Goal: Task Accomplishment & Management: Manage account settings

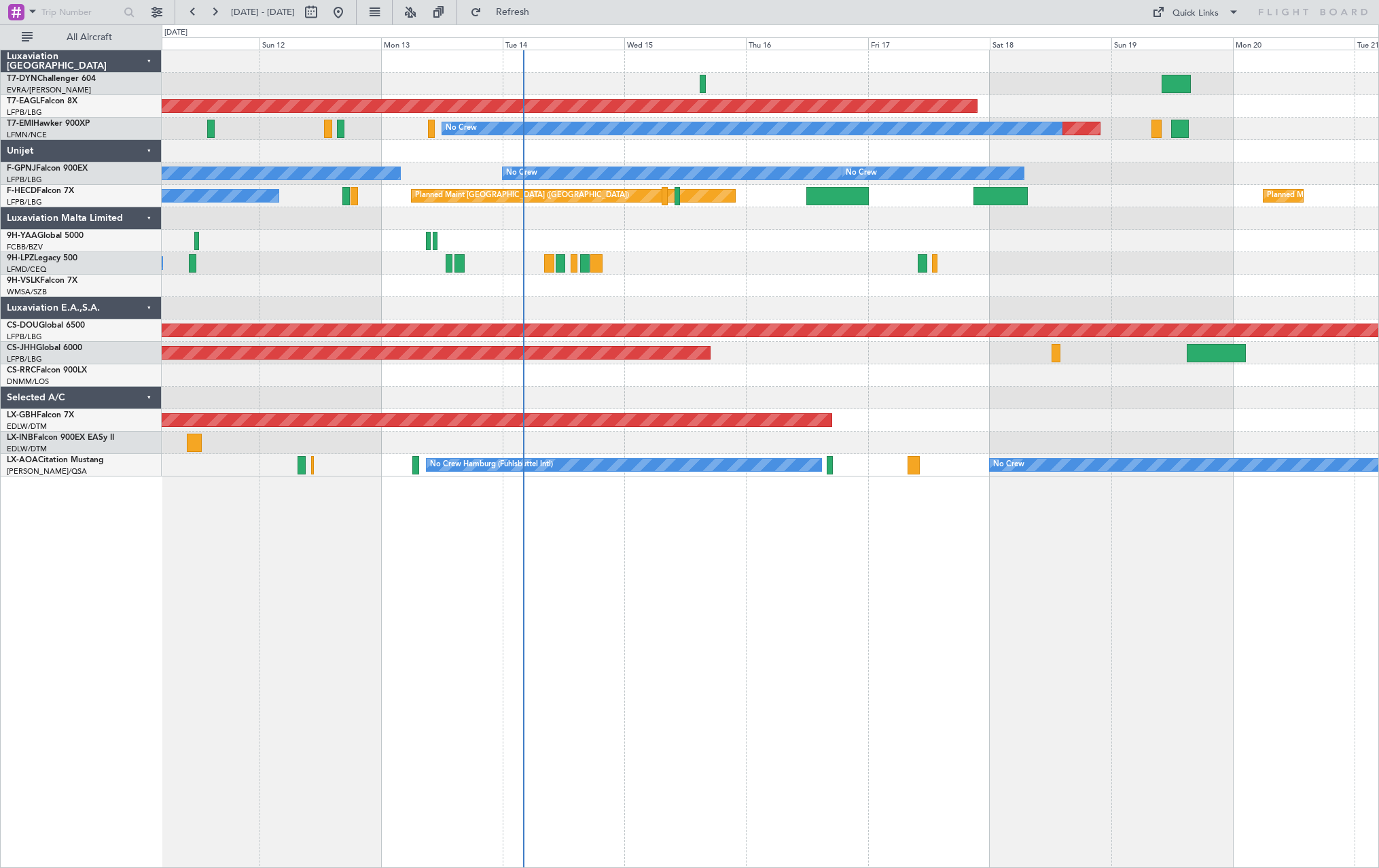
click at [715, 295] on div at bounding box center [770, 286] width 1217 height 23
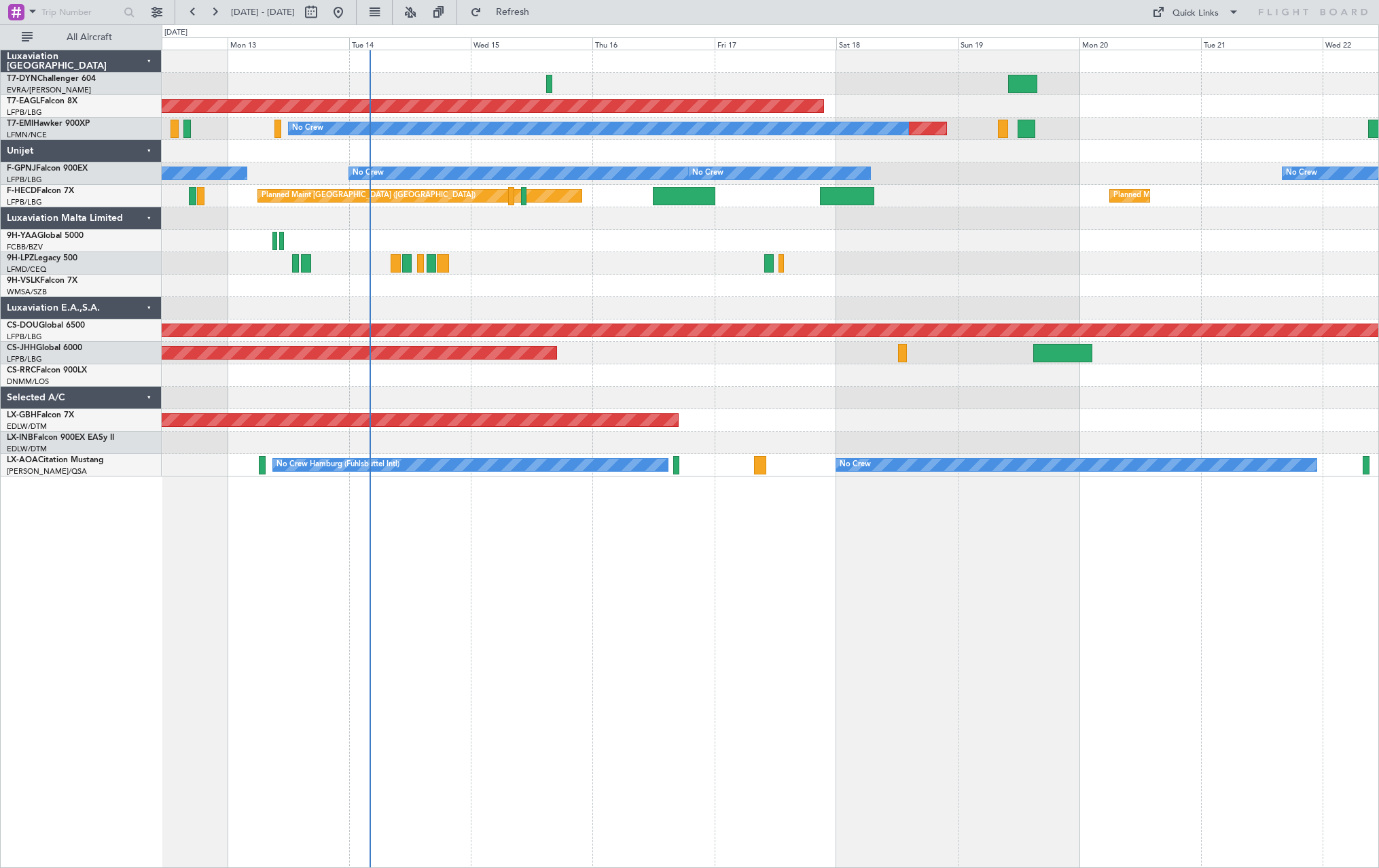
click at [821, 262] on div "No Crew" at bounding box center [770, 264] width 1217 height 23
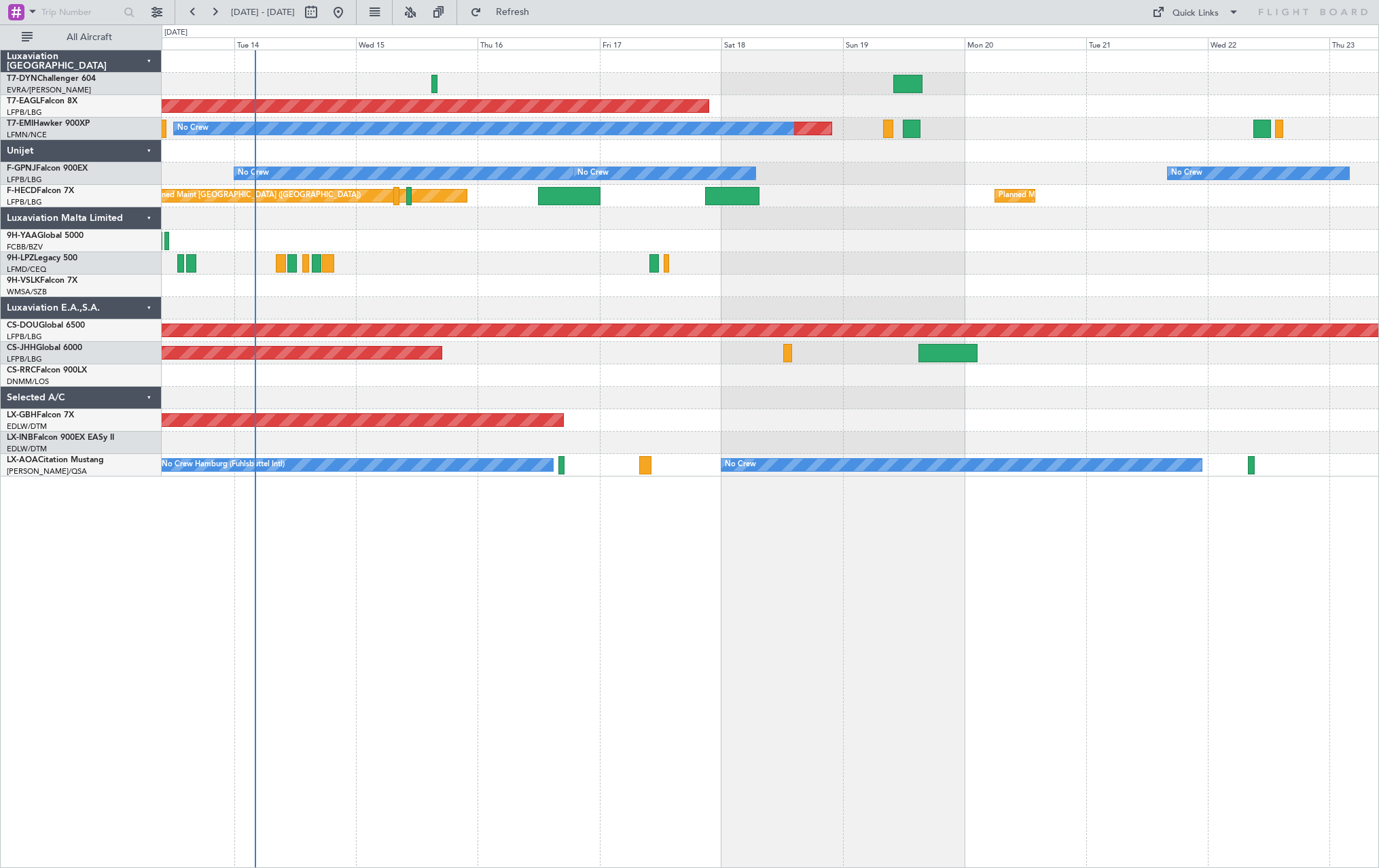
click at [879, 229] on div at bounding box center [770, 218] width 1217 height 23
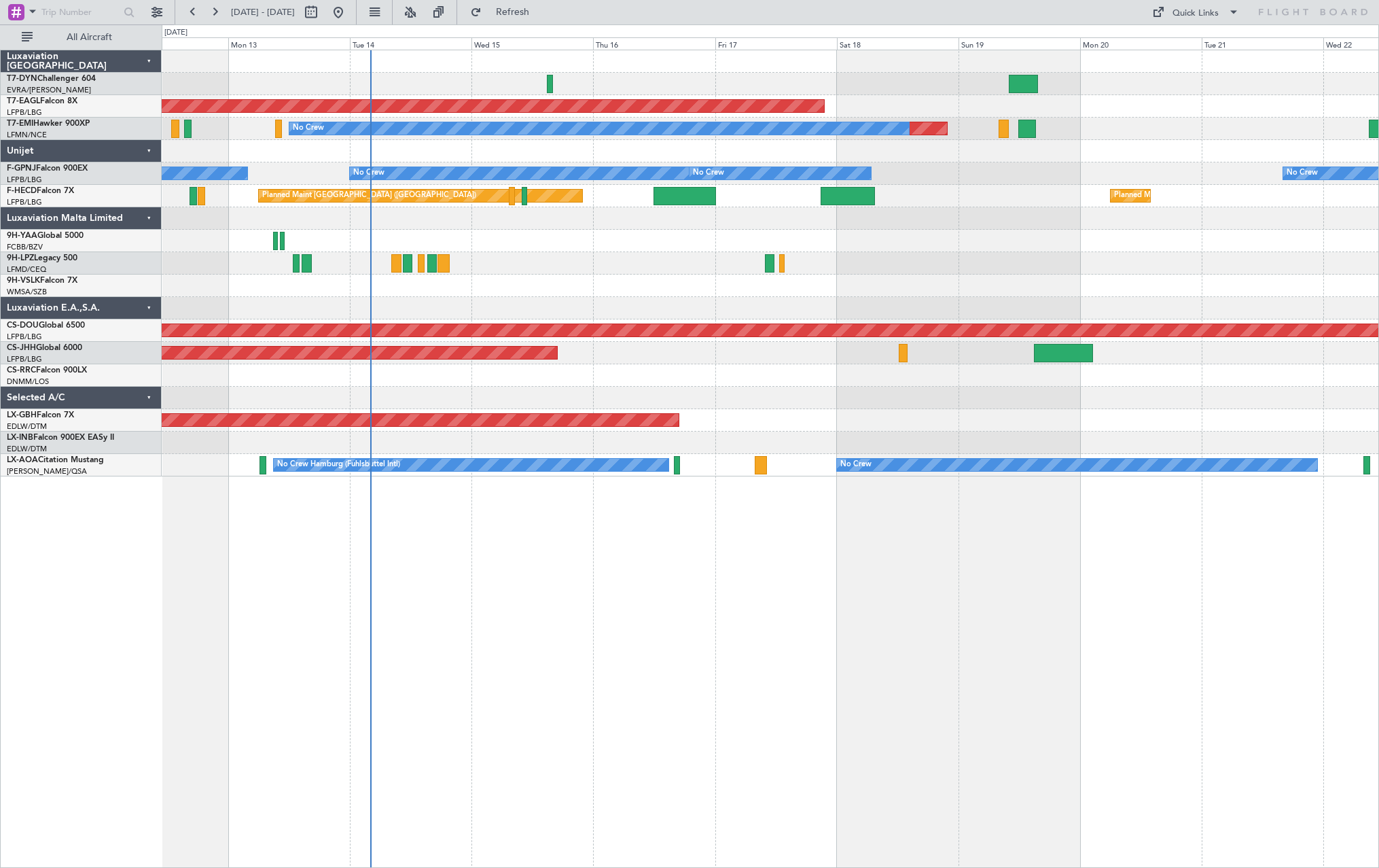
click at [725, 80] on div at bounding box center [770, 84] width 1217 height 23
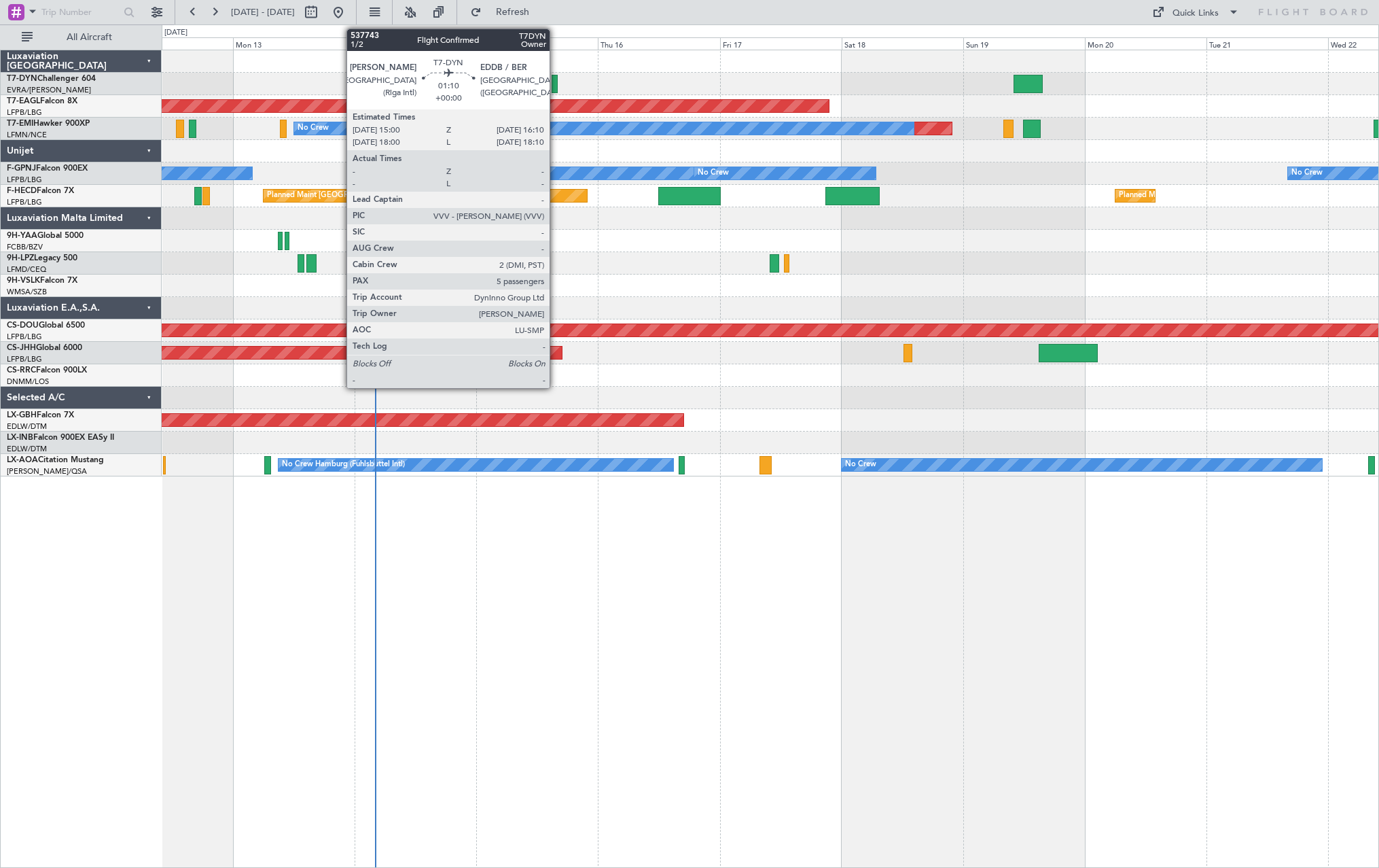
click at [556, 80] on div at bounding box center [555, 84] width 6 height 19
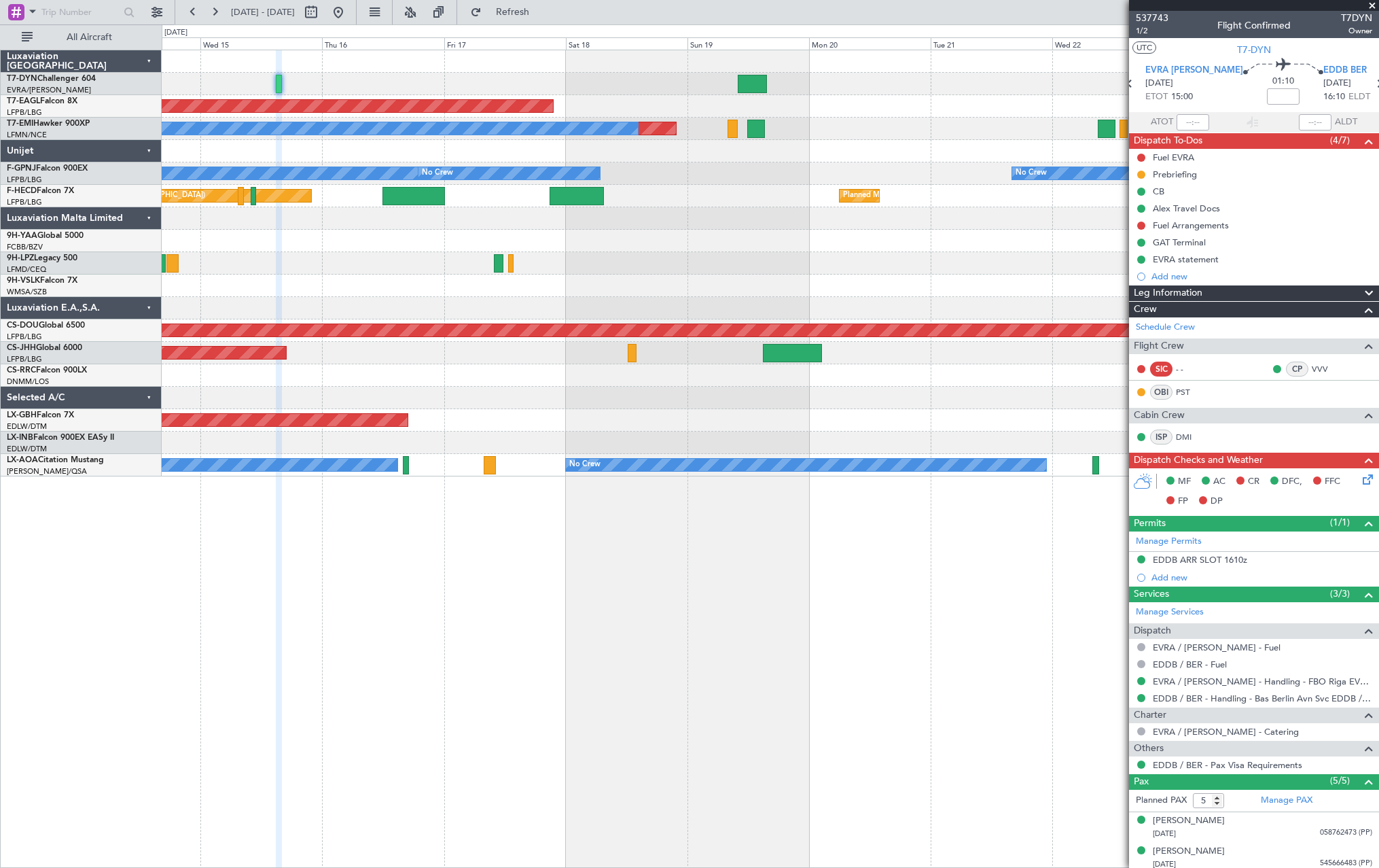
click at [559, 92] on div at bounding box center [770, 84] width 1217 height 23
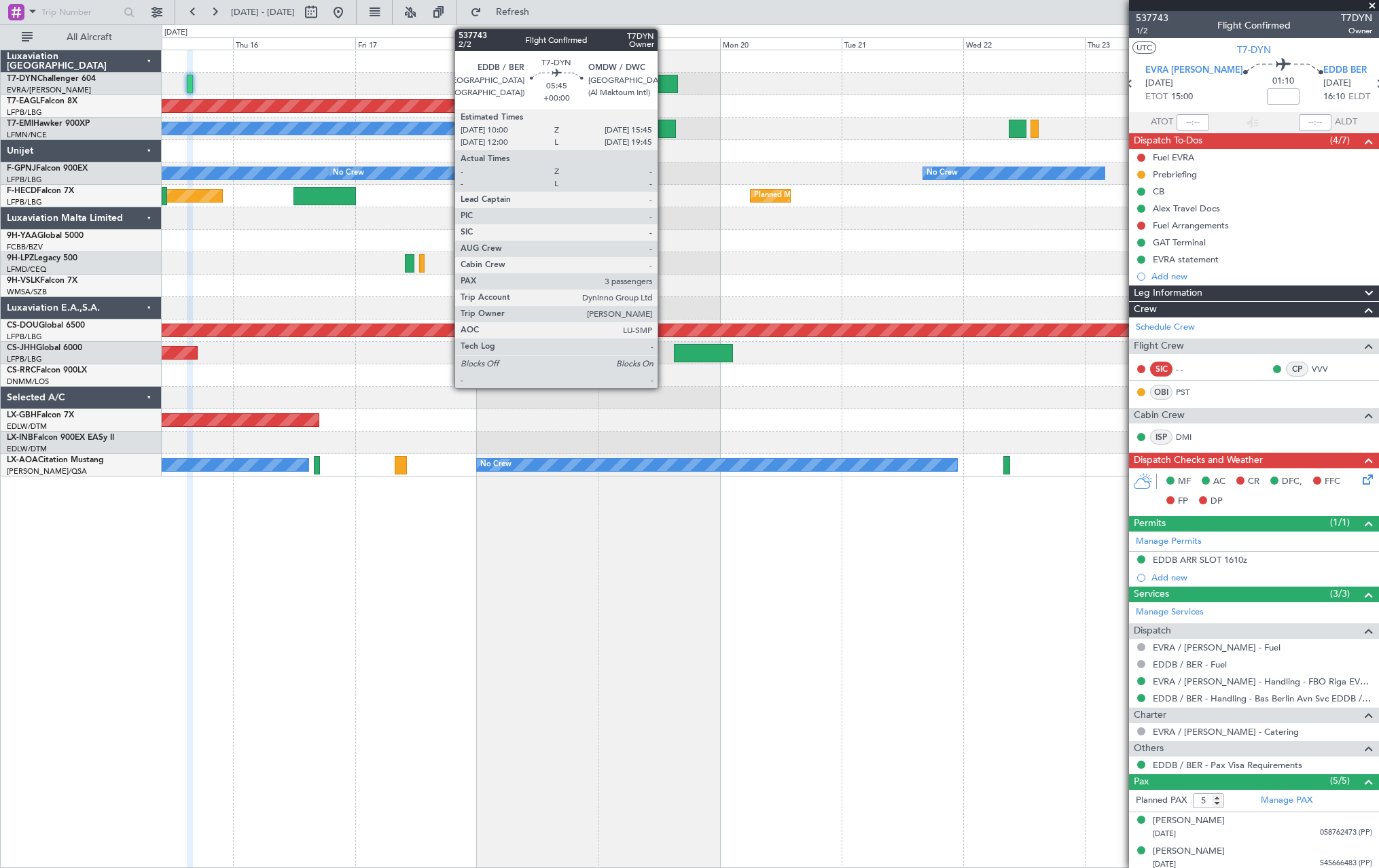
click at [664, 81] on div at bounding box center [664, 84] width 29 height 19
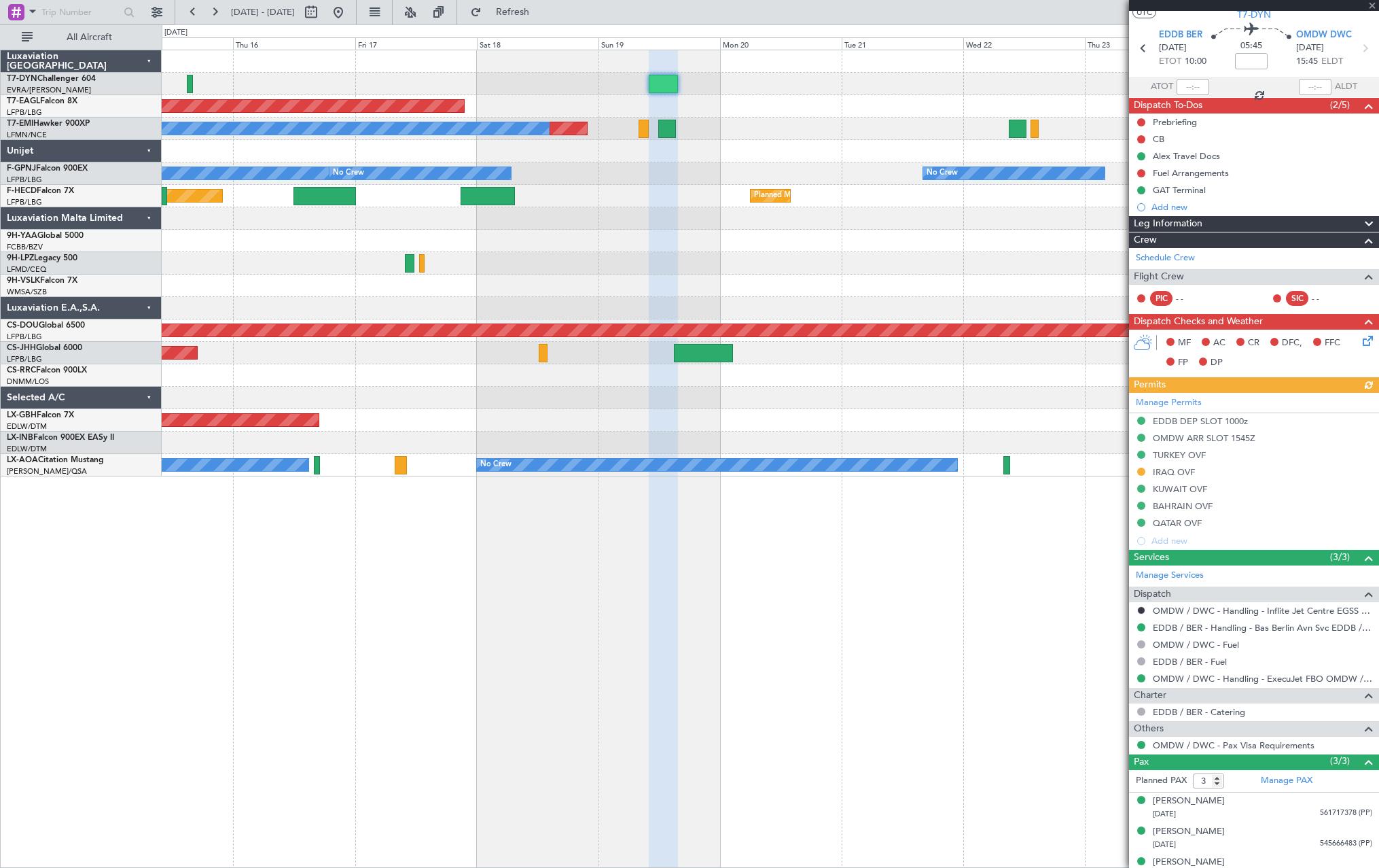
scroll to position [51, 0]
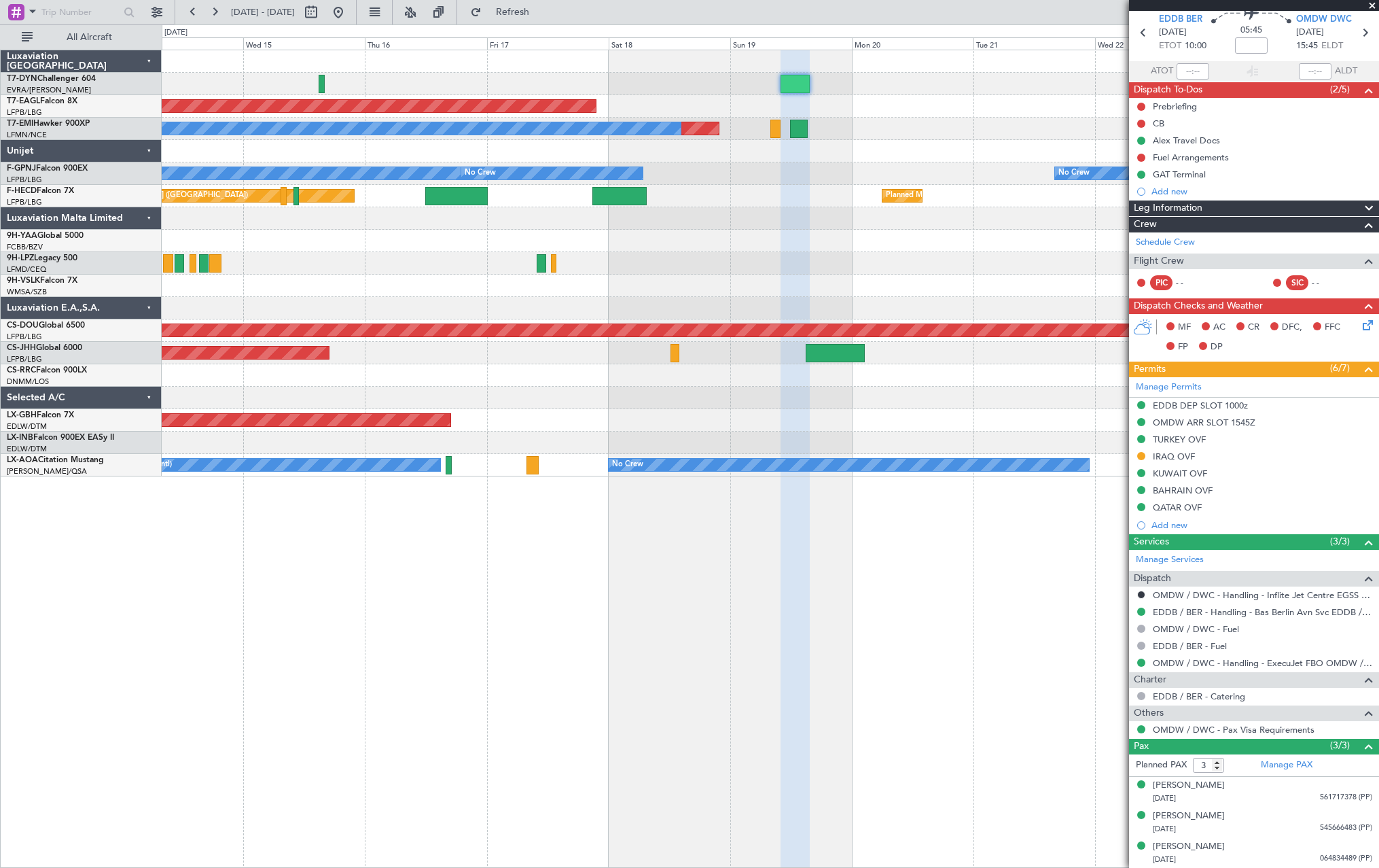
click at [843, 107] on div "Planned Maint Dubai (Al Maktoum Intl)" at bounding box center [770, 106] width 1217 height 23
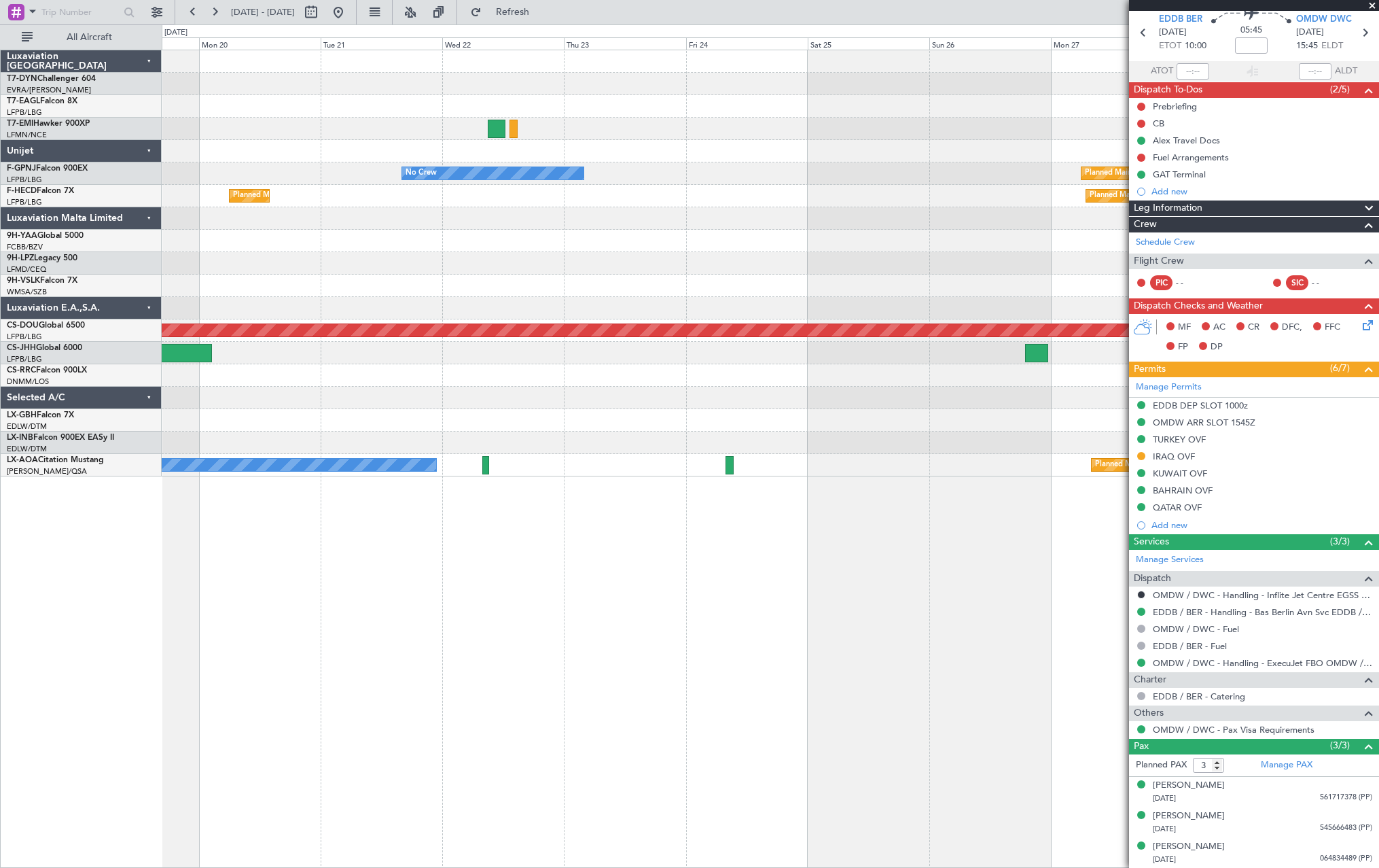
click at [360, 121] on div "Planned Maint Dubai (Al Maktoum Intl) No Crew Planned Maint No Crew Planned Mai…" at bounding box center [770, 263] width 1217 height 426
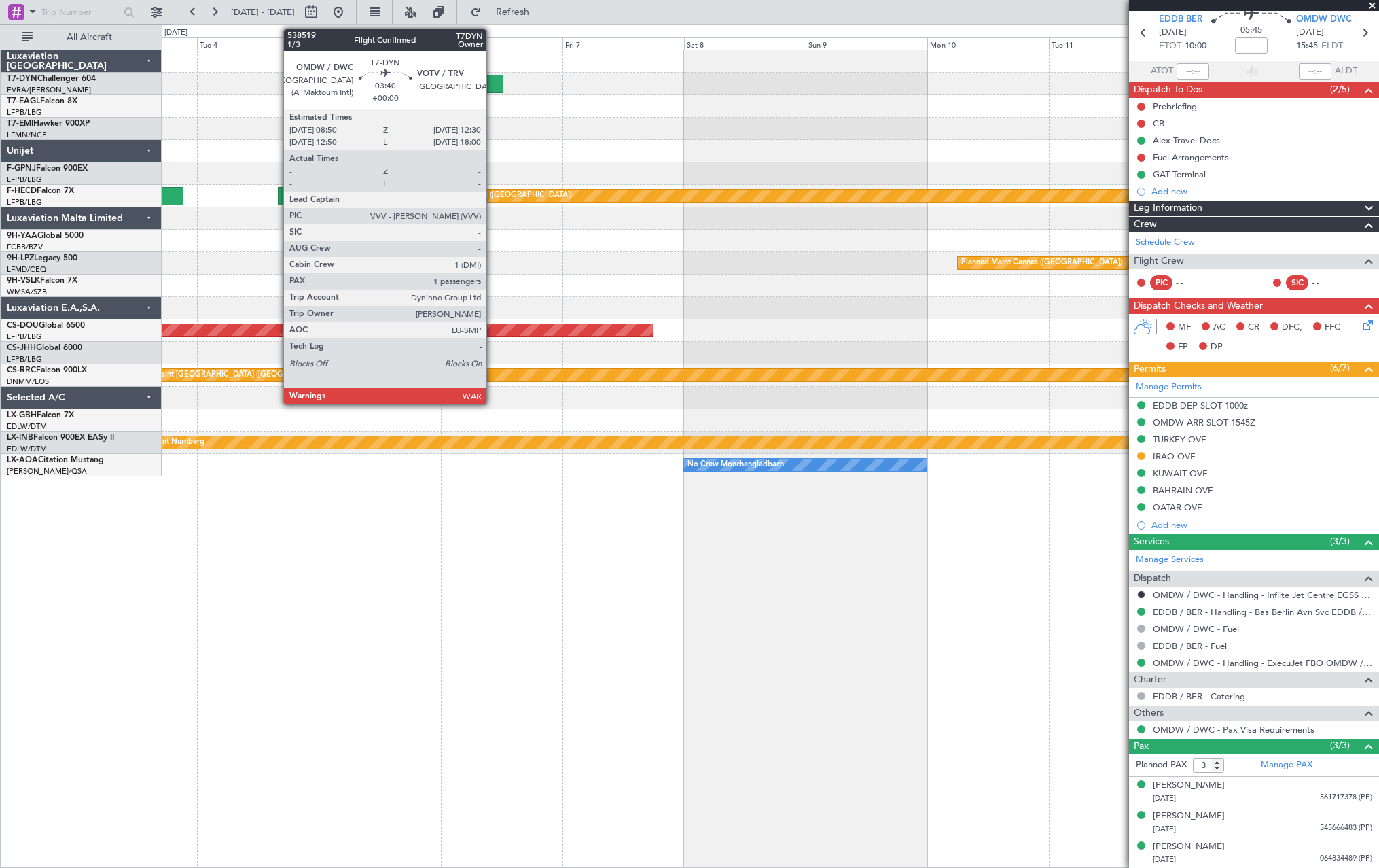
click at [492, 86] on div at bounding box center [494, 84] width 19 height 19
type input "1"
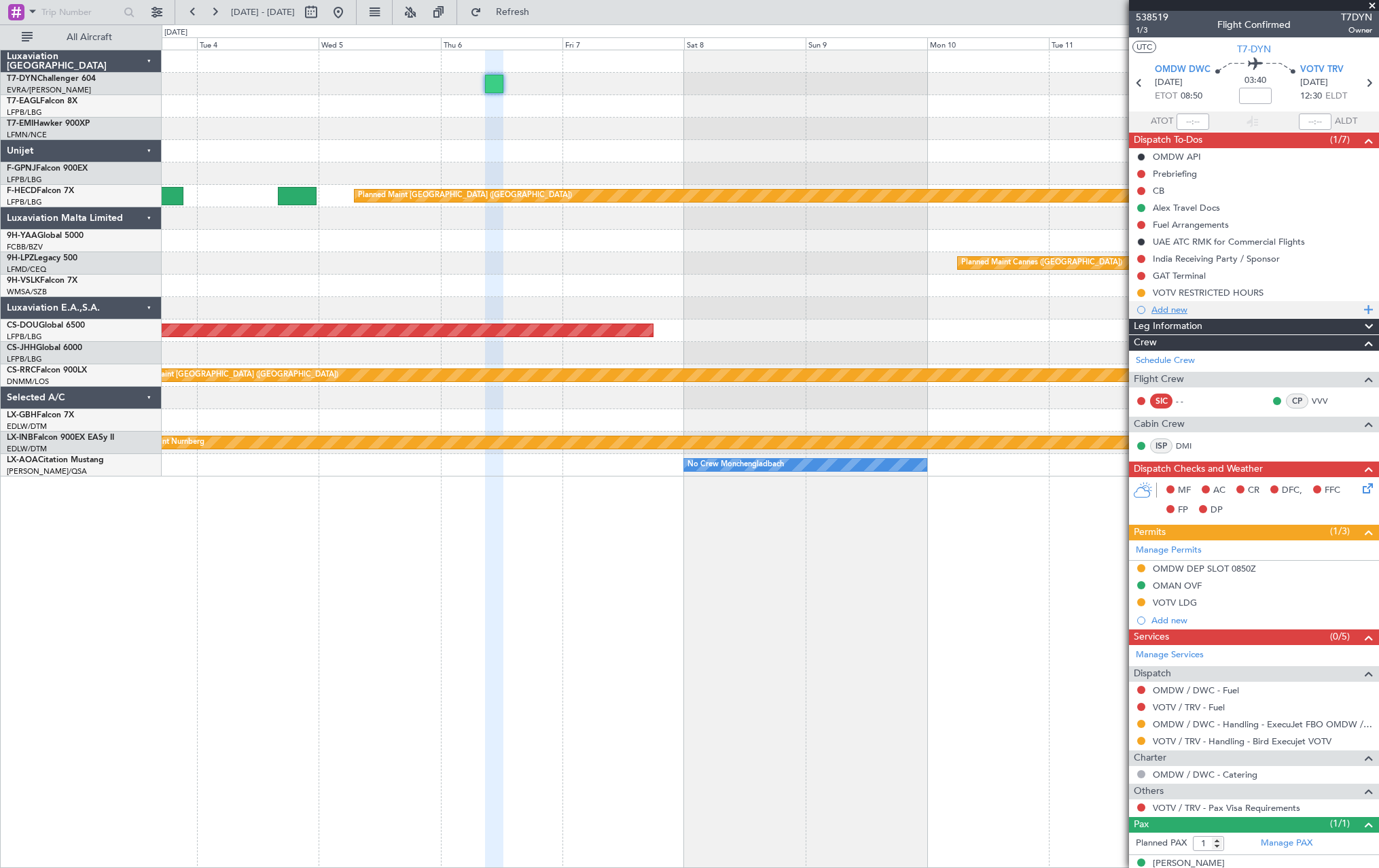
scroll to position [0, 0]
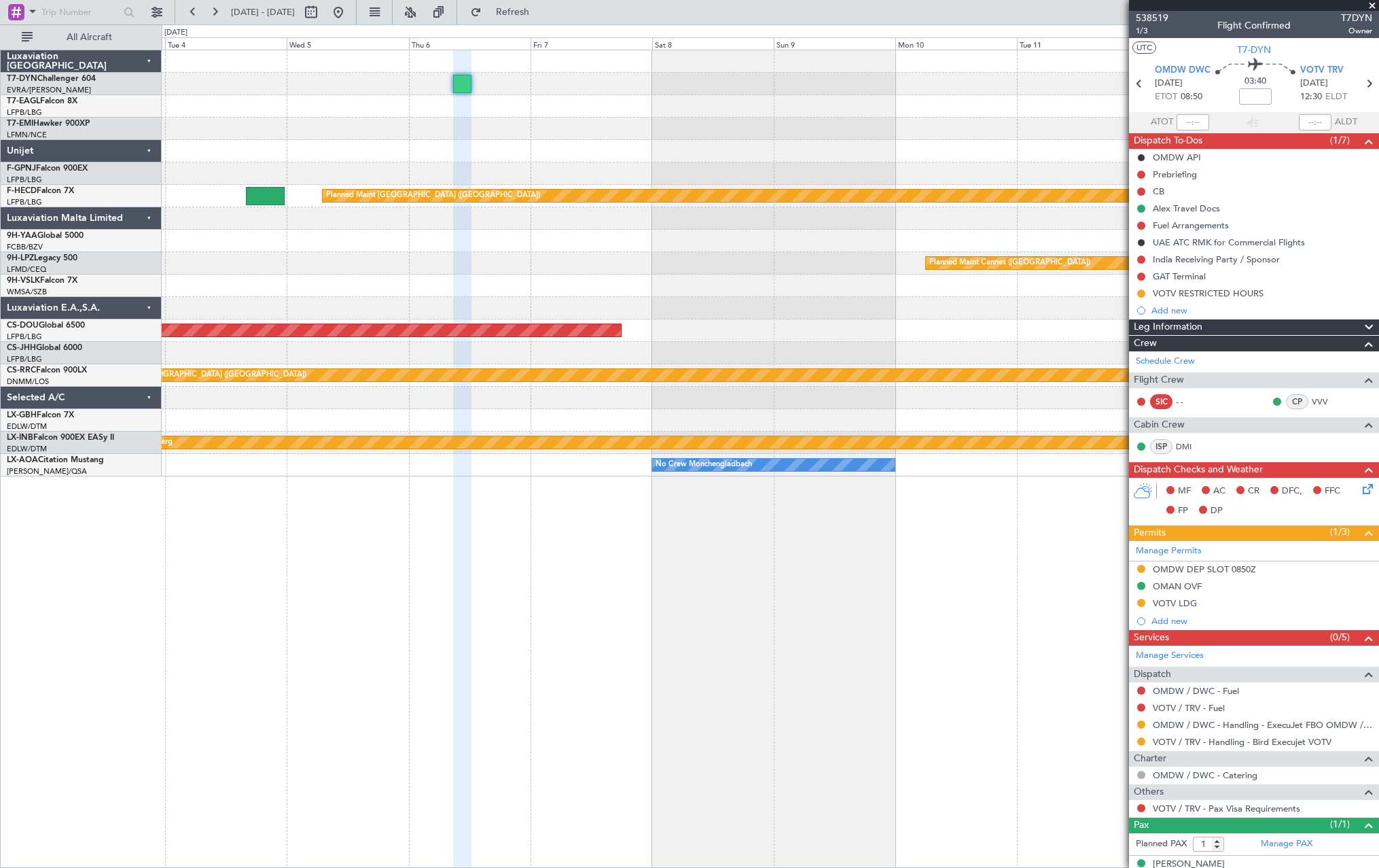
click at [530, 112] on div at bounding box center [770, 106] width 1217 height 23
click at [1295, 257] on div "India Receiving Party / Sponsor" at bounding box center [1254, 259] width 250 height 17
click at [1295, 257] on li "India Receiving Party / Sponsor" at bounding box center [1254, 259] width 250 height 17
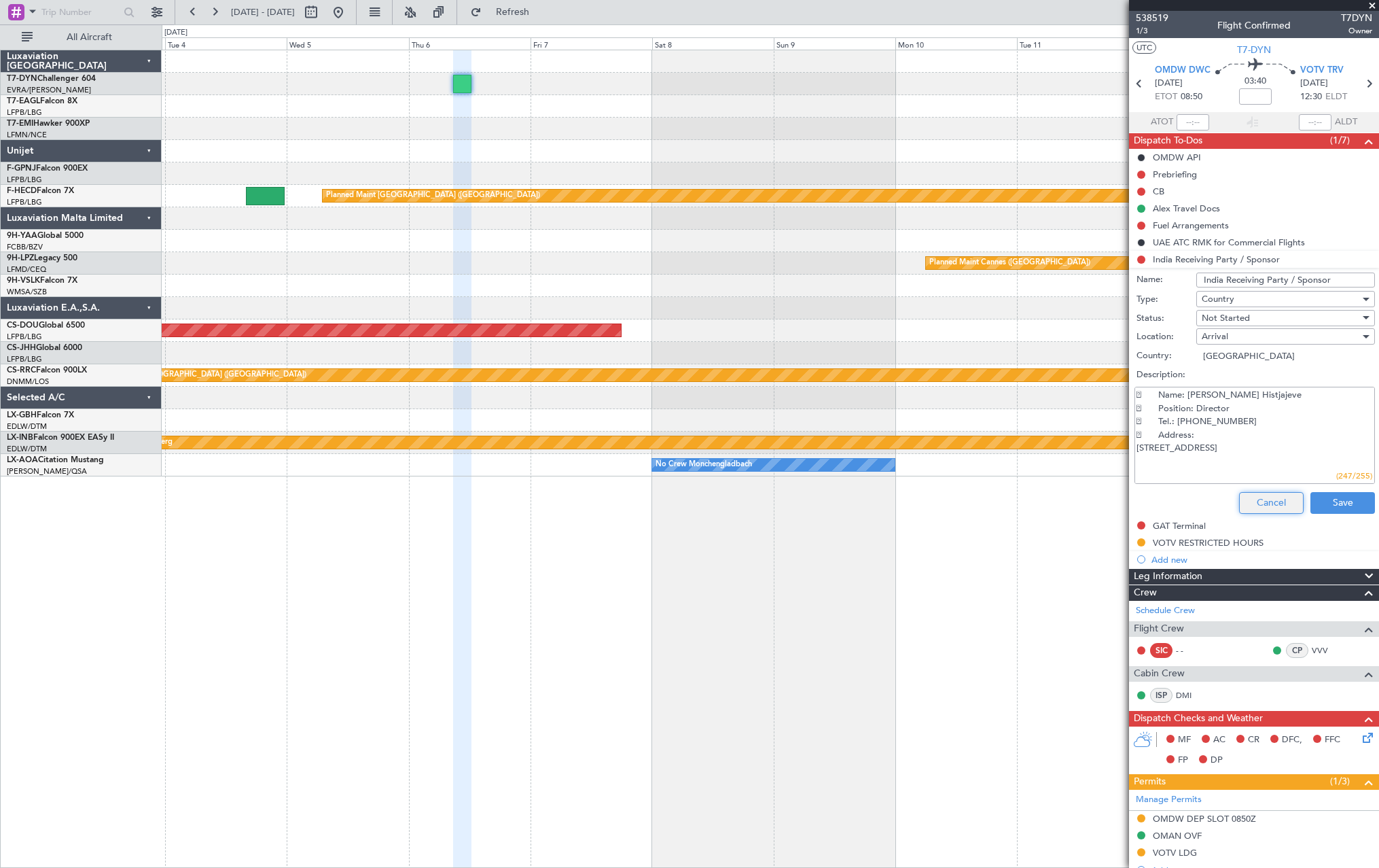
click at [1273, 500] on button "Cancel" at bounding box center [1272, 502] width 65 height 22
click at [1273, 730] on div "MF AC CR DFC, FFC FP DP" at bounding box center [1261, 750] width 200 height 40
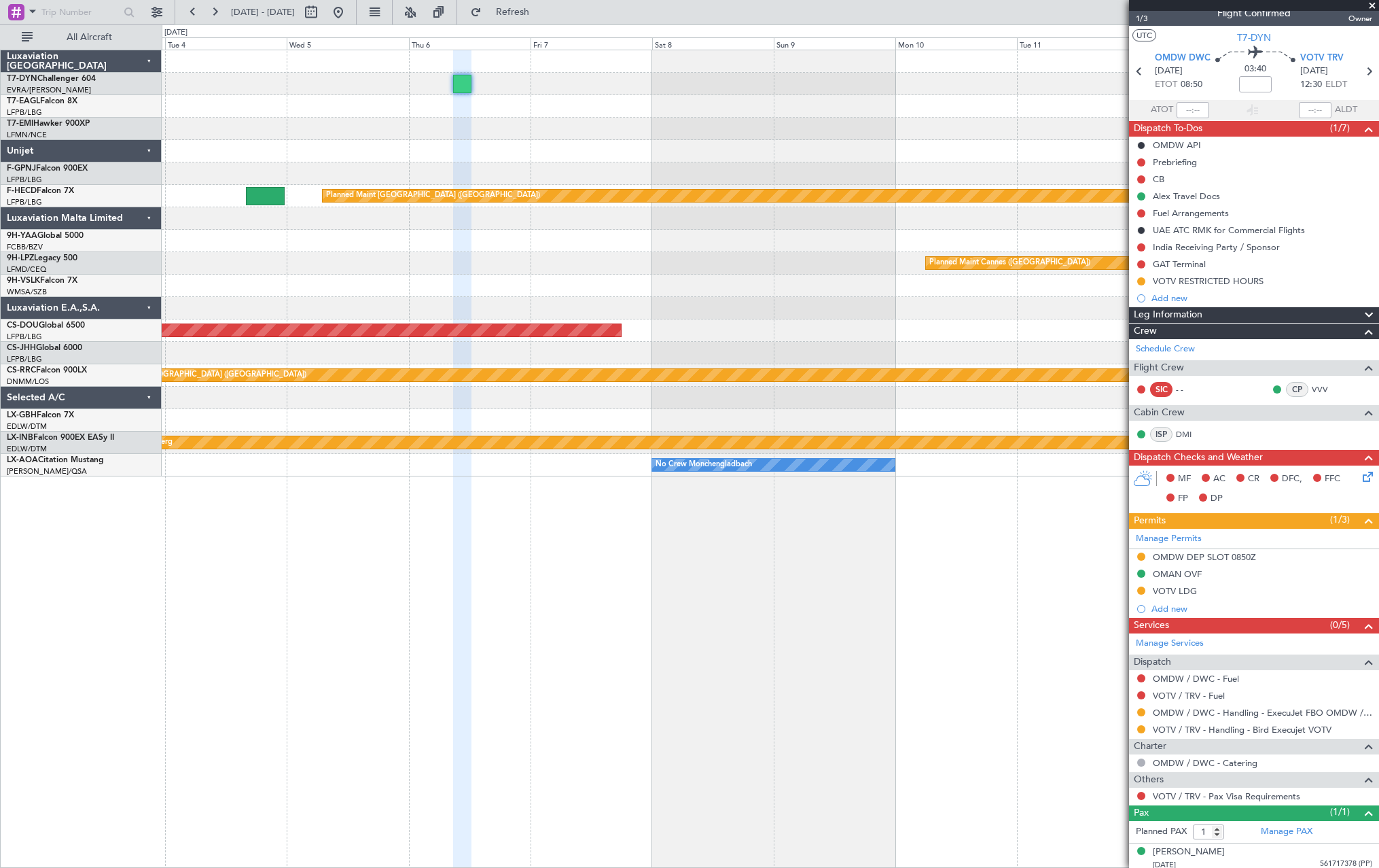
scroll to position [18, 0]
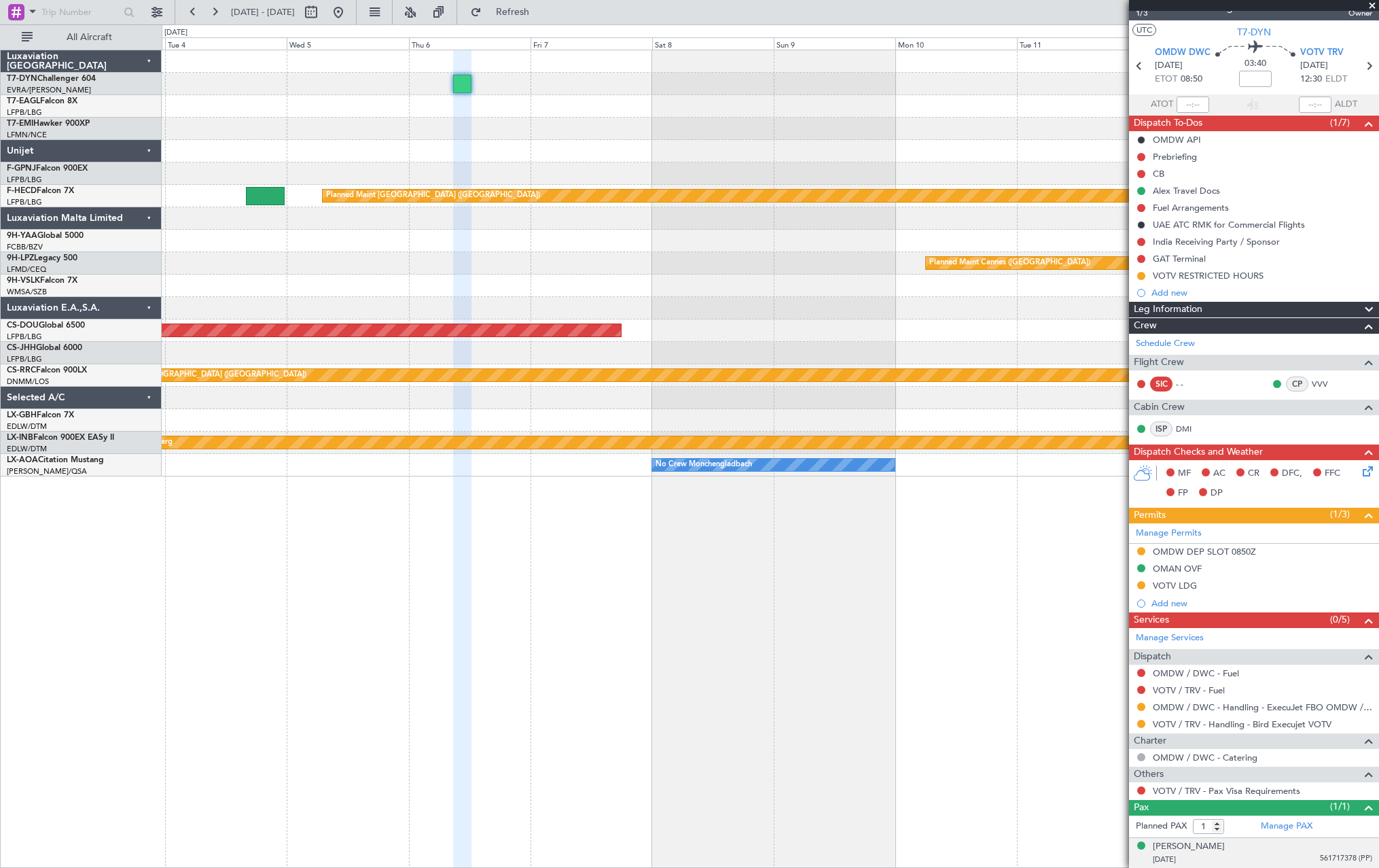
click at [1280, 857] on div "[DATE] 561717378 (PP)" at bounding box center [1262, 859] width 220 height 14
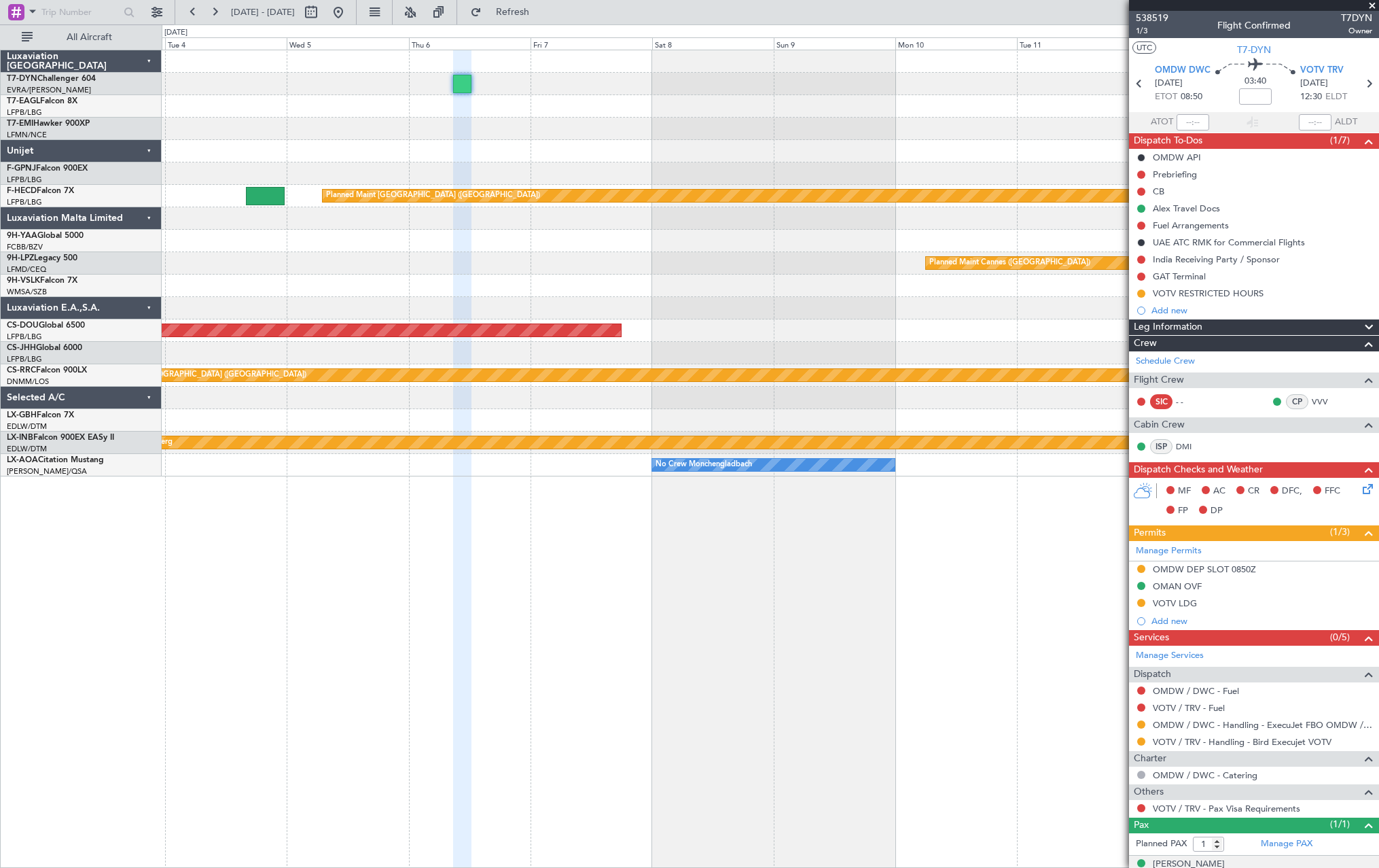
scroll to position [51, 0]
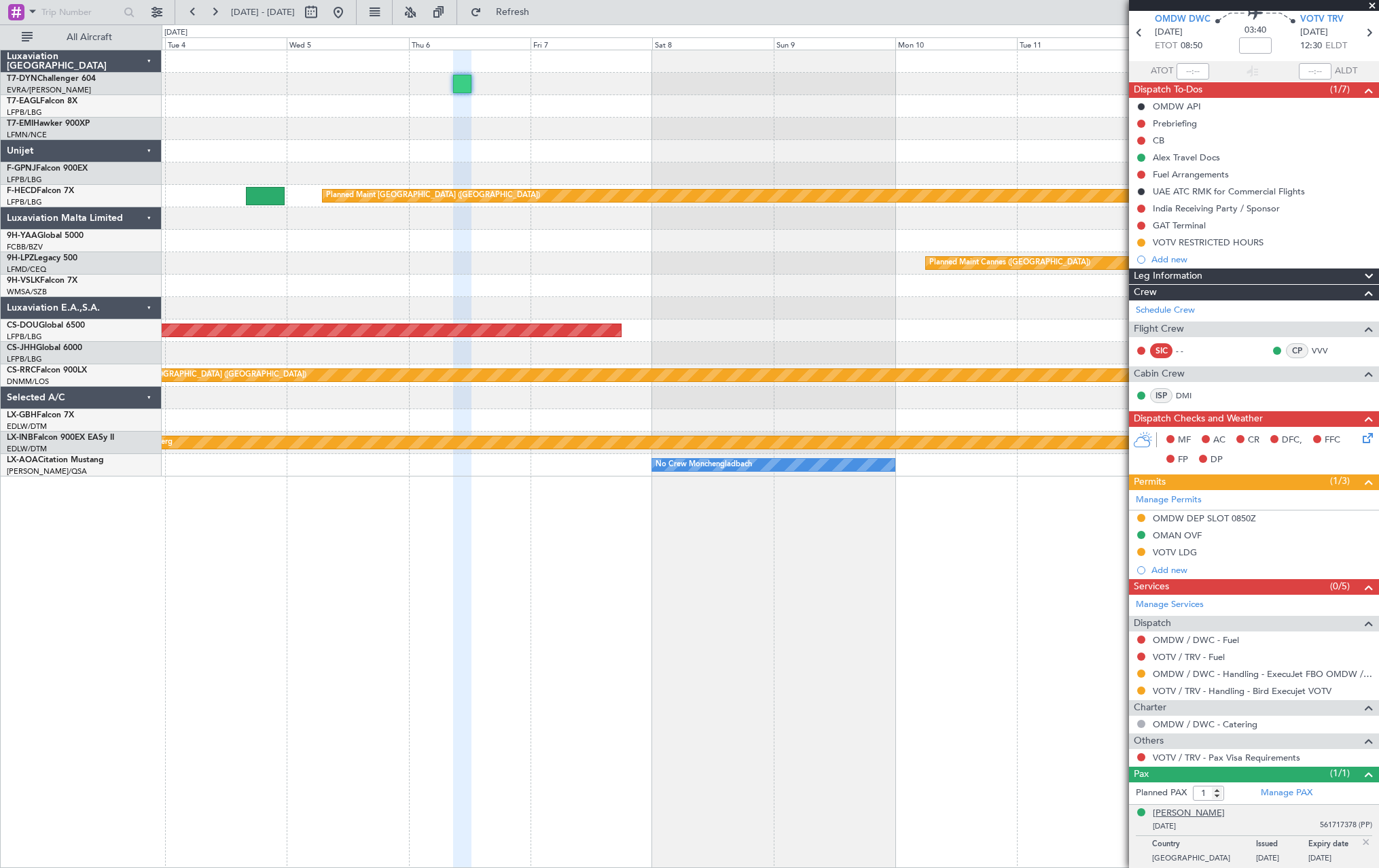
click at [1177, 812] on div "[PERSON_NAME]" at bounding box center [1188, 813] width 72 height 14
click at [1140, 754] on button at bounding box center [1141, 757] width 8 height 8
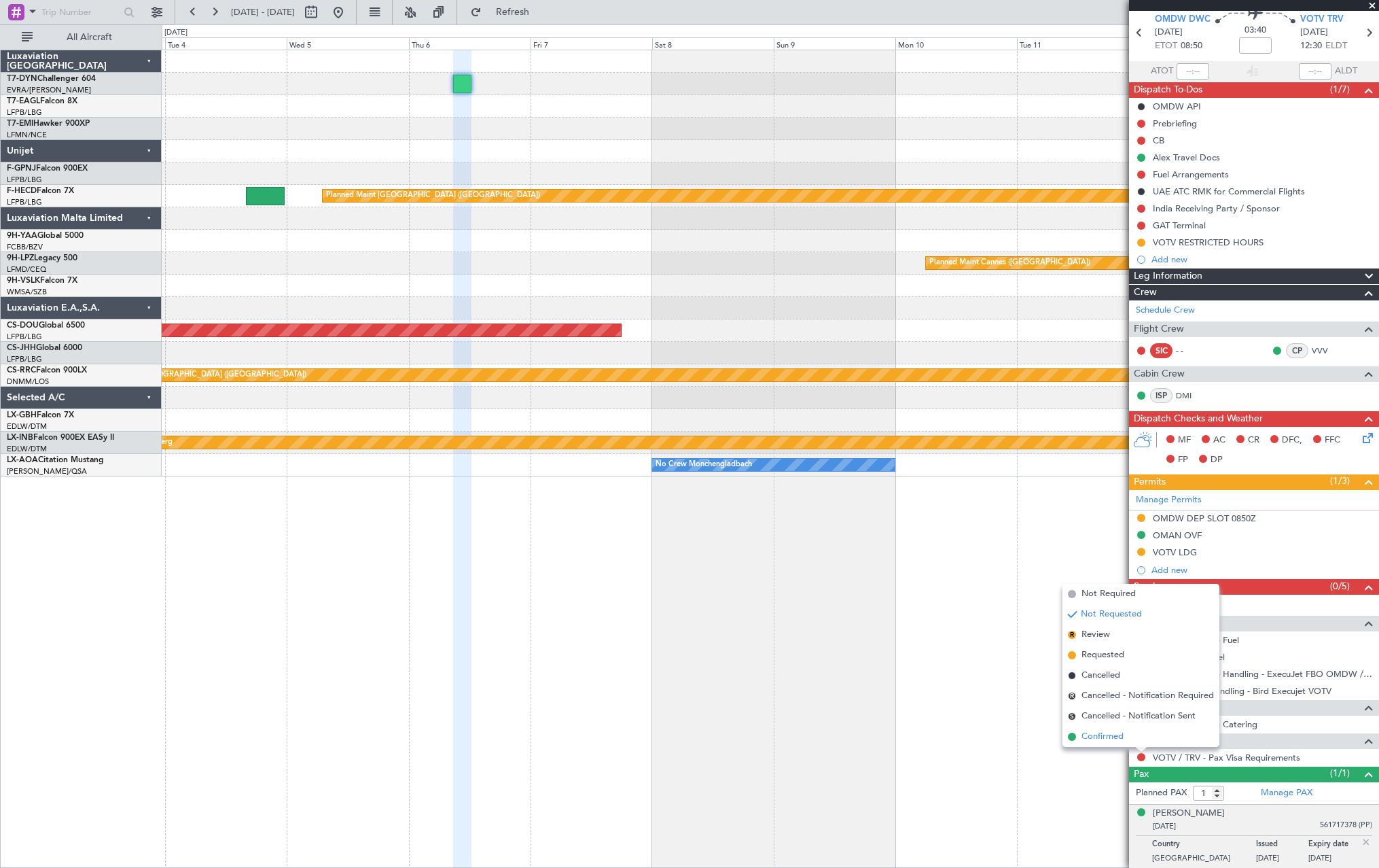
click at [1072, 737] on span at bounding box center [1072, 737] width 8 height 8
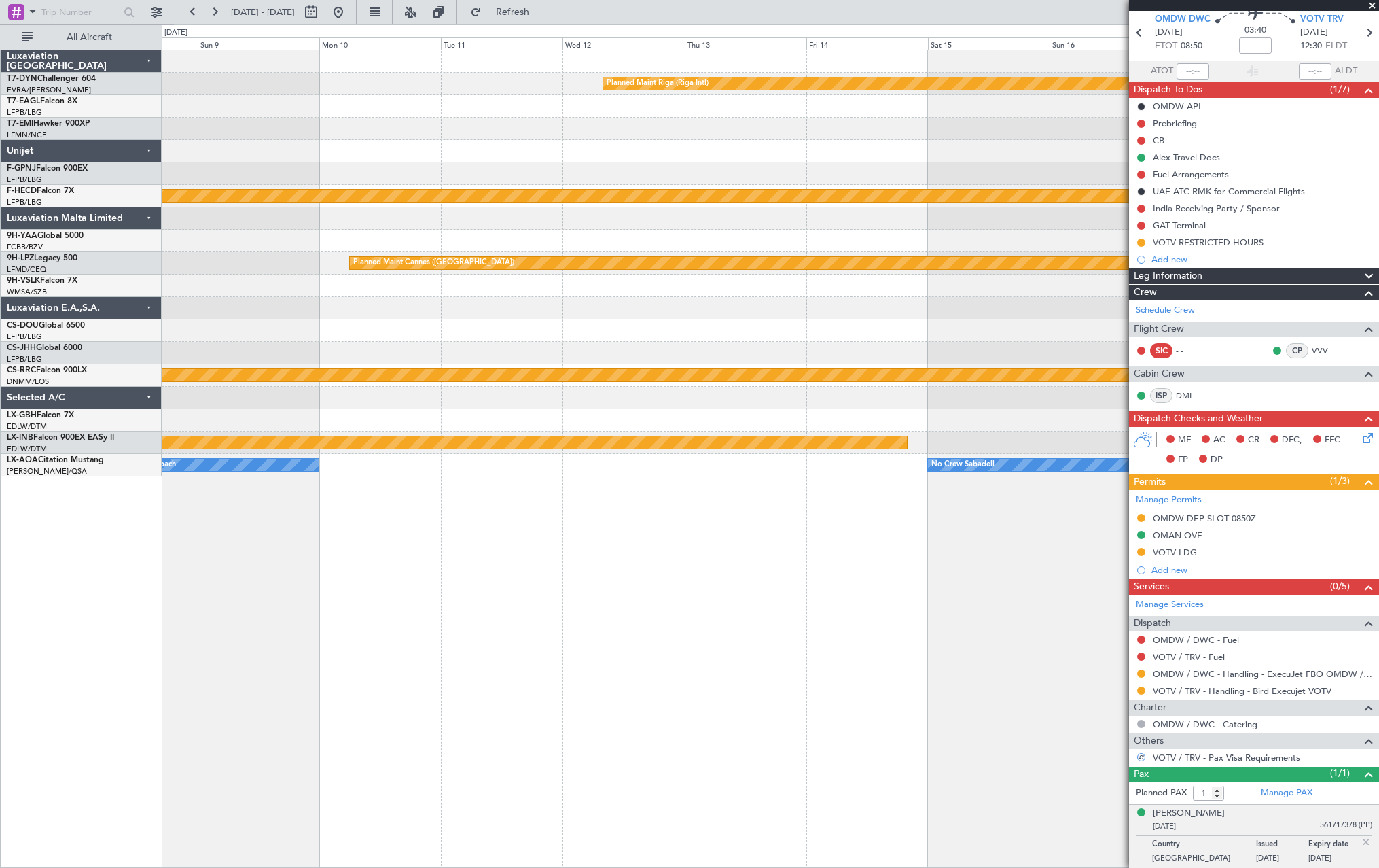
click at [152, 159] on div "Planned Maint Riga (Riga Intl) Planned Maint [GEOGRAPHIC_DATA] ([GEOGRAPHIC_DAT…" at bounding box center [690, 445] width 1379 height 843
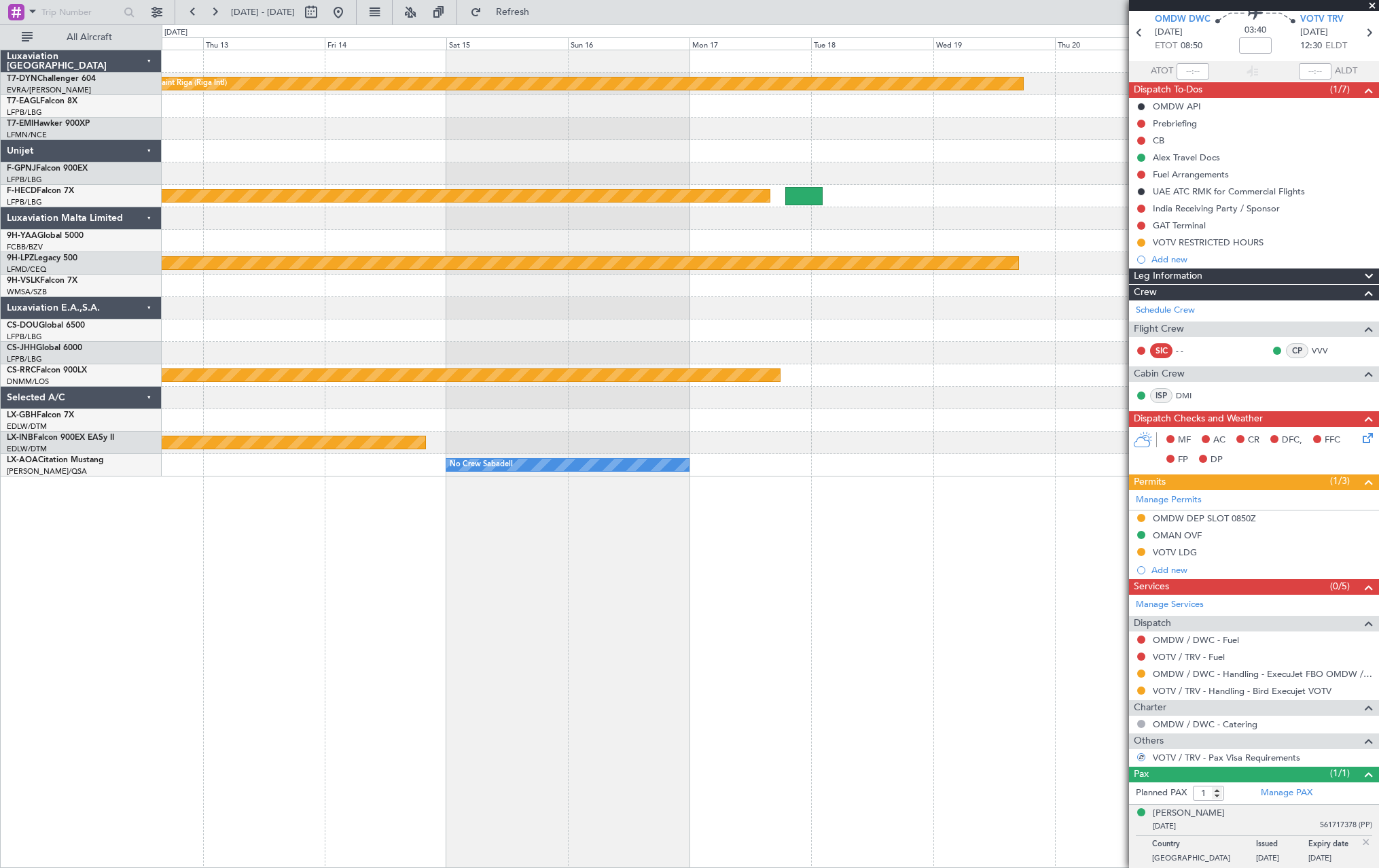
click at [298, 170] on div "Planned Maint Riga (Riga Intl) Planned Maint [GEOGRAPHIC_DATA] ([GEOGRAPHIC_DAT…" at bounding box center [770, 263] width 1217 height 426
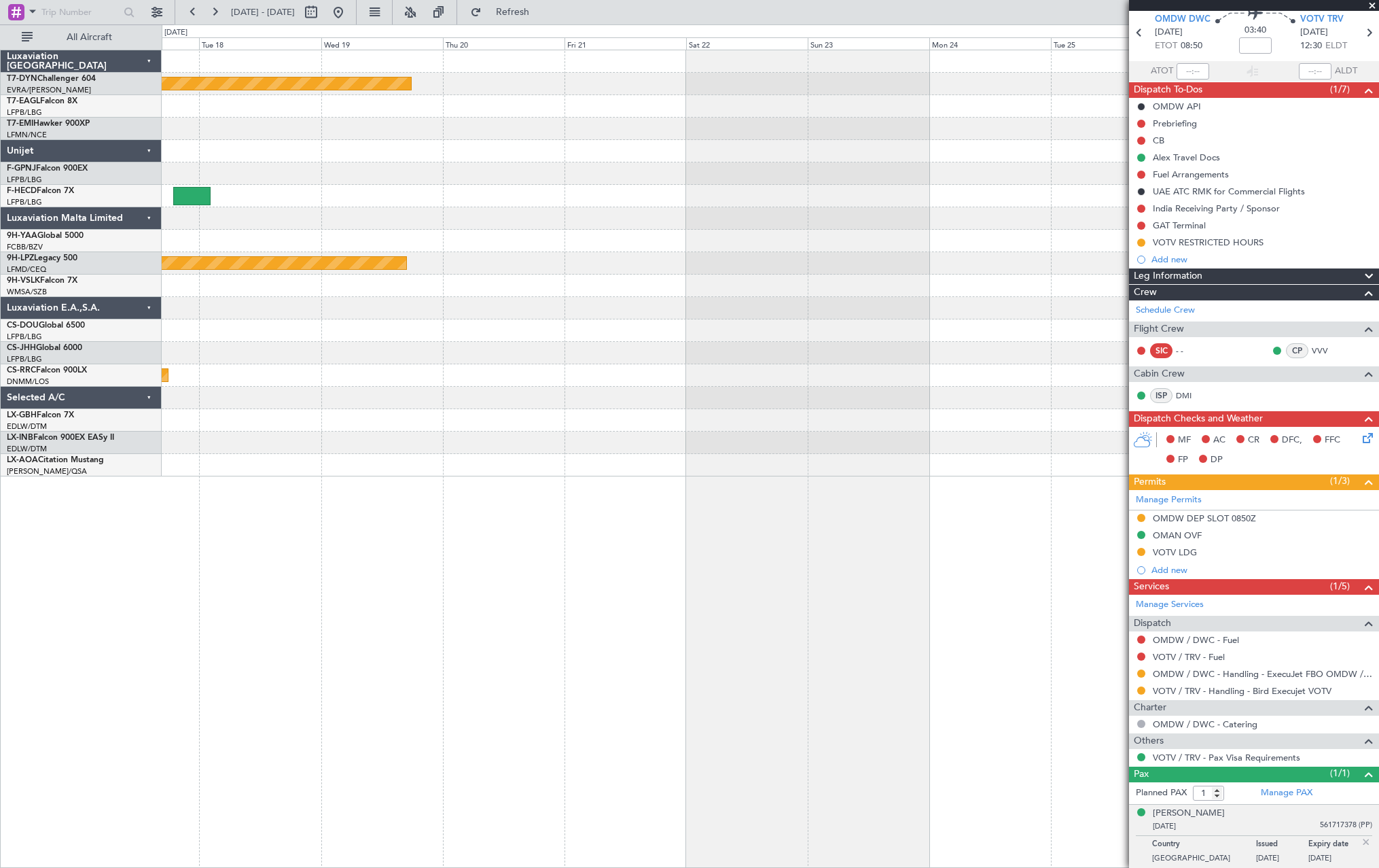
click at [453, 132] on div at bounding box center [770, 129] width 1217 height 23
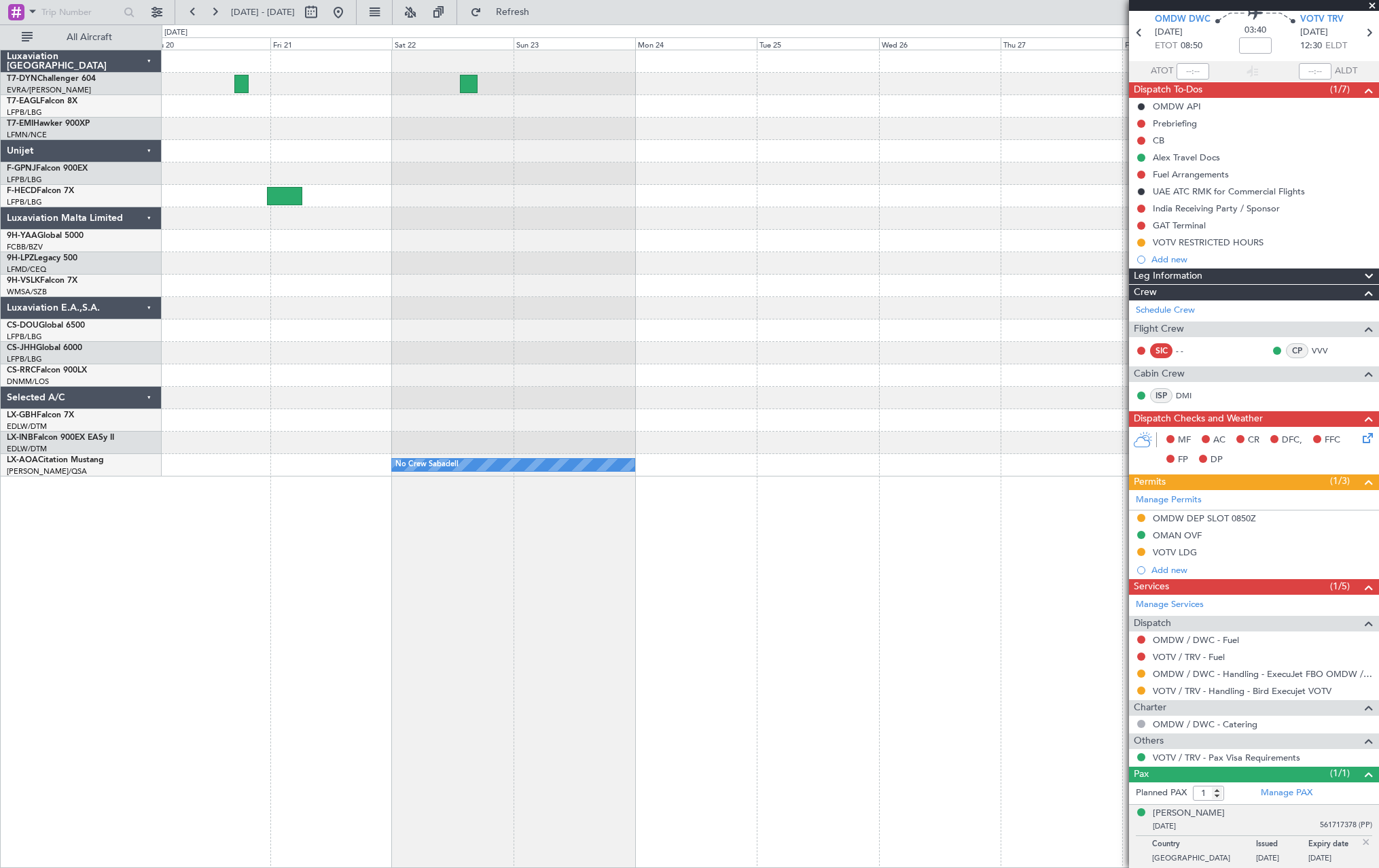
click at [875, 106] on div at bounding box center [770, 106] width 1217 height 23
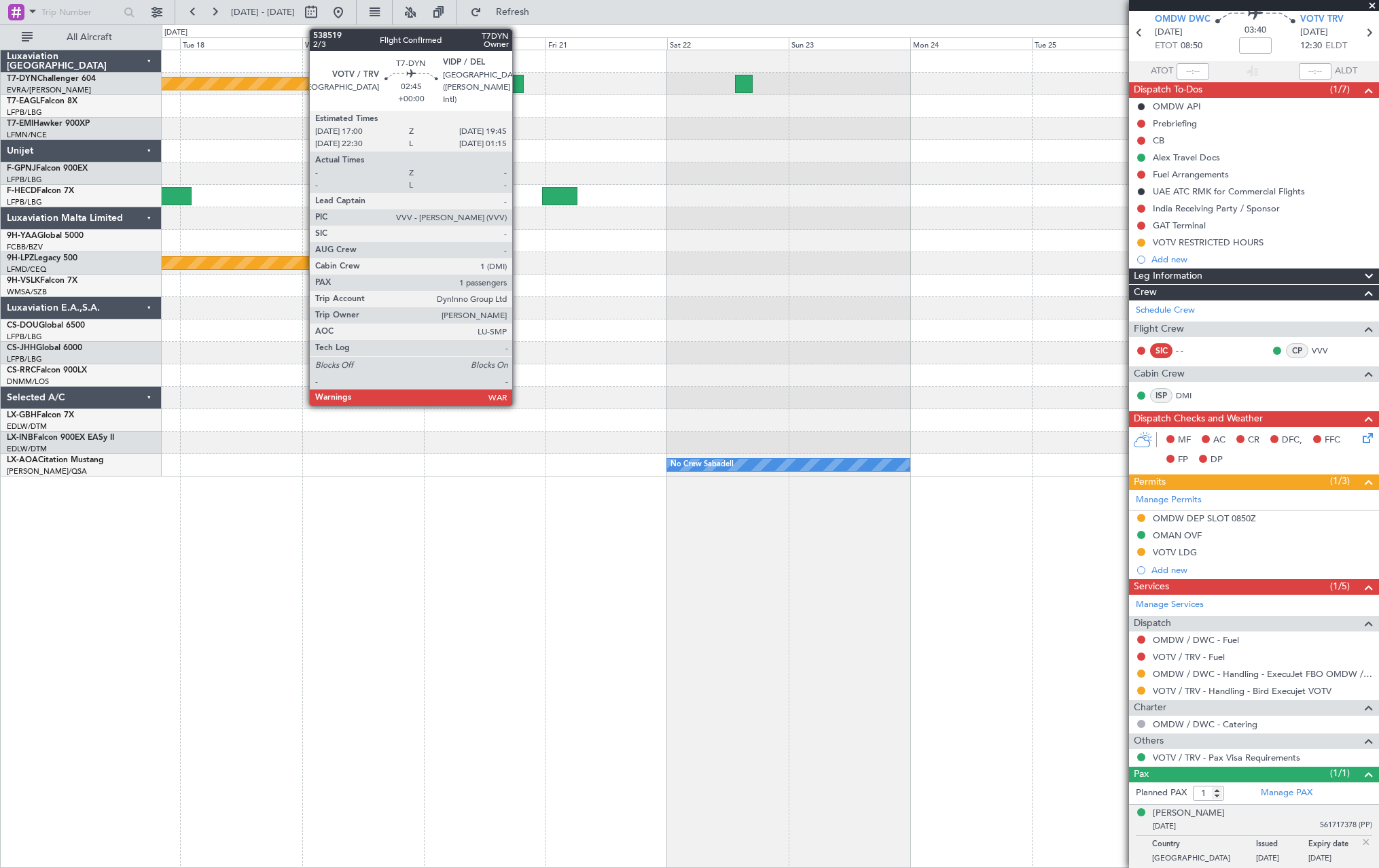
click at [518, 82] on div at bounding box center [517, 84] width 15 height 19
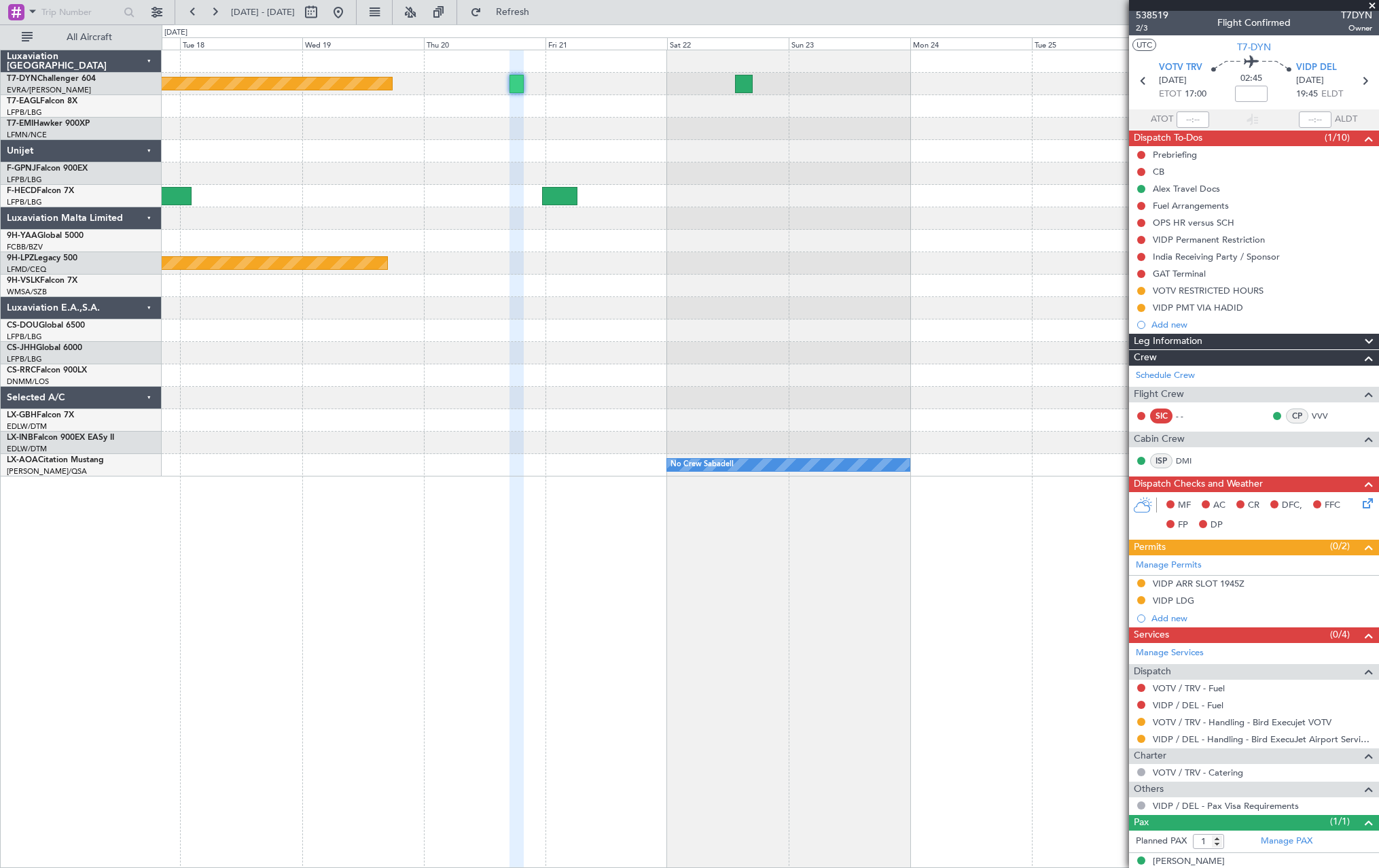
scroll to position [0, 0]
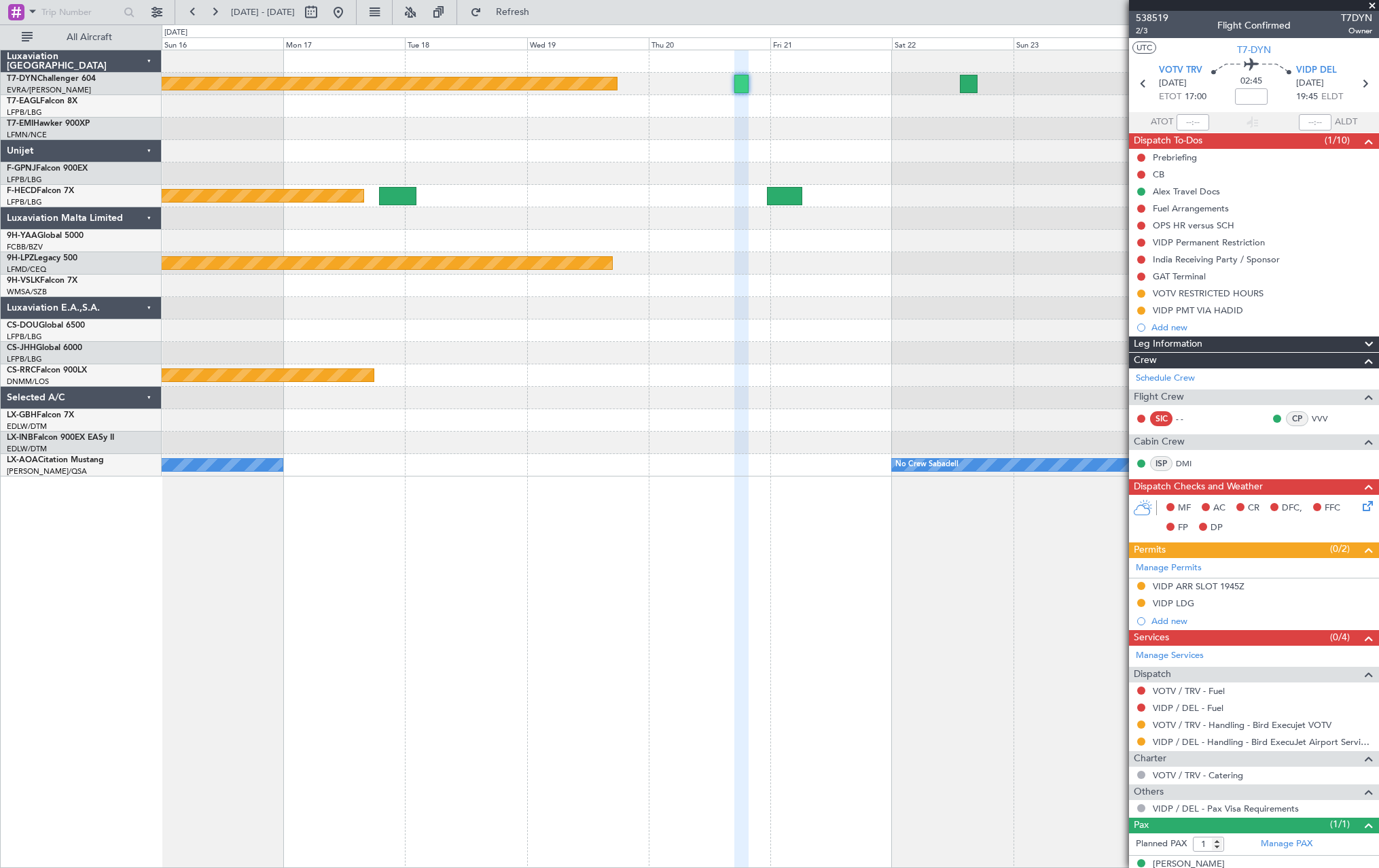
click at [1071, 125] on div at bounding box center [770, 129] width 1217 height 23
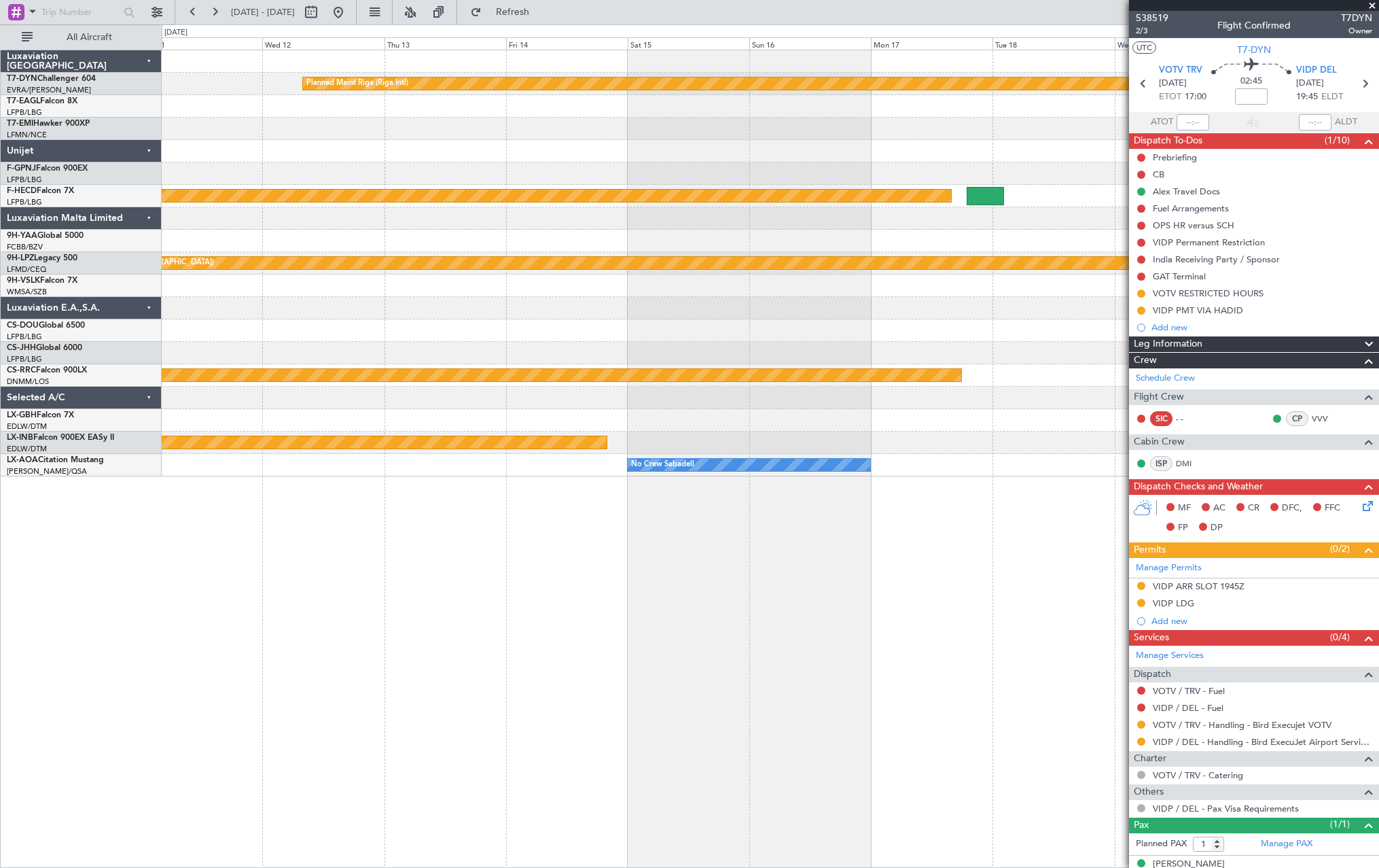
click at [1087, 126] on div at bounding box center [770, 129] width 1217 height 23
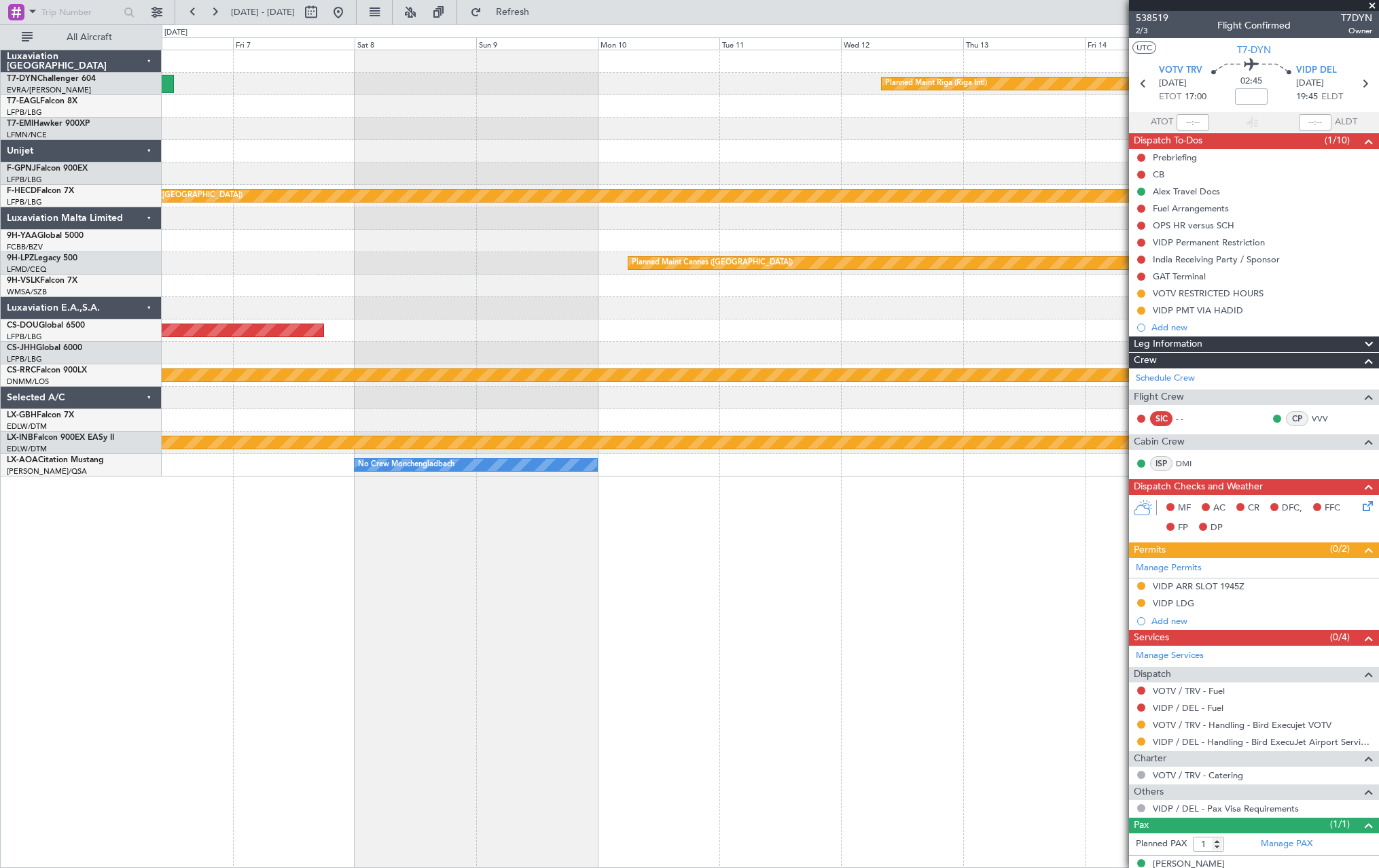
click at [1079, 122] on div at bounding box center [770, 129] width 1217 height 23
click at [1119, 122] on div at bounding box center [770, 129] width 1217 height 23
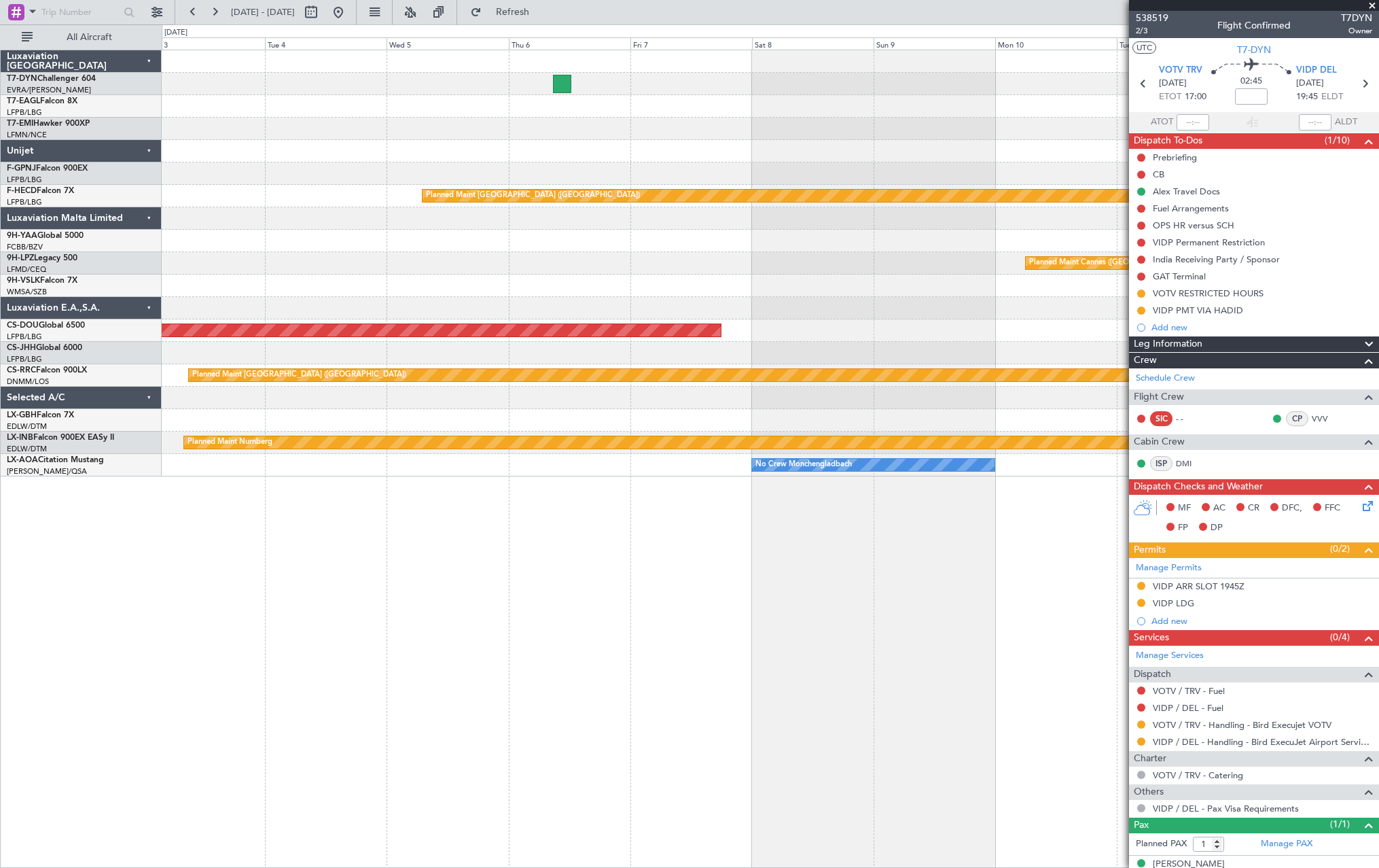
click at [1170, 149] on fb-app "[DATE] - [DATE] Refresh Quick Links All Aircraft Planned Maint [GEOGRAPHIC_DATA…" at bounding box center [690, 439] width 1379 height 857
click at [1172, 150] on div "Prebriefing" at bounding box center [1254, 157] width 250 height 17
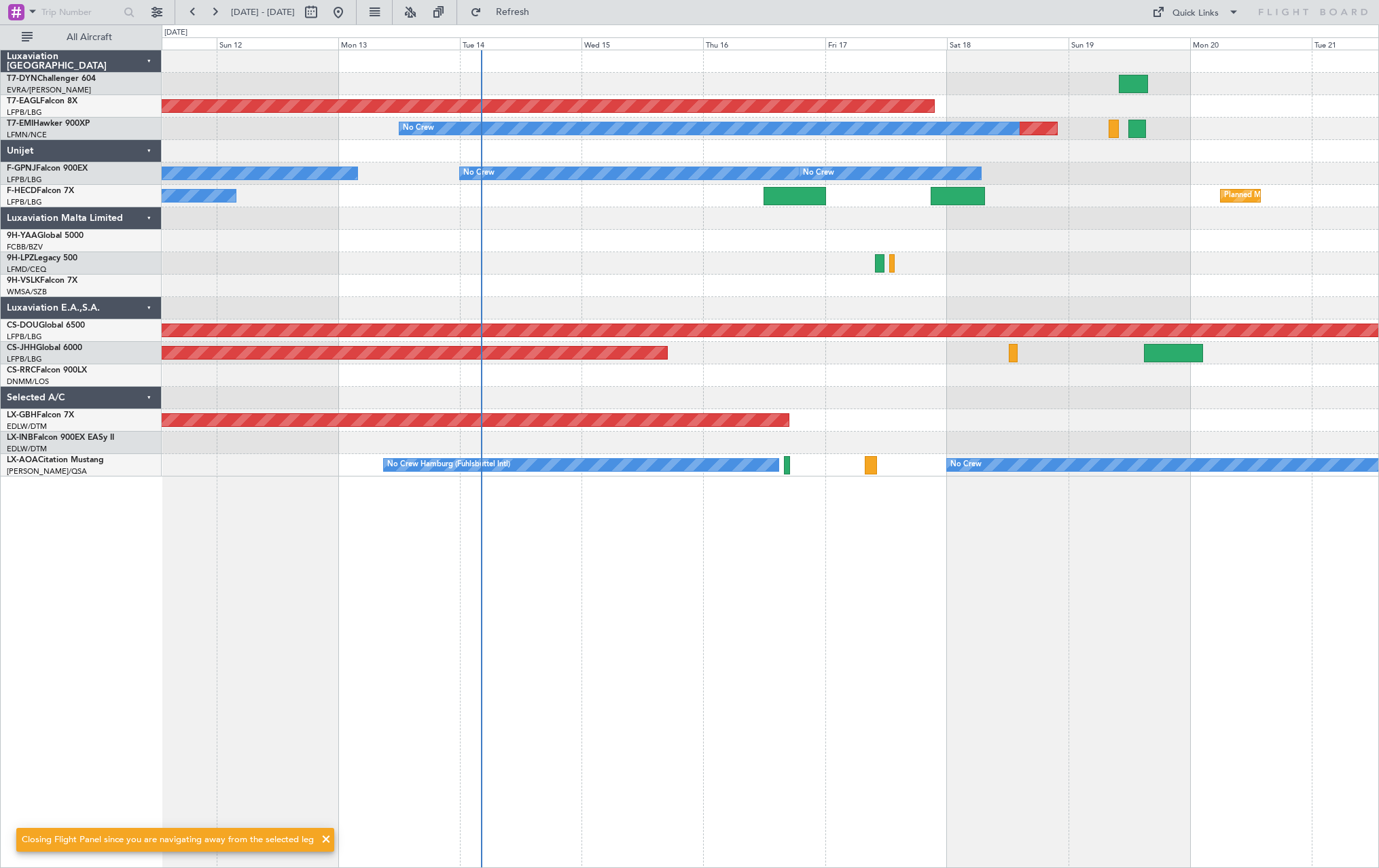
click at [535, 223] on div "Planned Maint Dubai (Al Maktoum Intl) Planned Maint No Crew No Crew No Crew No …" at bounding box center [770, 263] width 1217 height 426
click at [452, 224] on div at bounding box center [770, 218] width 1217 height 23
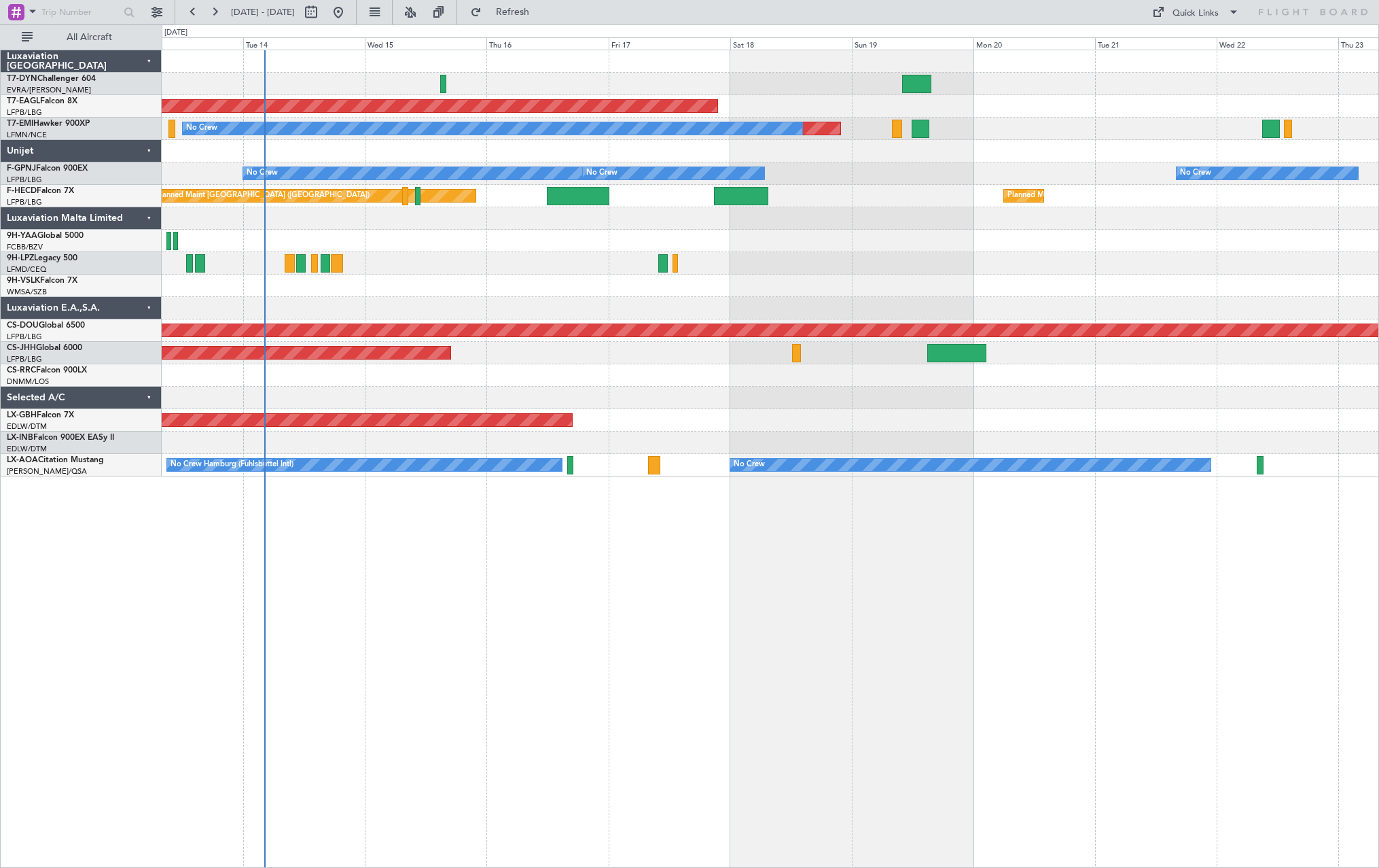
click at [549, 154] on div at bounding box center [770, 152] width 1217 height 23
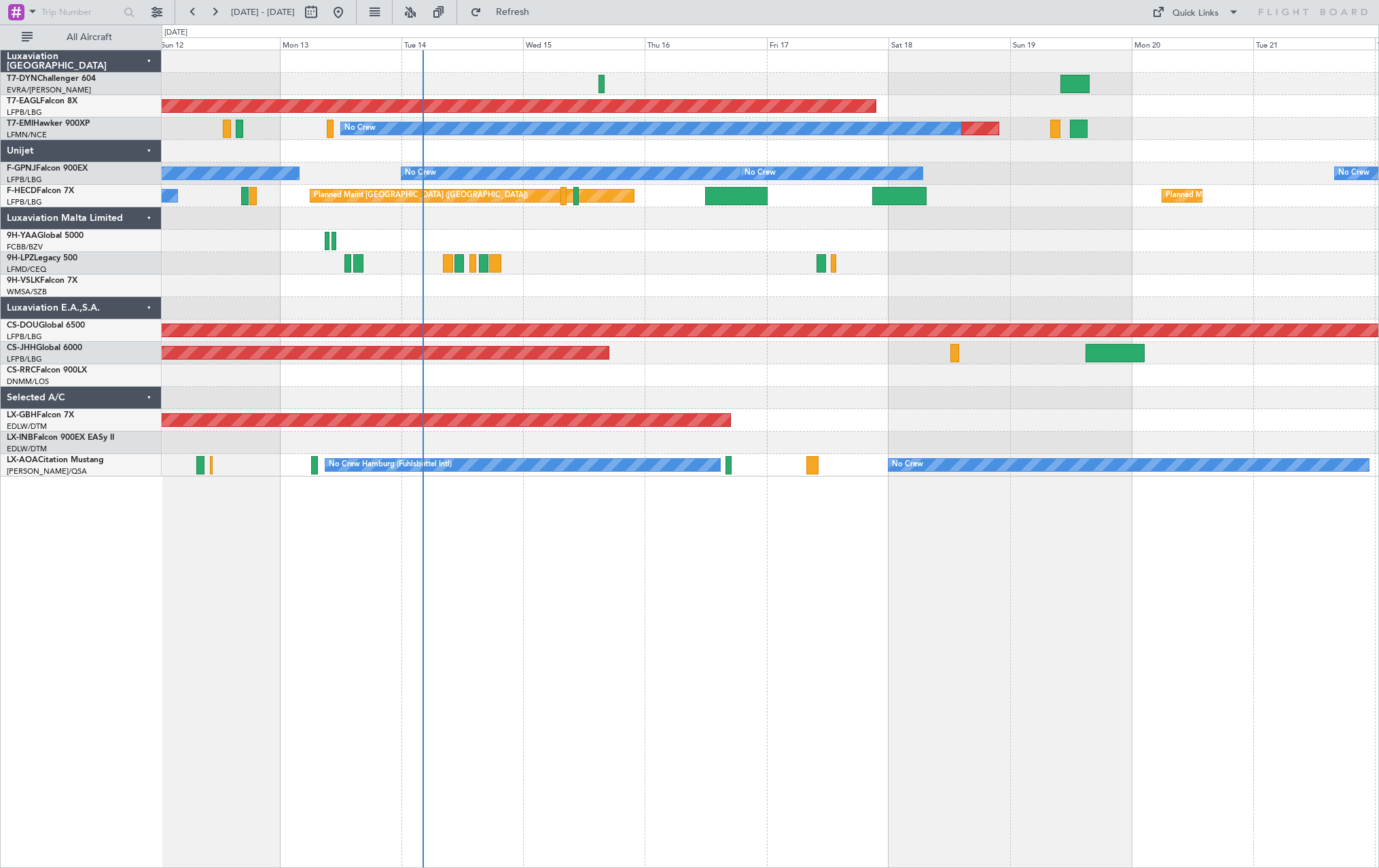
click at [709, 158] on div at bounding box center [770, 152] width 1217 height 23
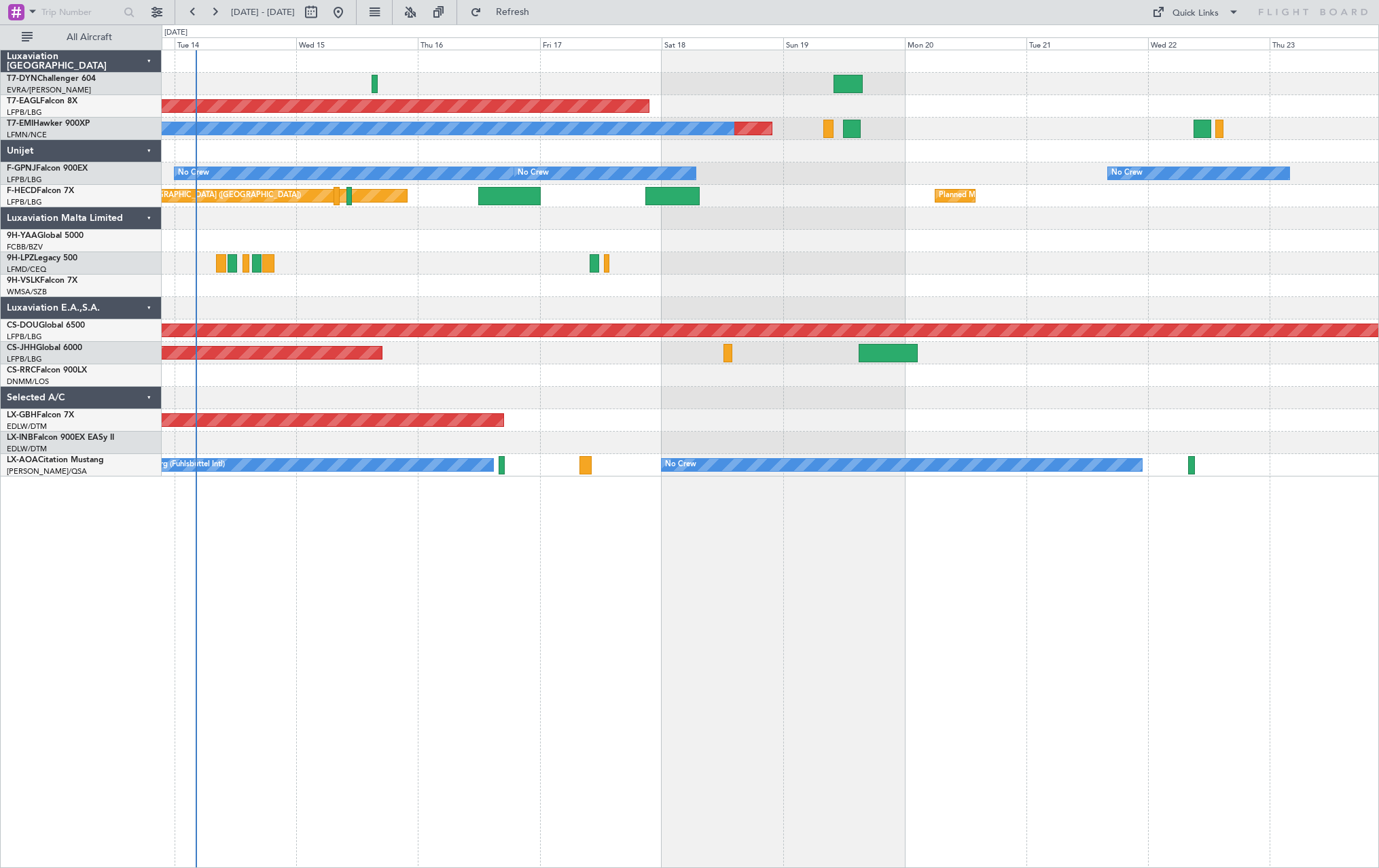
click at [467, 255] on div "Planned Maint Dubai (Al Maktoum Intl) Planned Maint No Crew No Crew No Crew No …" at bounding box center [770, 263] width 1217 height 426
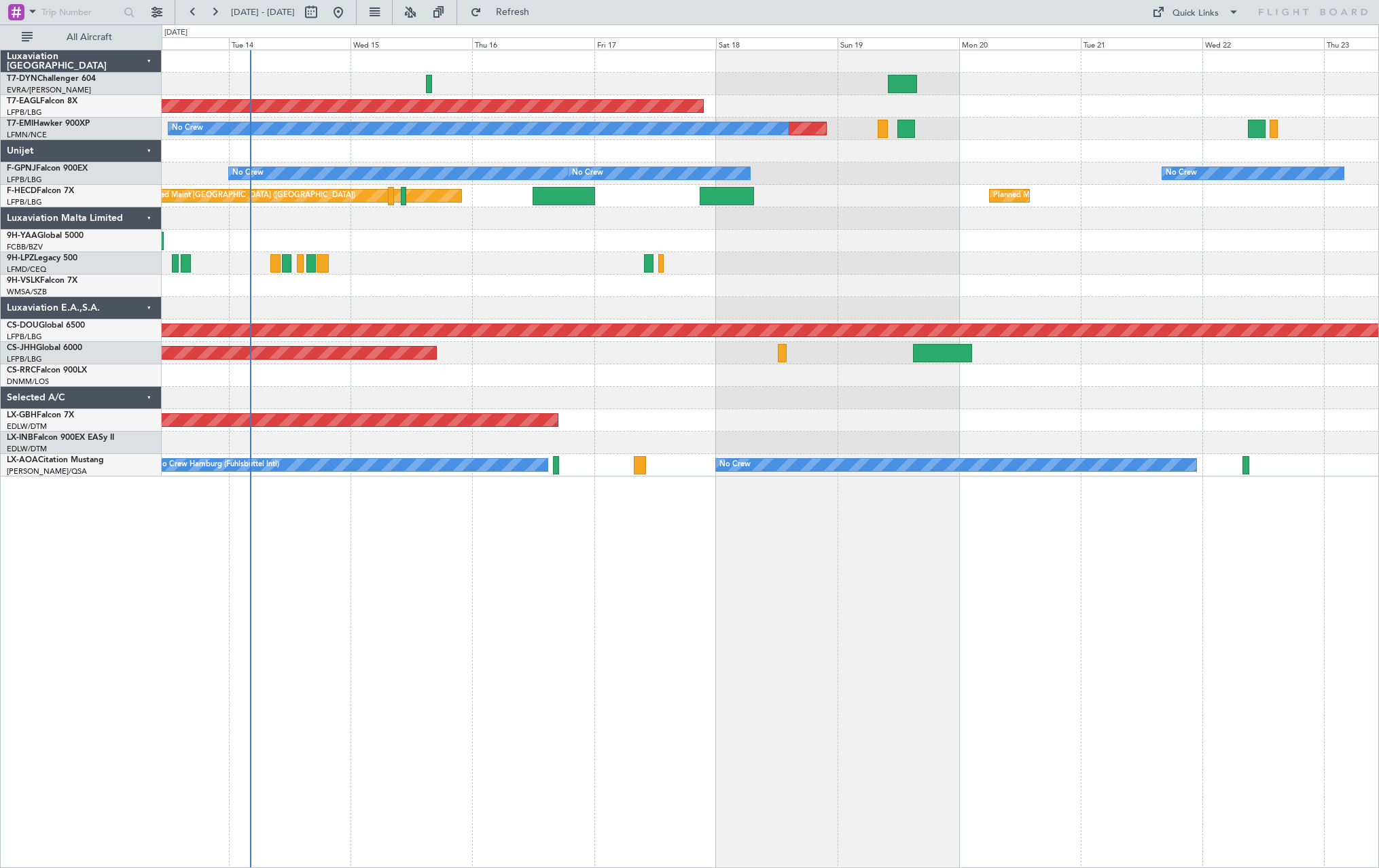
click at [391, 156] on div at bounding box center [770, 152] width 1217 height 23
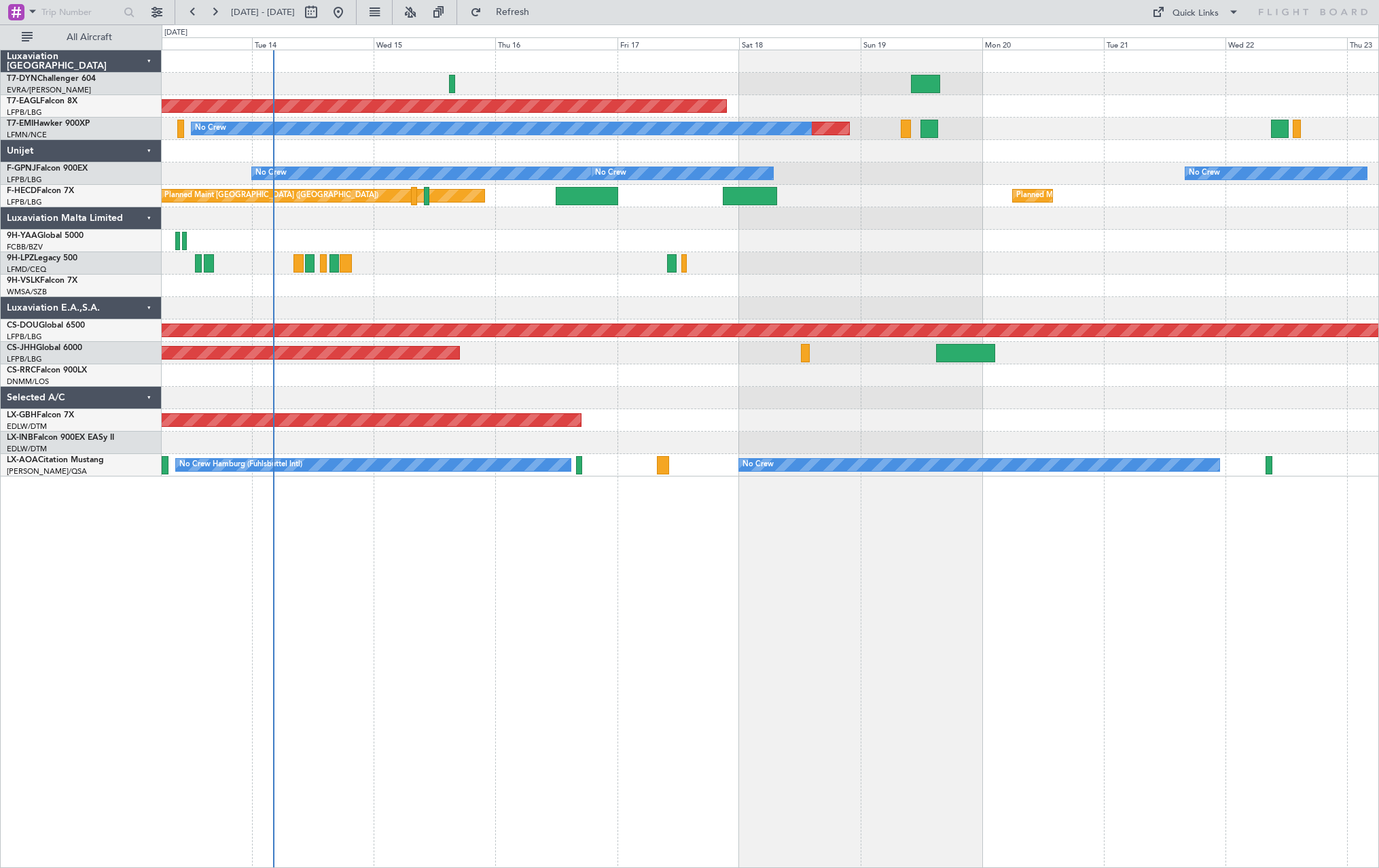
click at [410, 153] on div at bounding box center [770, 152] width 1217 height 23
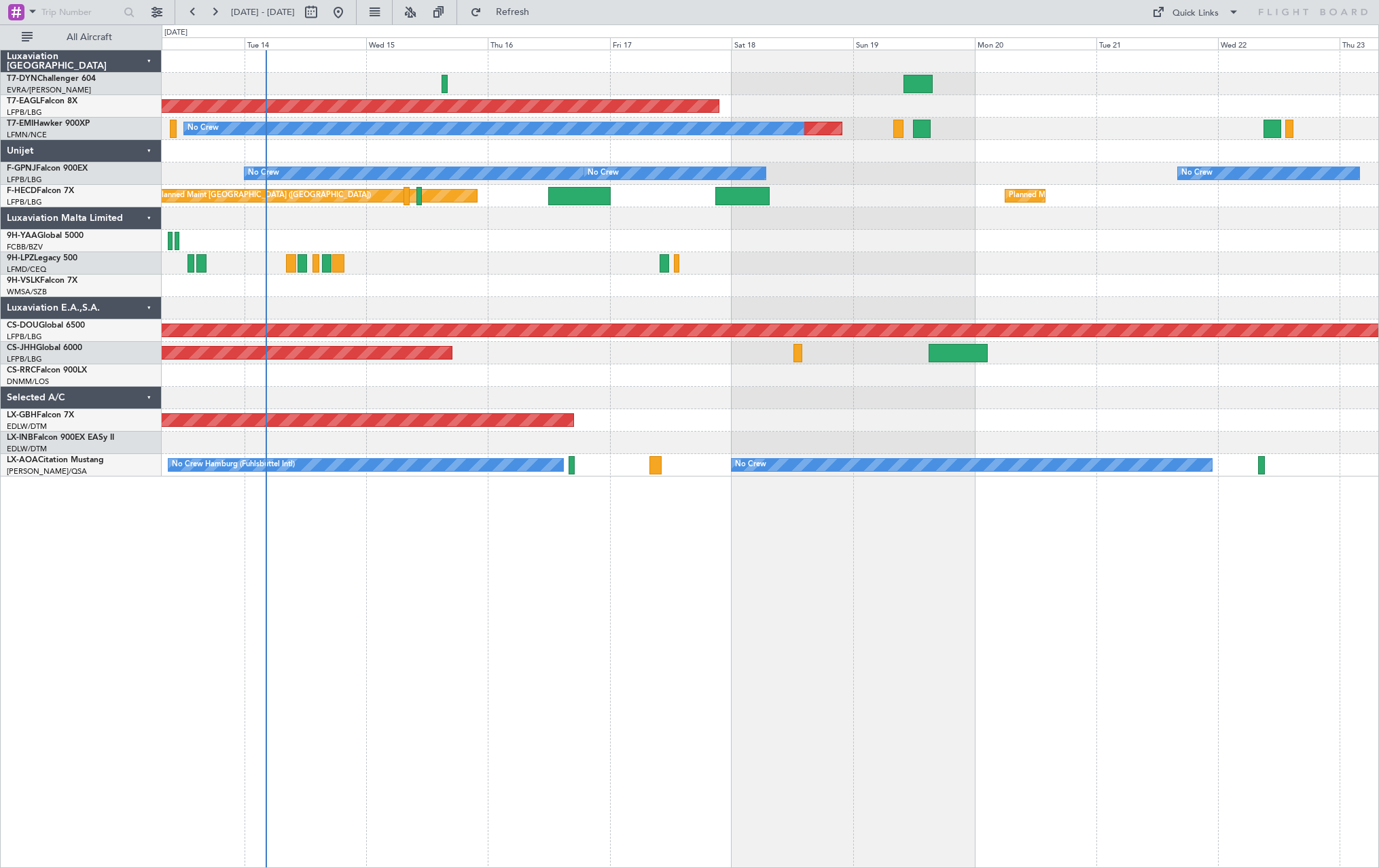
click at [582, 231] on div at bounding box center [770, 241] width 1217 height 23
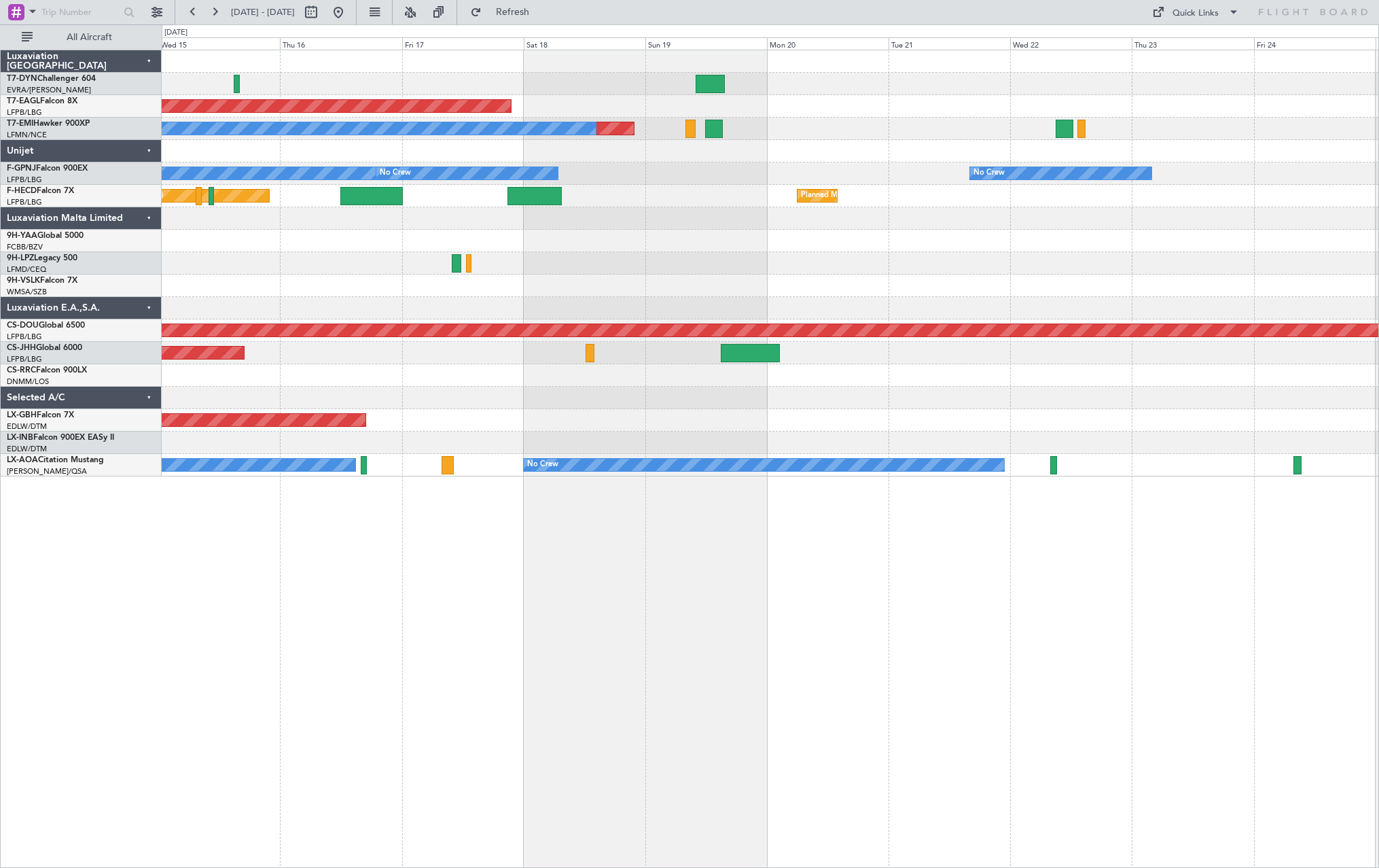
click at [705, 190] on div "Planned Maint Dubai (Al Maktoum Intl) Planned Maint No Crew No Crew No Crew No …" at bounding box center [770, 263] width 1217 height 426
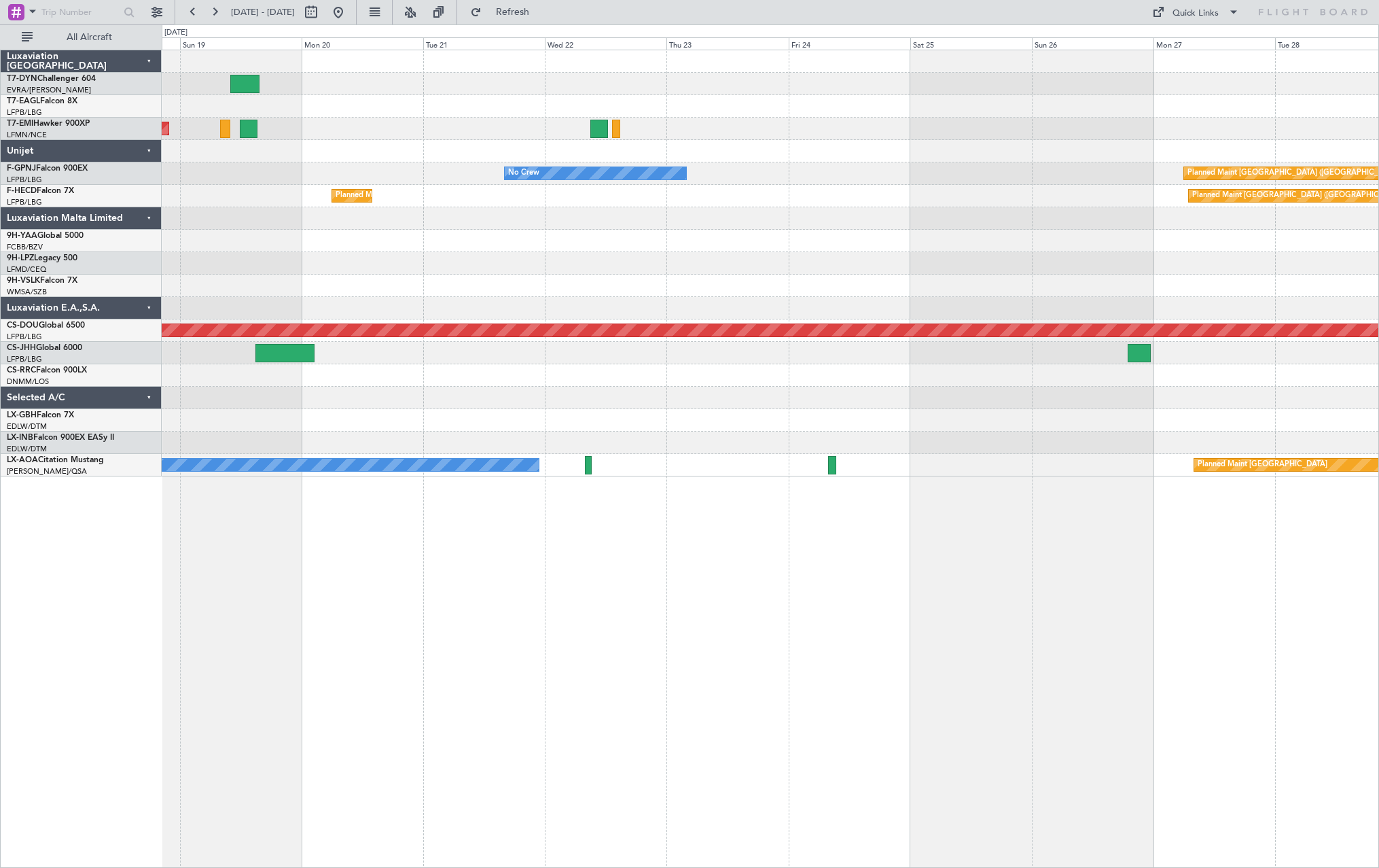
click at [251, 198] on div "Planned Maint [GEOGRAPHIC_DATA] ([GEOGRAPHIC_DATA]) Planned Maint [GEOGRAPHIC_D…" at bounding box center [770, 196] width 1217 height 23
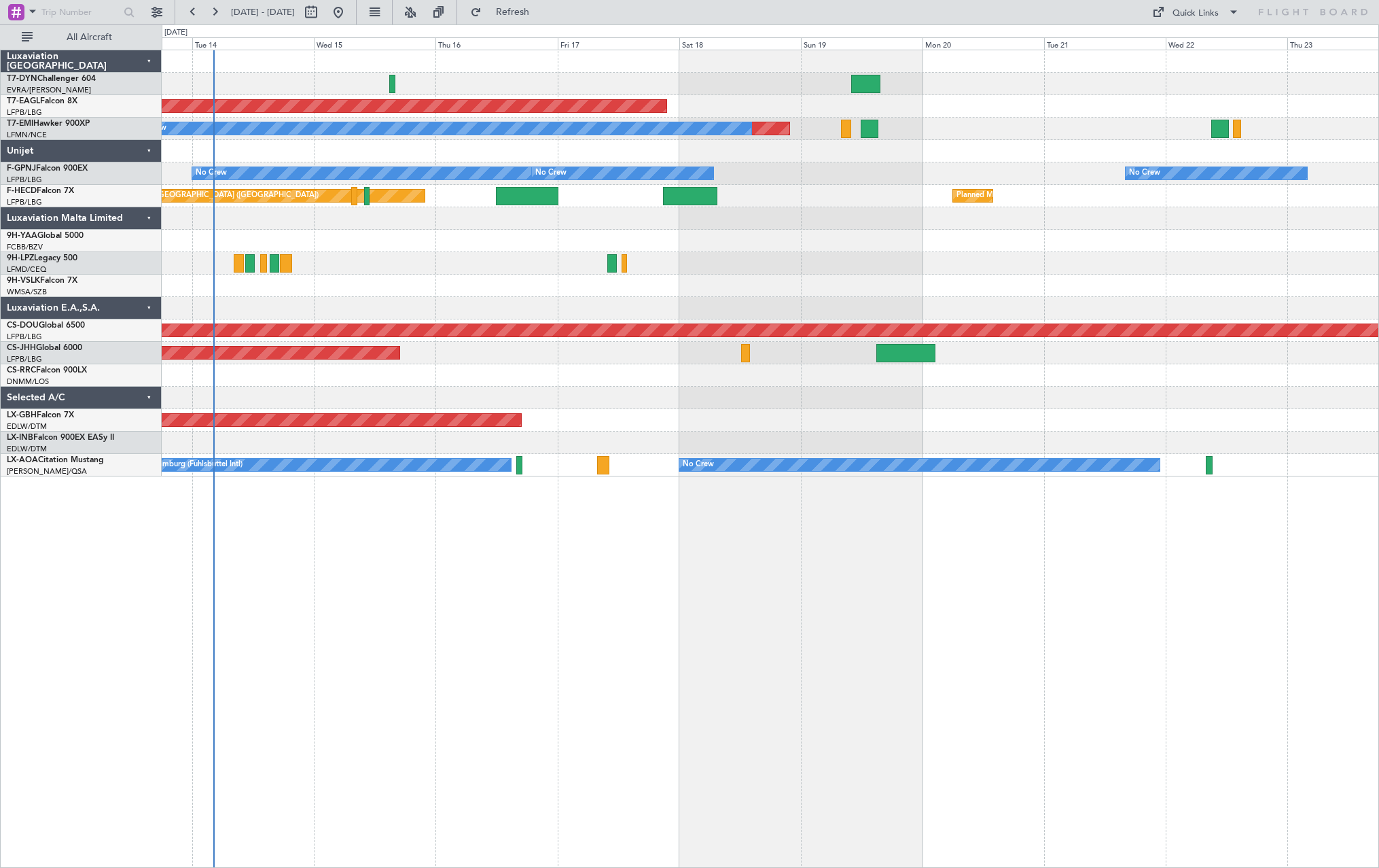
click at [926, 217] on div "Planned Maint Dubai (Al Maktoum Intl) Planned Maint No Crew No Crew No Crew No …" at bounding box center [770, 263] width 1217 height 426
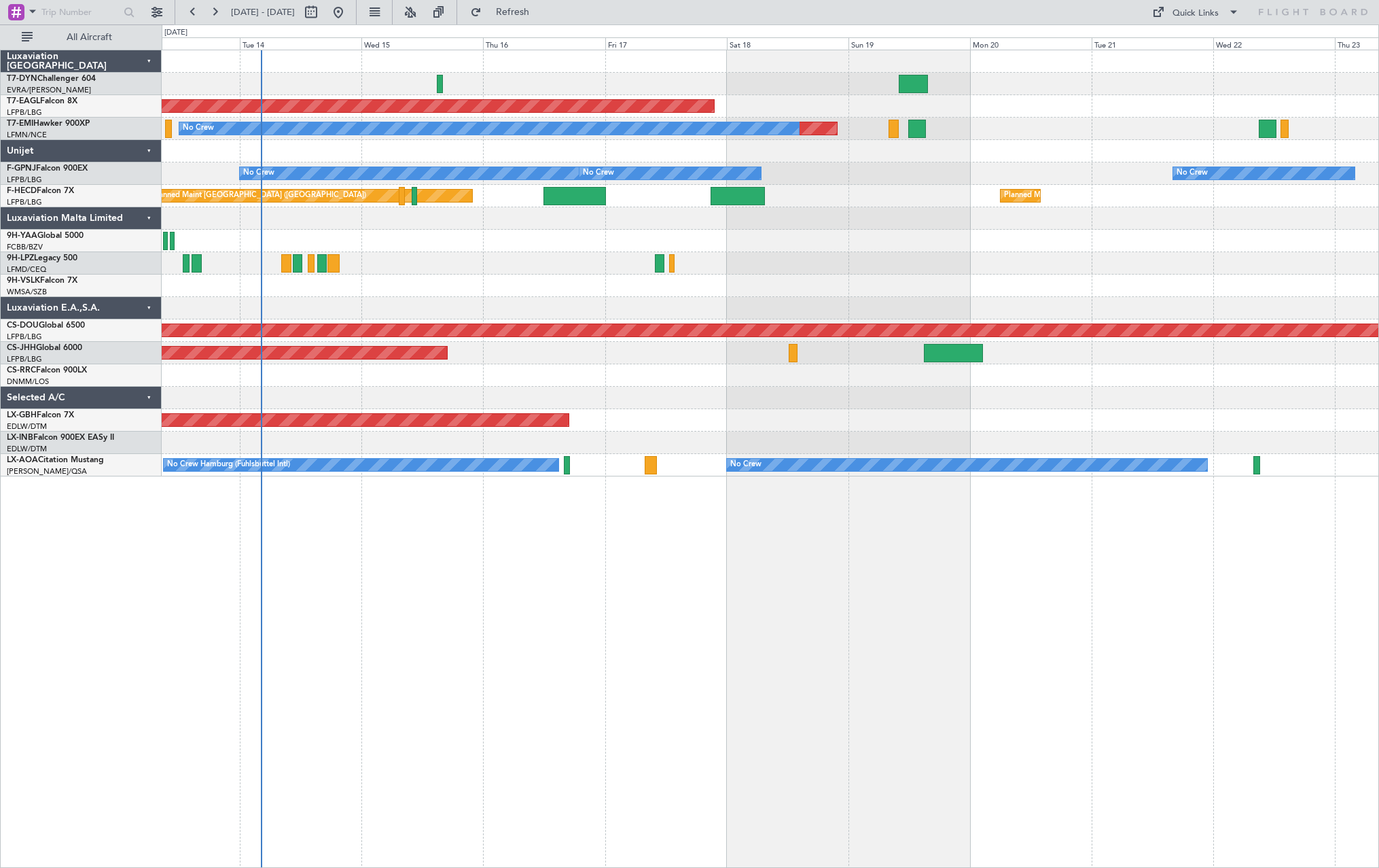
click at [926, 217] on div at bounding box center [770, 218] width 1217 height 23
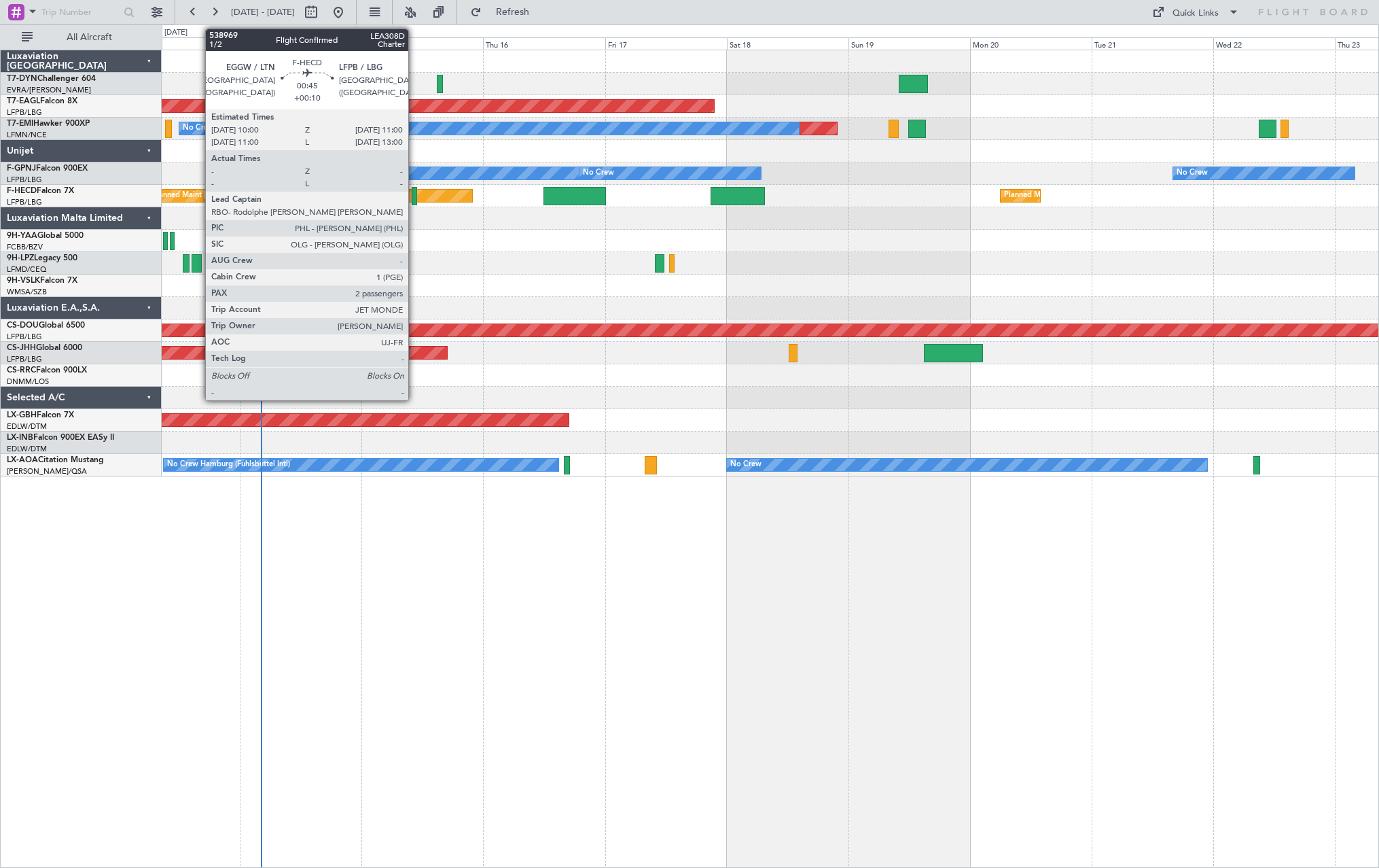
click at [415, 199] on div at bounding box center [415, 196] width 6 height 19
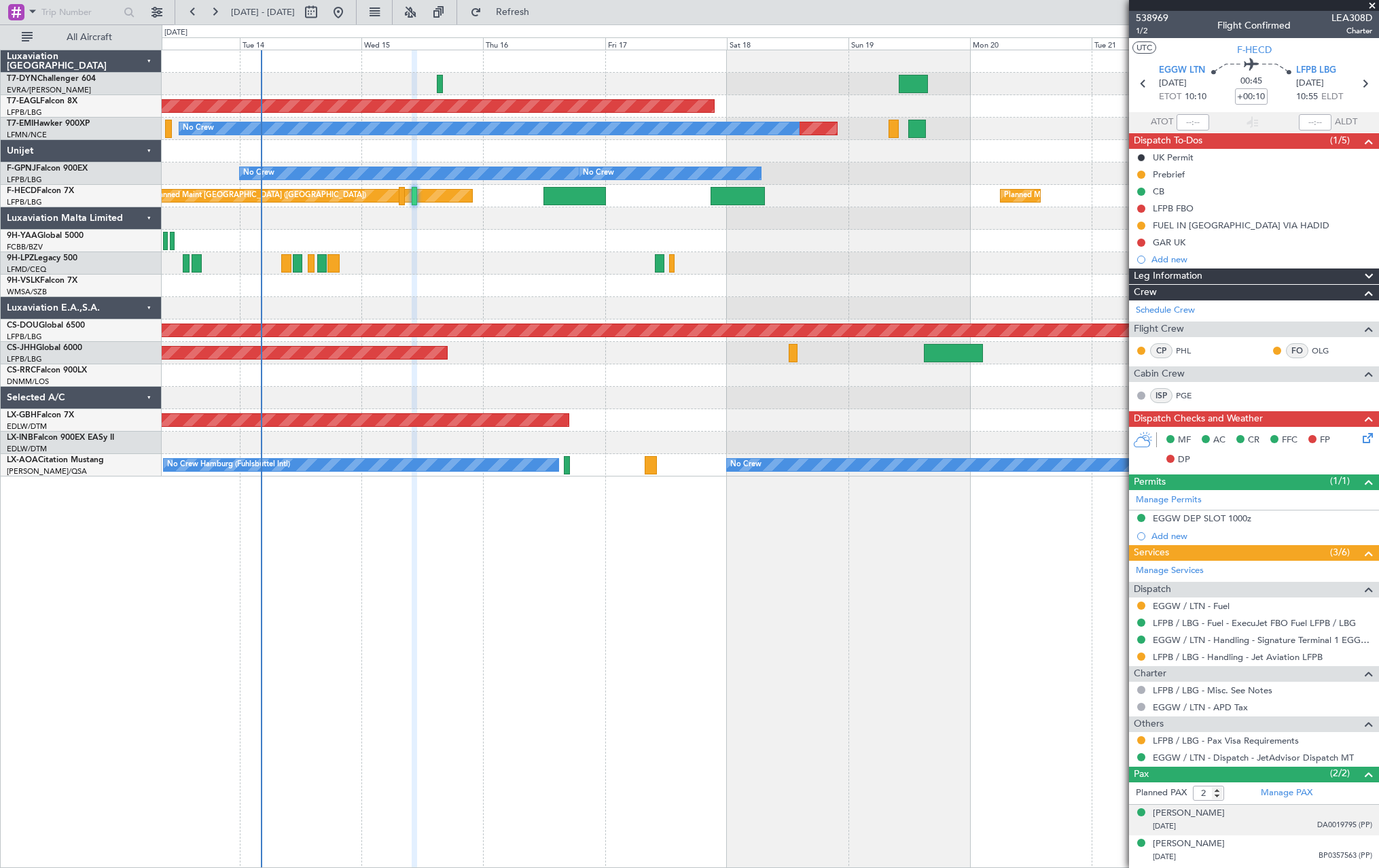
click at [1278, 819] on div "[DATE] DA0019795 (PP)" at bounding box center [1262, 826] width 220 height 14
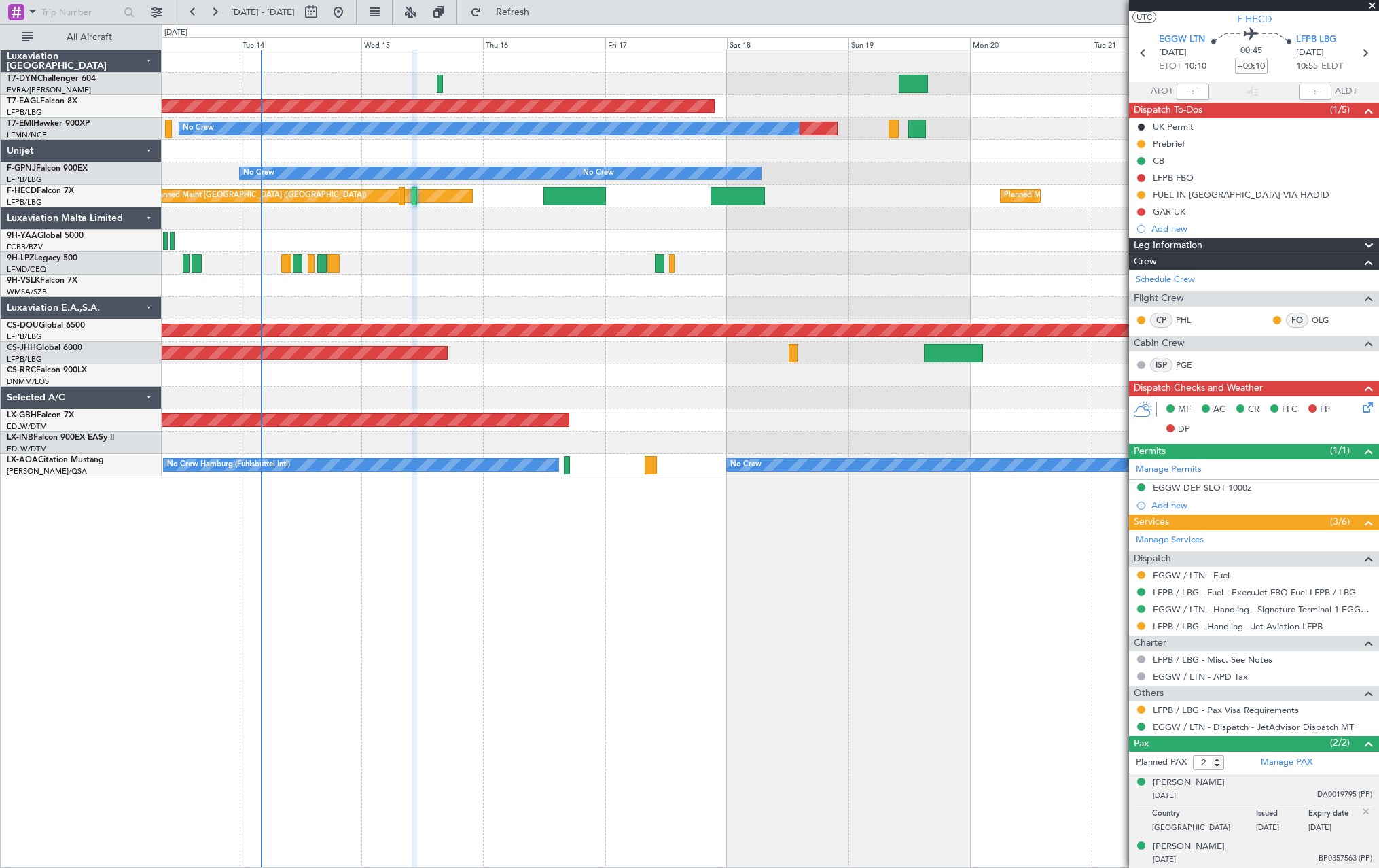
click at [1270, 854] on div "[DATE] BP0357563 (PP)" at bounding box center [1262, 859] width 220 height 14
click at [1257, 800] on div "[DATE] DA0019795 (PP)" at bounding box center [1262, 795] width 220 height 14
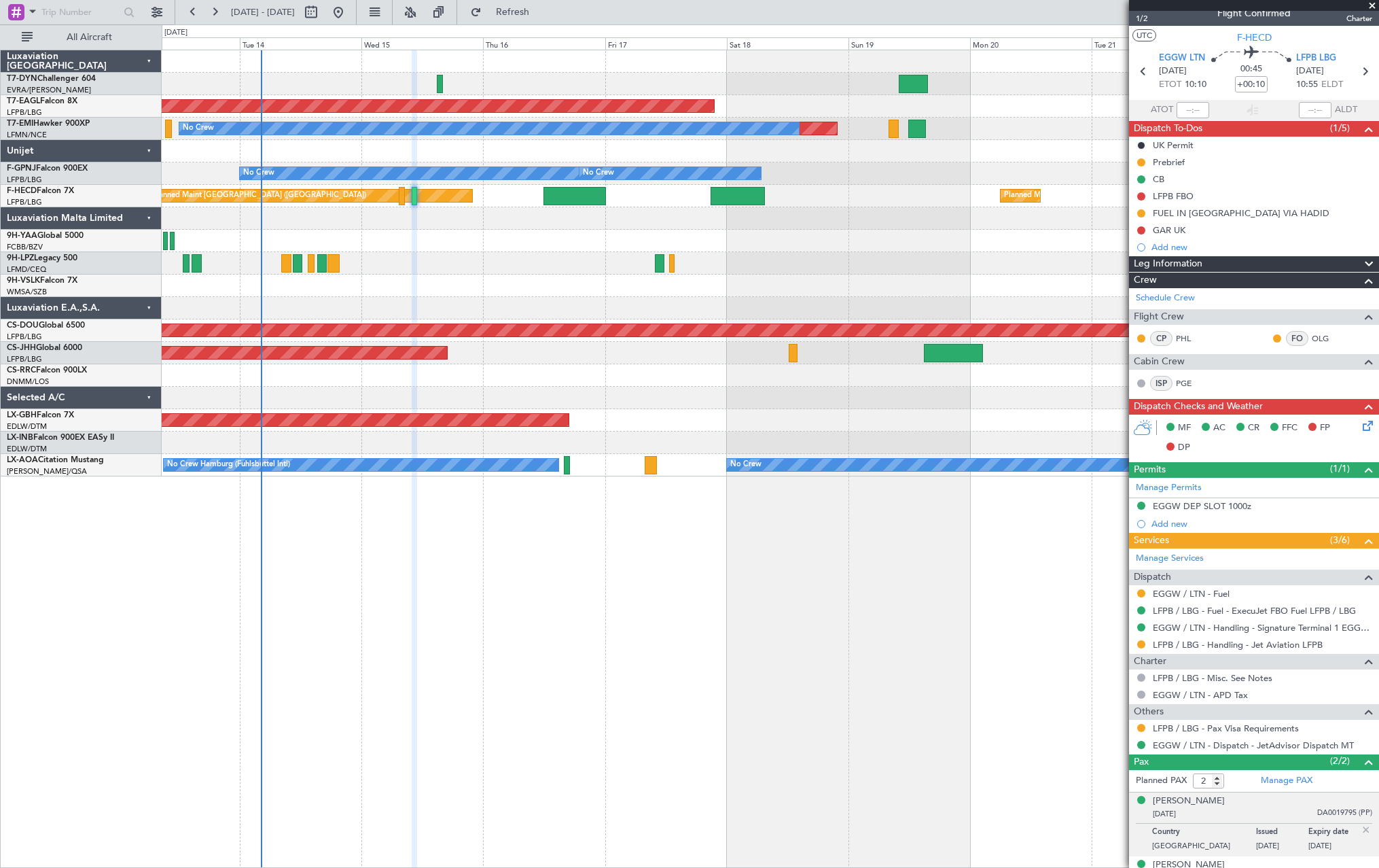
scroll to position [0, 0]
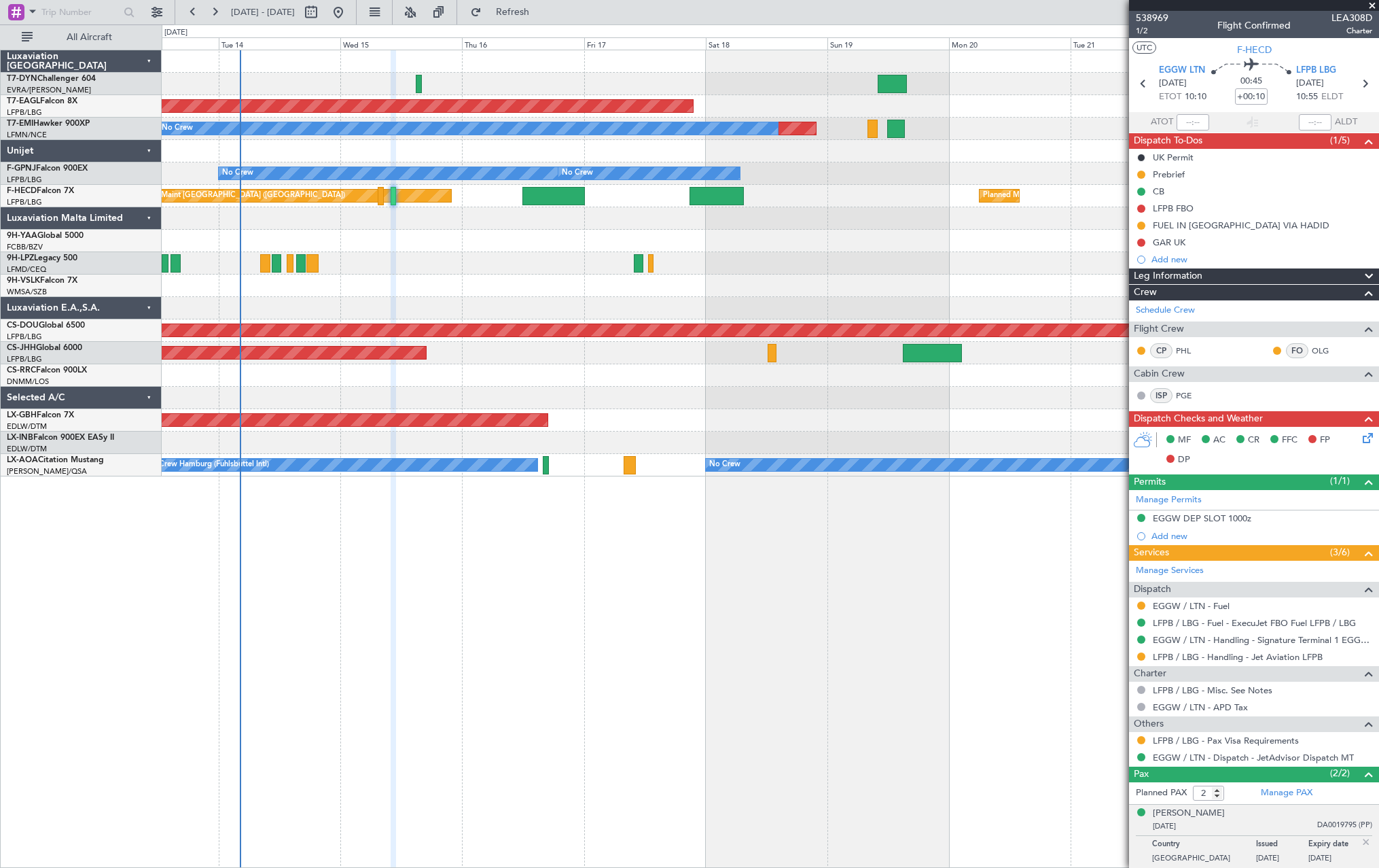
click at [436, 260] on div "No Crew" at bounding box center [770, 264] width 1217 height 23
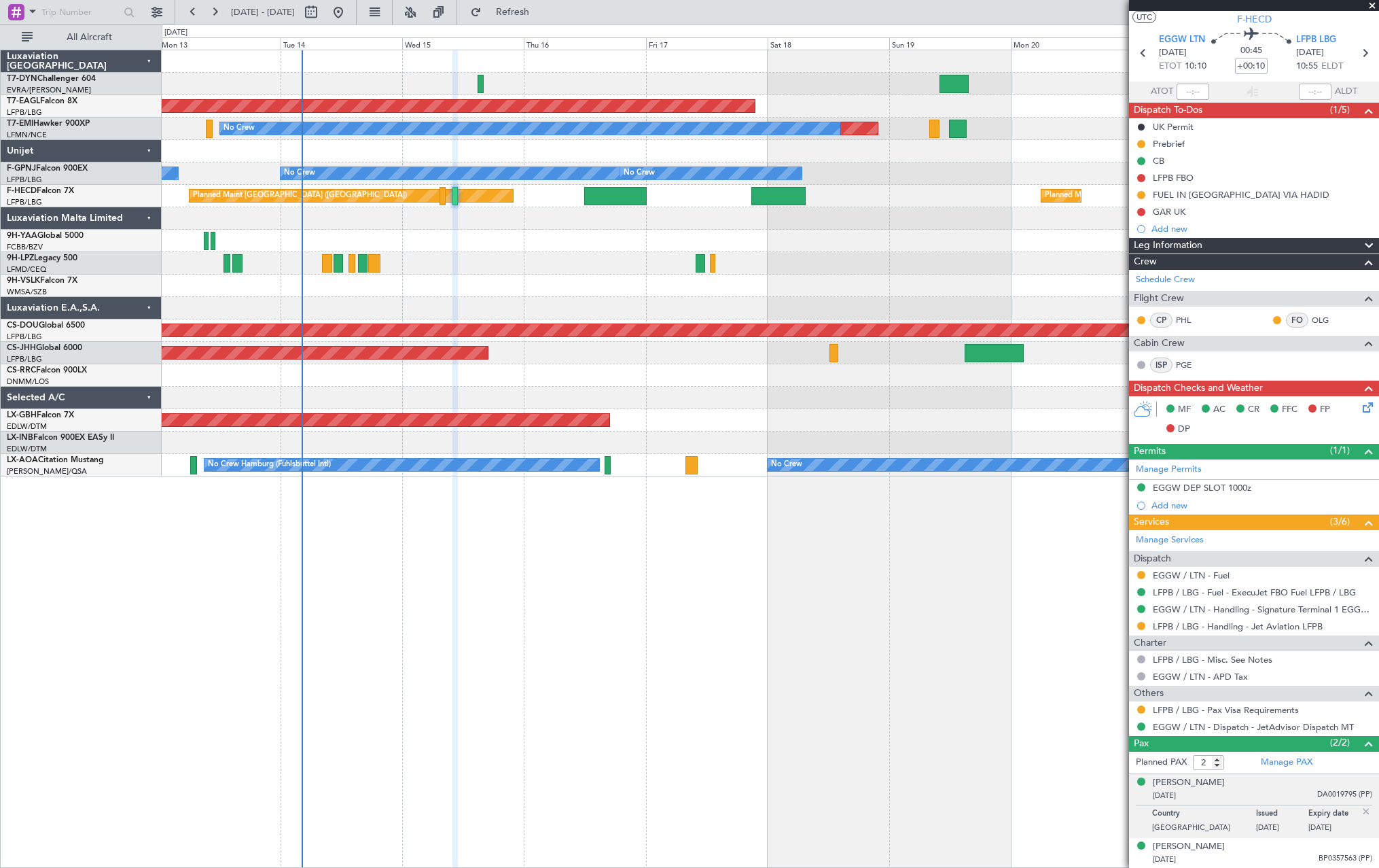
click at [509, 237] on div "Planned Maint Dubai (Al Maktoum Intl) Planned Maint No Crew No Crew No Crew No …" at bounding box center [770, 263] width 1217 height 426
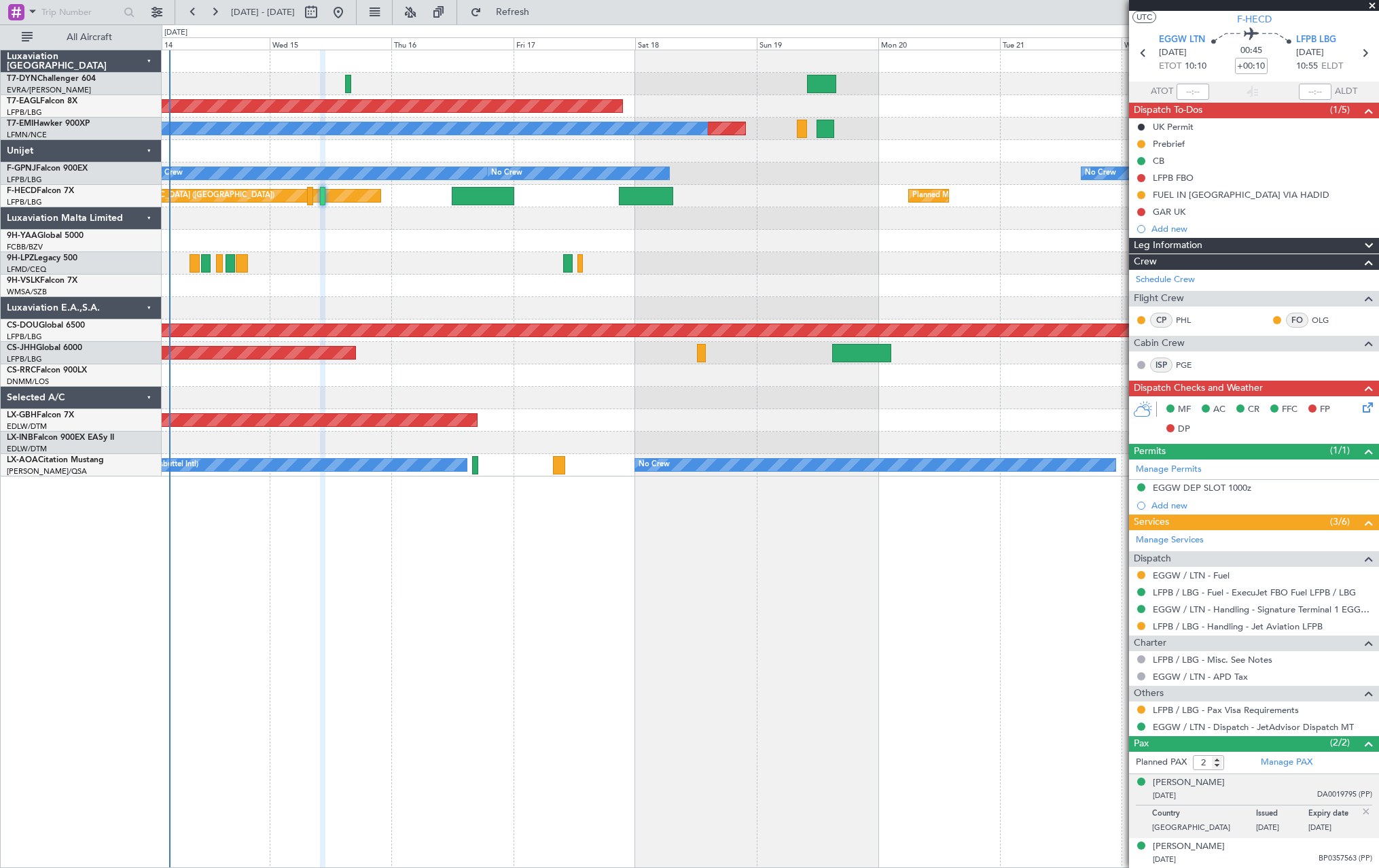
click at [428, 242] on div at bounding box center [770, 241] width 1217 height 23
click at [426, 241] on div at bounding box center [770, 241] width 1217 height 23
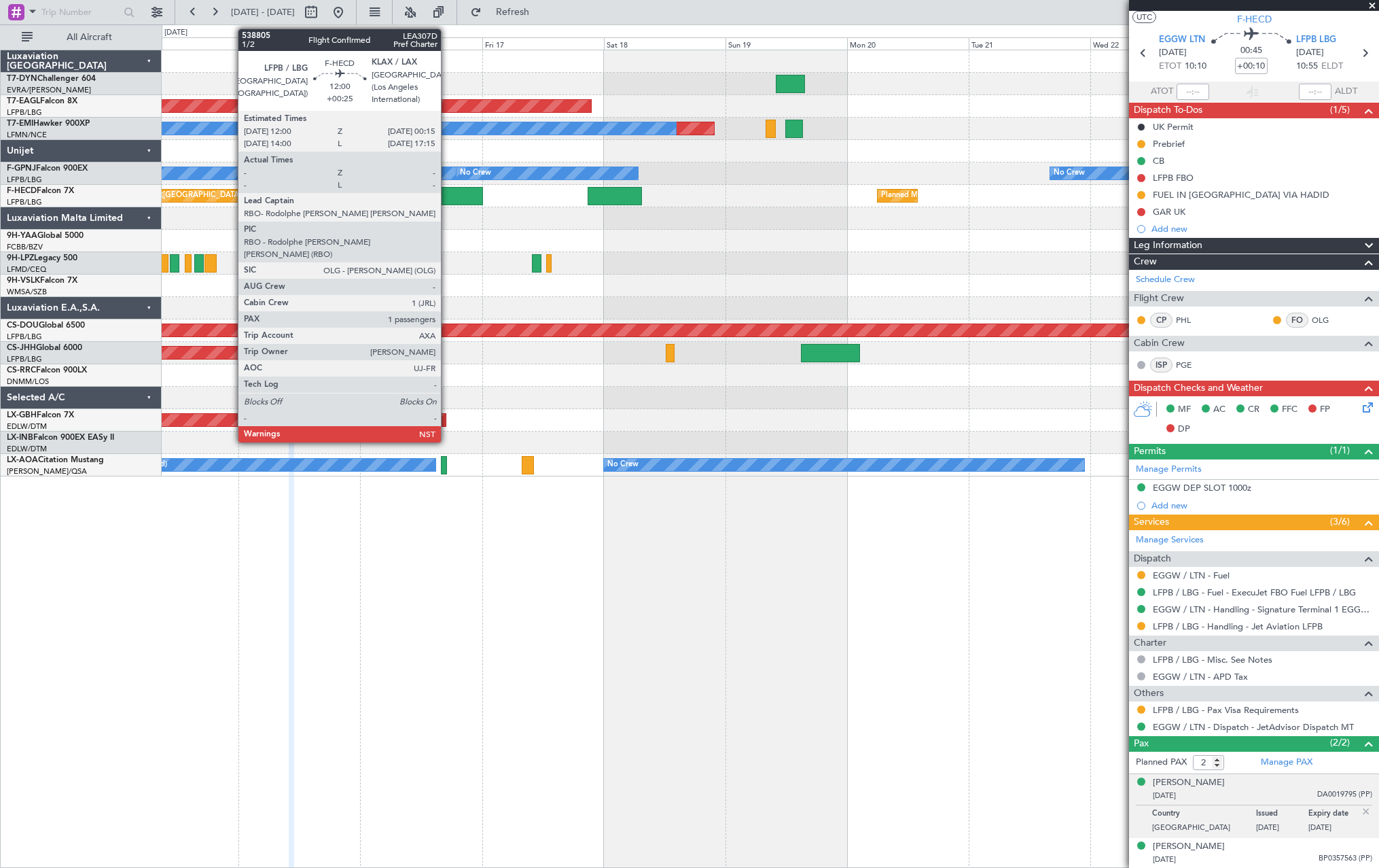
click at [447, 195] on div at bounding box center [451, 196] width 62 height 19
type input "+00:25"
type input "1"
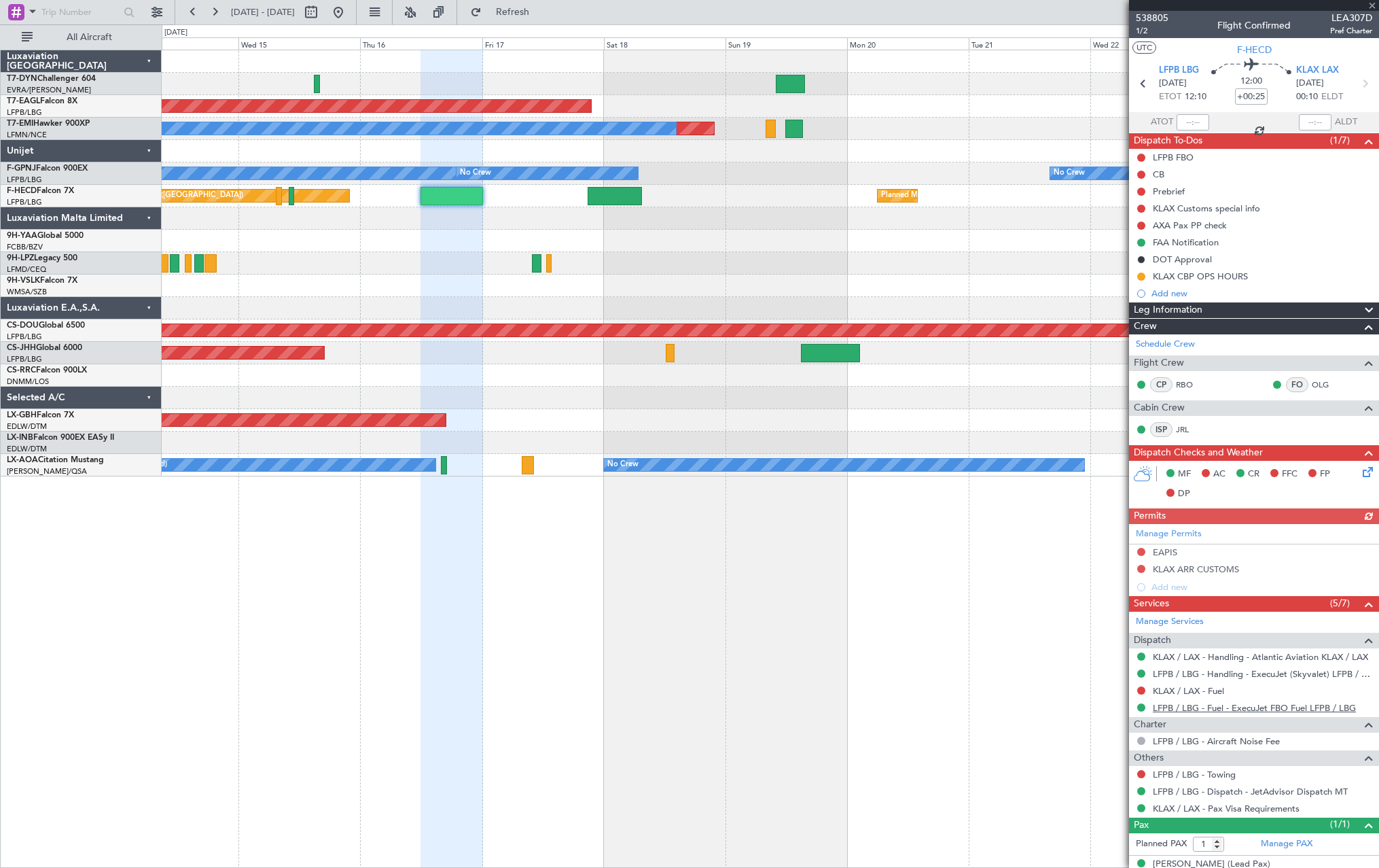
scroll to position [18, 0]
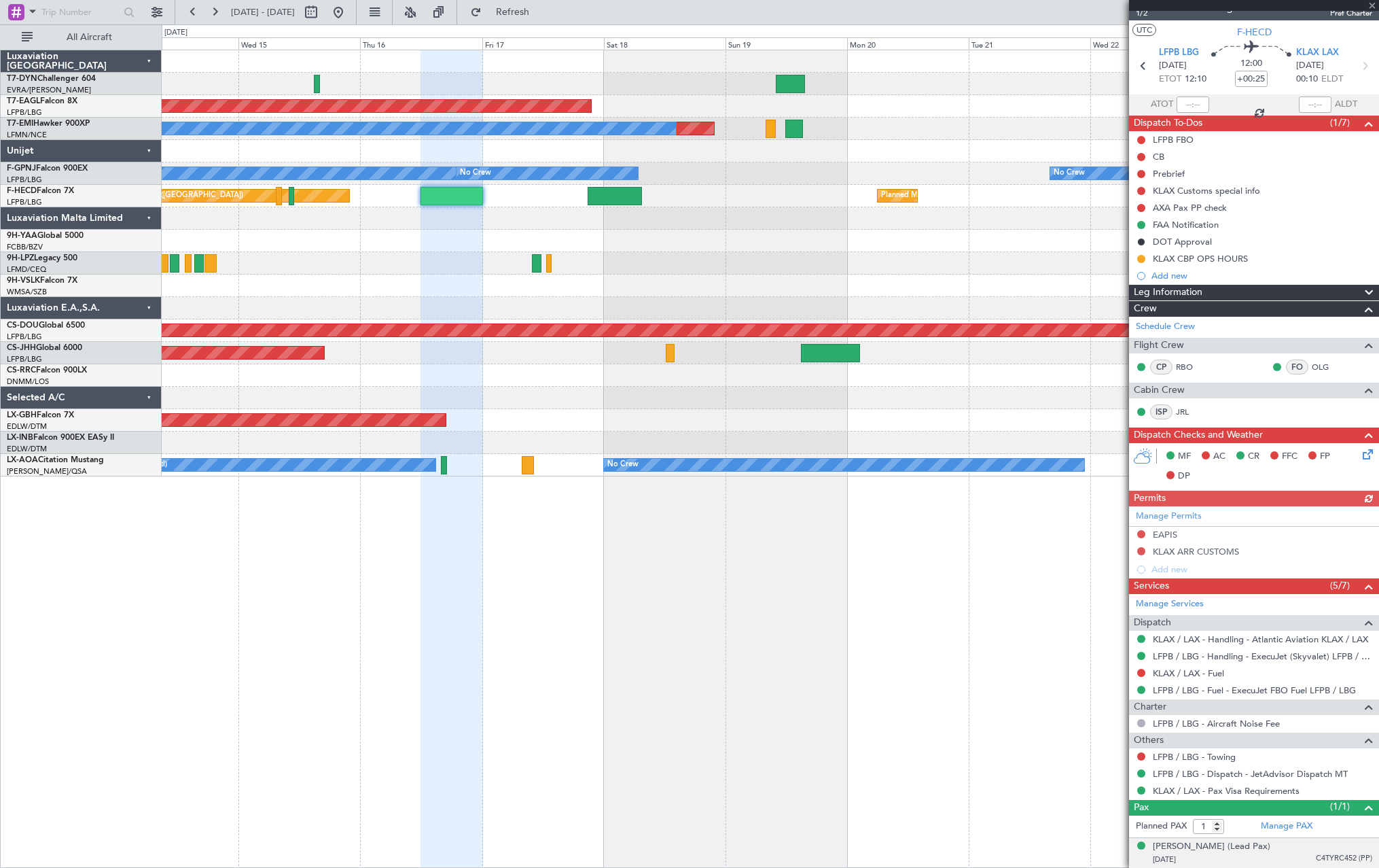
click at [1287, 858] on div "[DATE] C4TYRC452 (PP)" at bounding box center [1262, 859] width 220 height 14
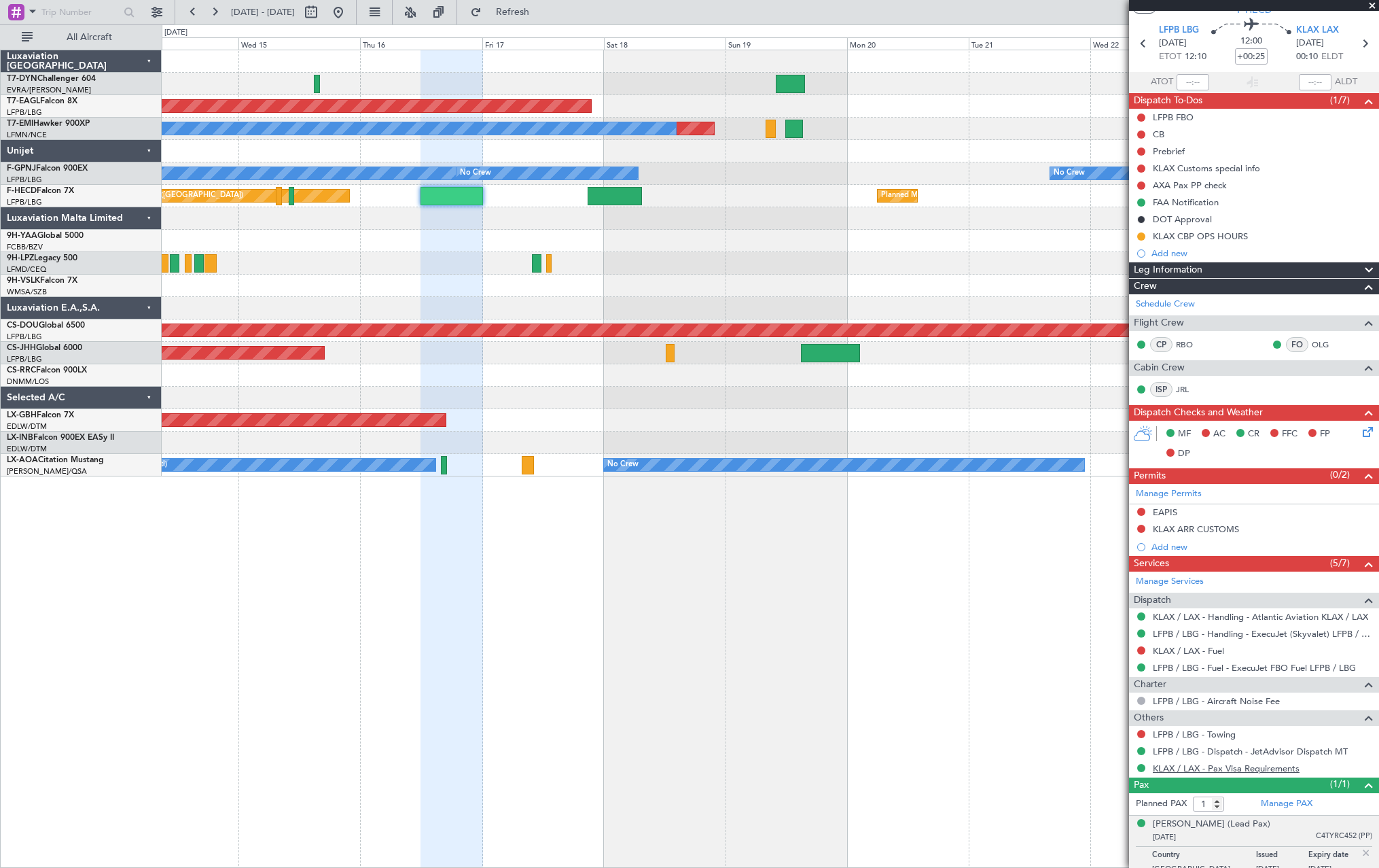
scroll to position [51, 0]
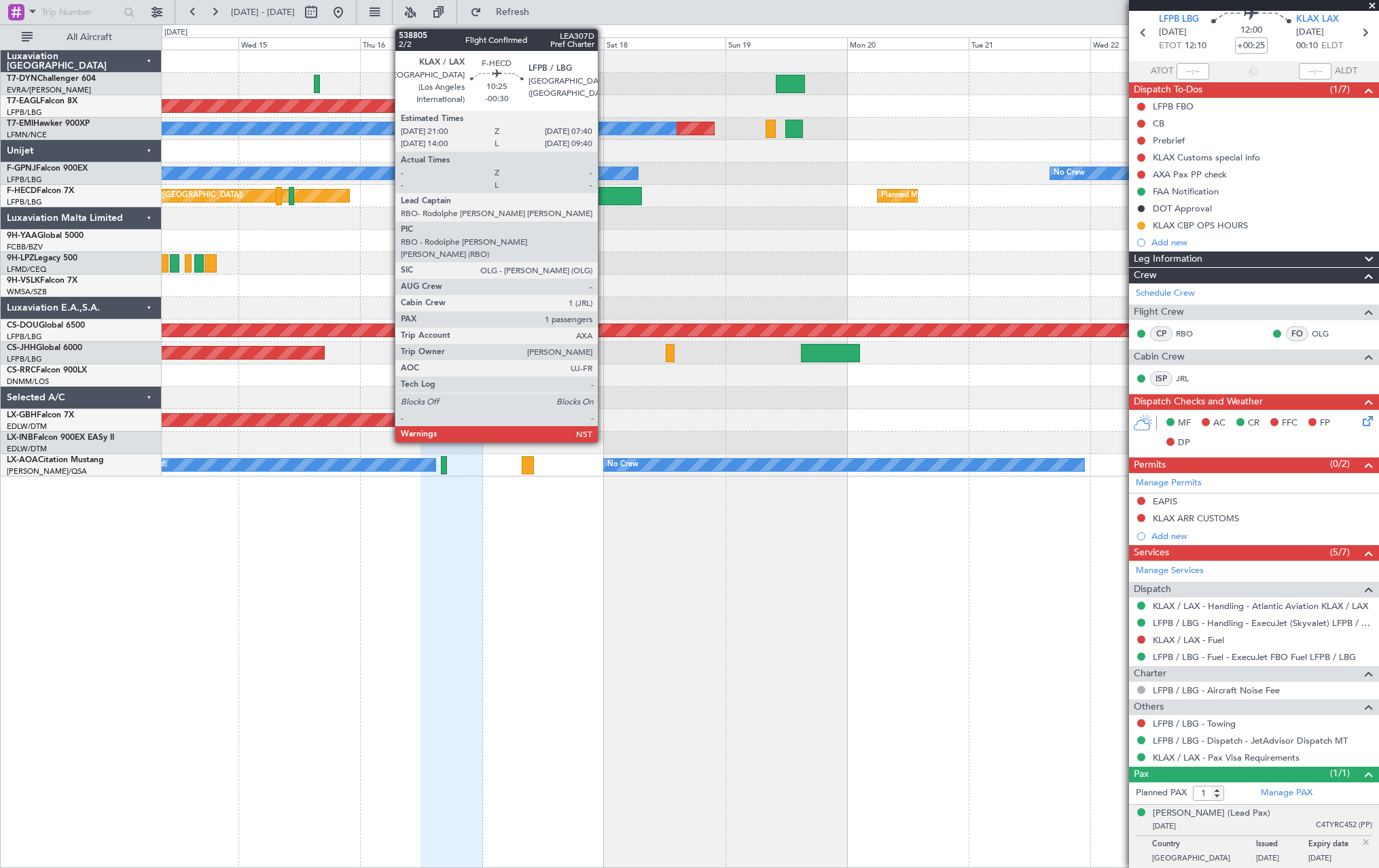
click at [604, 192] on div at bounding box center [615, 196] width 54 height 19
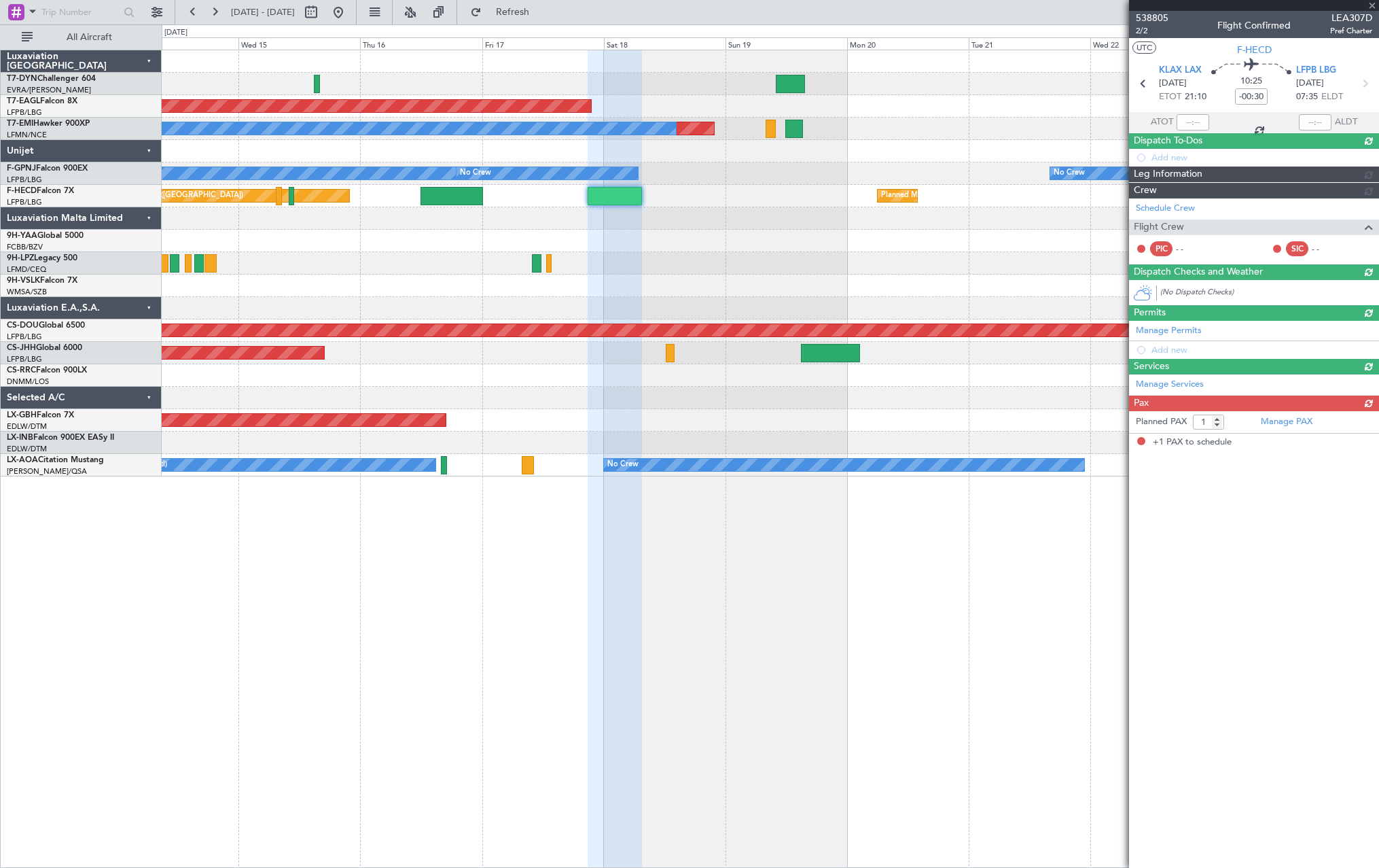
scroll to position [0, 0]
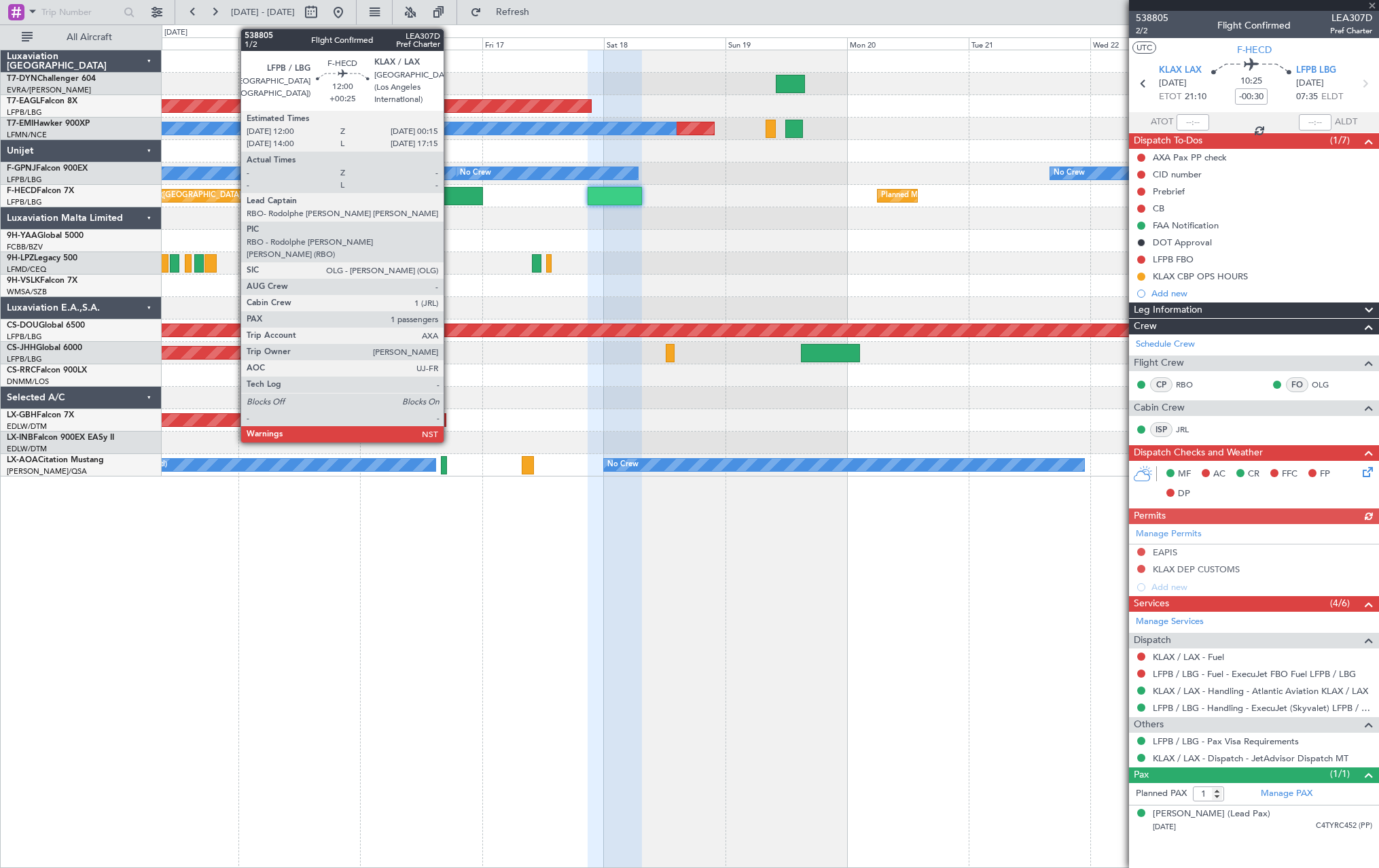
click at [450, 195] on div at bounding box center [451, 196] width 62 height 19
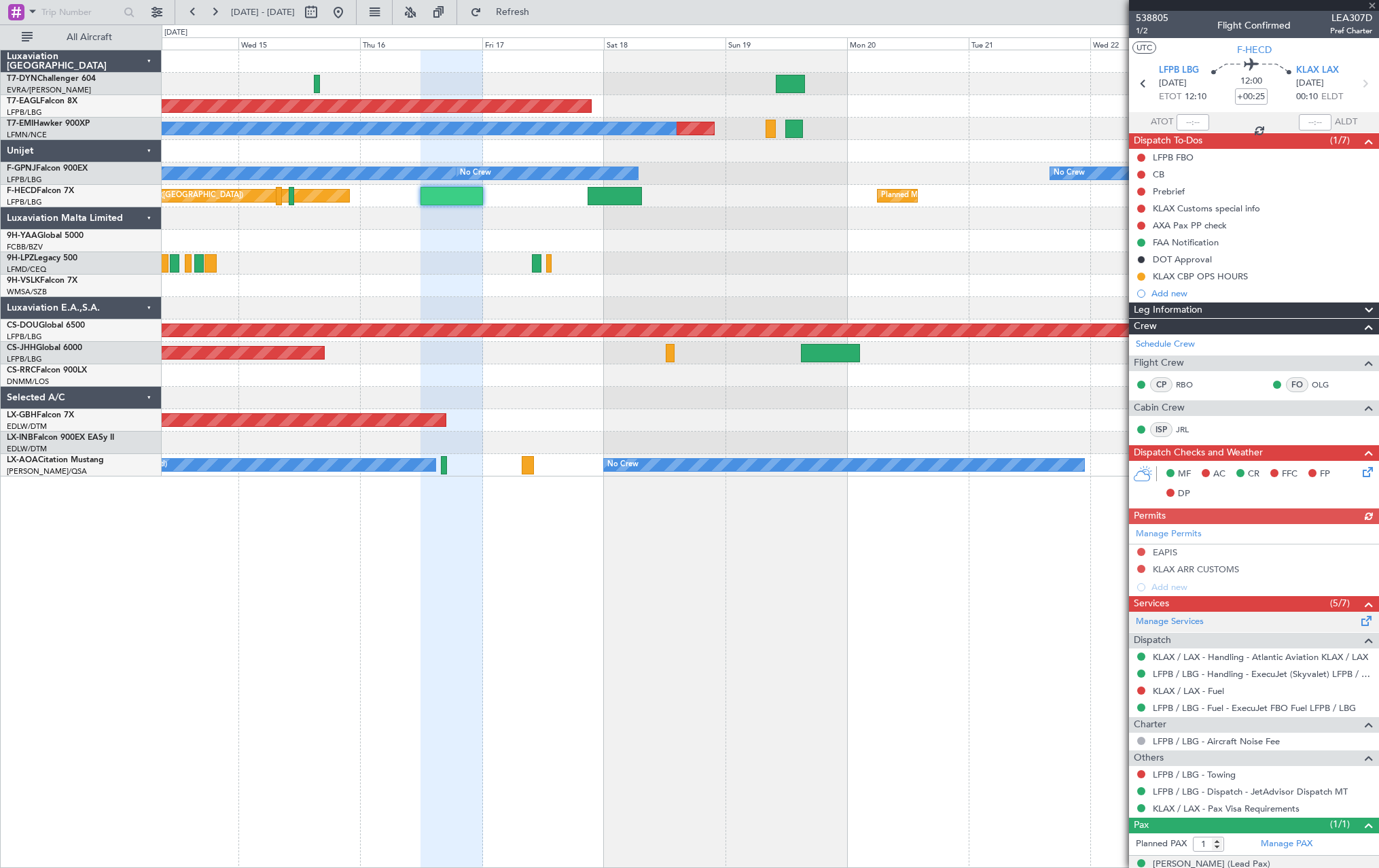
scroll to position [51, 0]
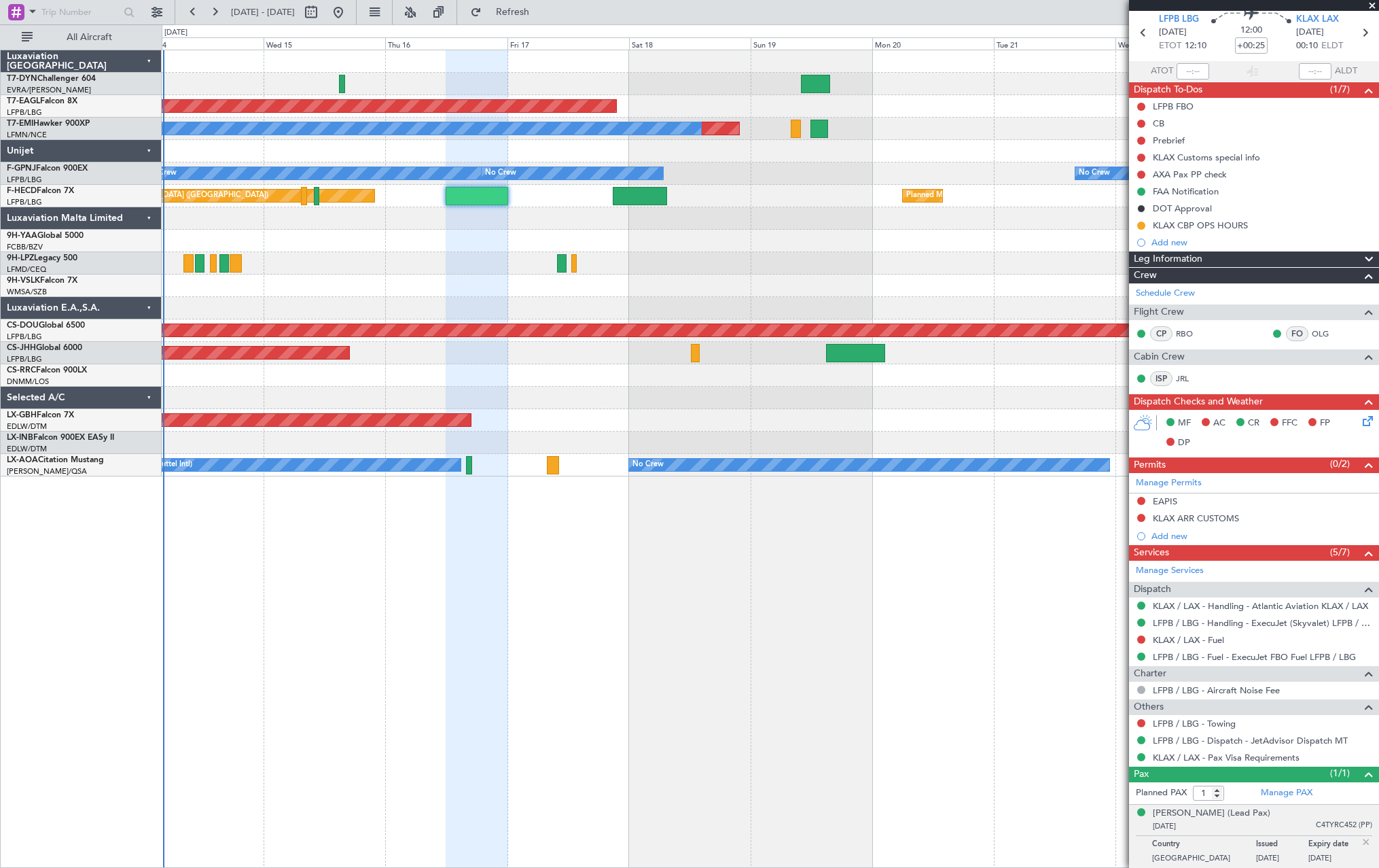
click at [496, 261] on div "Planned Maint Dubai (Al Maktoum Intl) Planned Maint No Crew No Crew No Crew No …" at bounding box center [770, 263] width 1217 height 426
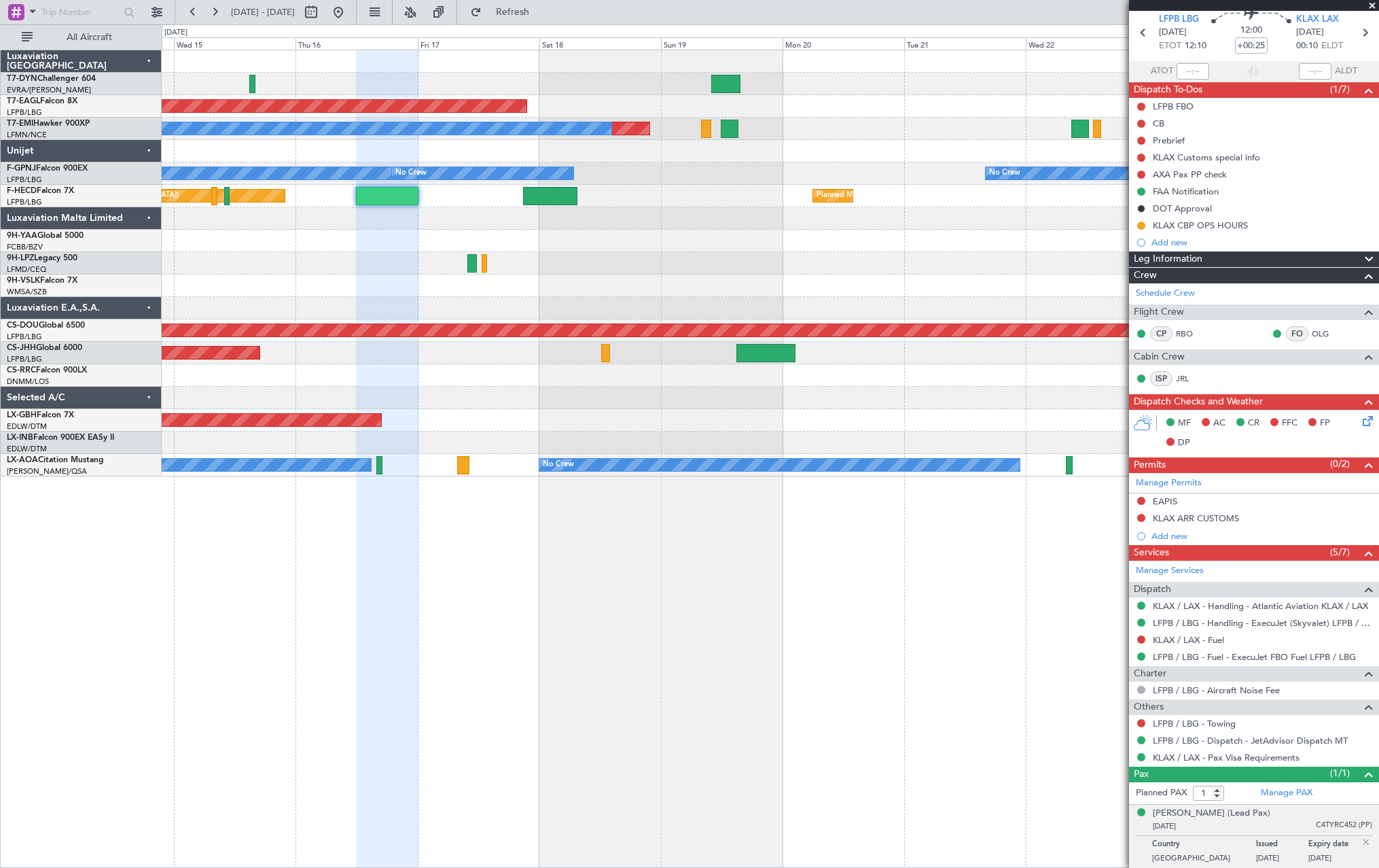
click at [652, 233] on div "Planned Maint Dubai (Al Maktoum Intl) Planned Maint No Crew No Crew No Crew No …" at bounding box center [770, 263] width 1217 height 426
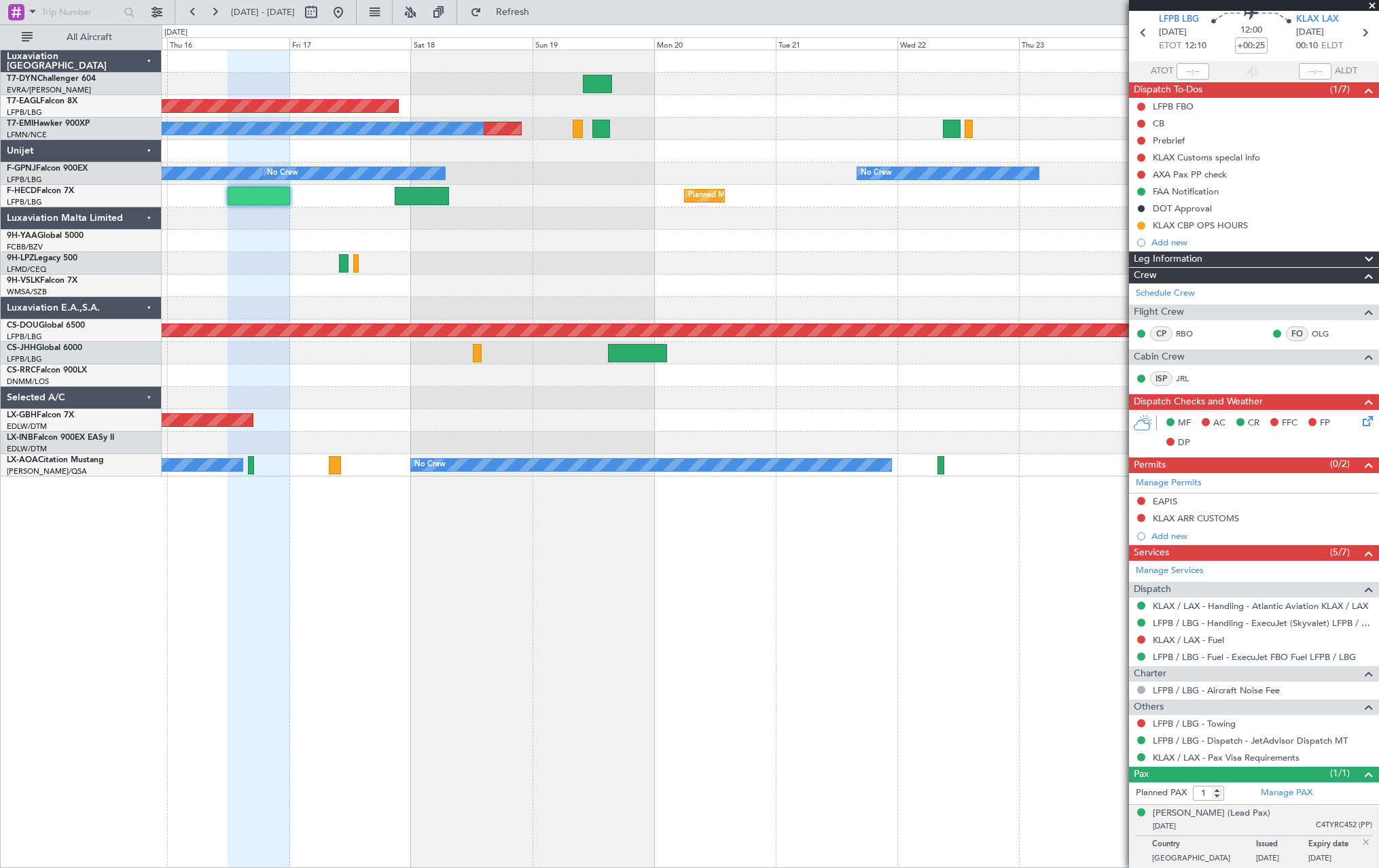
click at [598, 251] on div at bounding box center [770, 241] width 1217 height 23
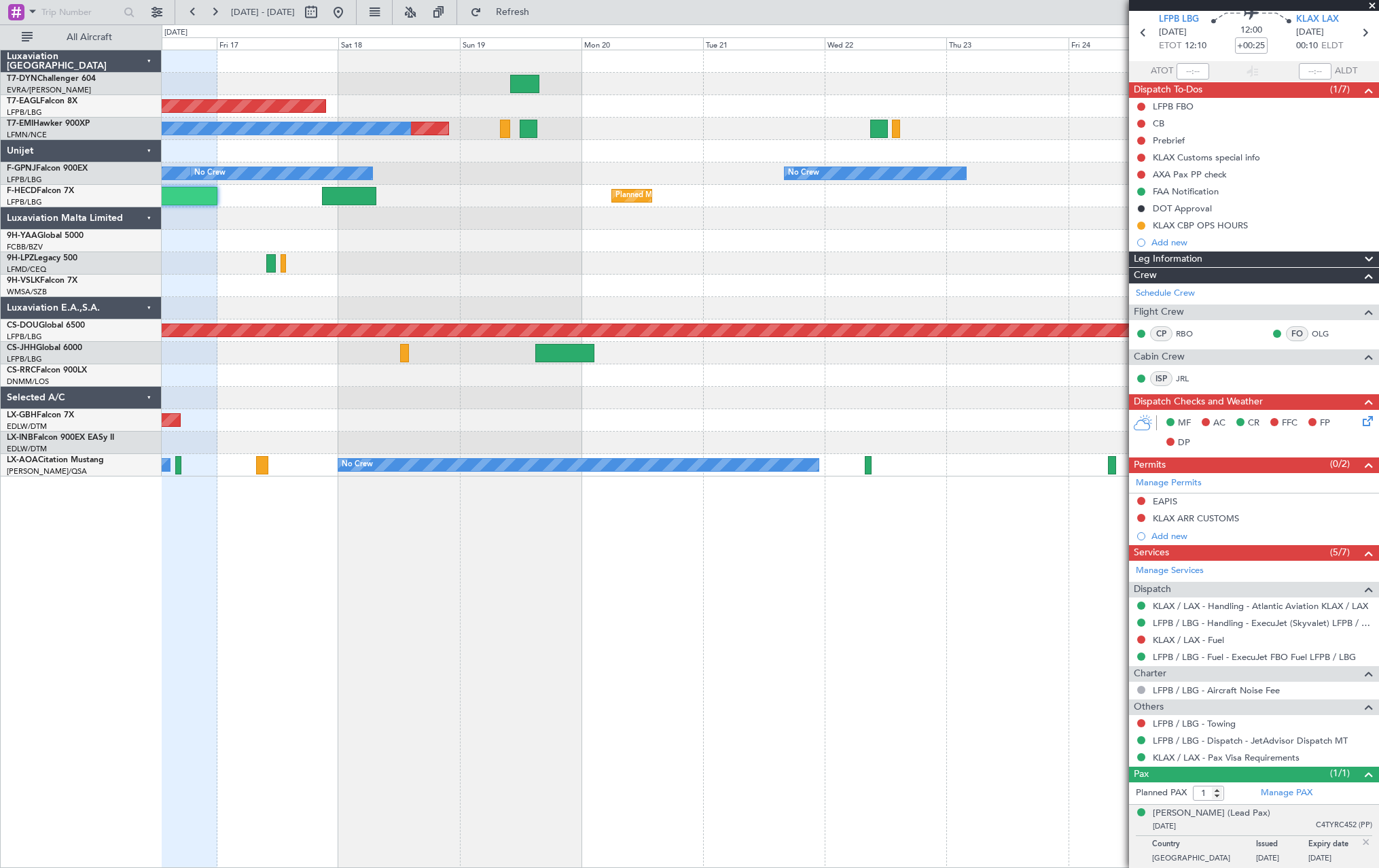
click at [804, 247] on div at bounding box center [770, 241] width 1217 height 23
click at [803, 247] on div at bounding box center [770, 241] width 1217 height 23
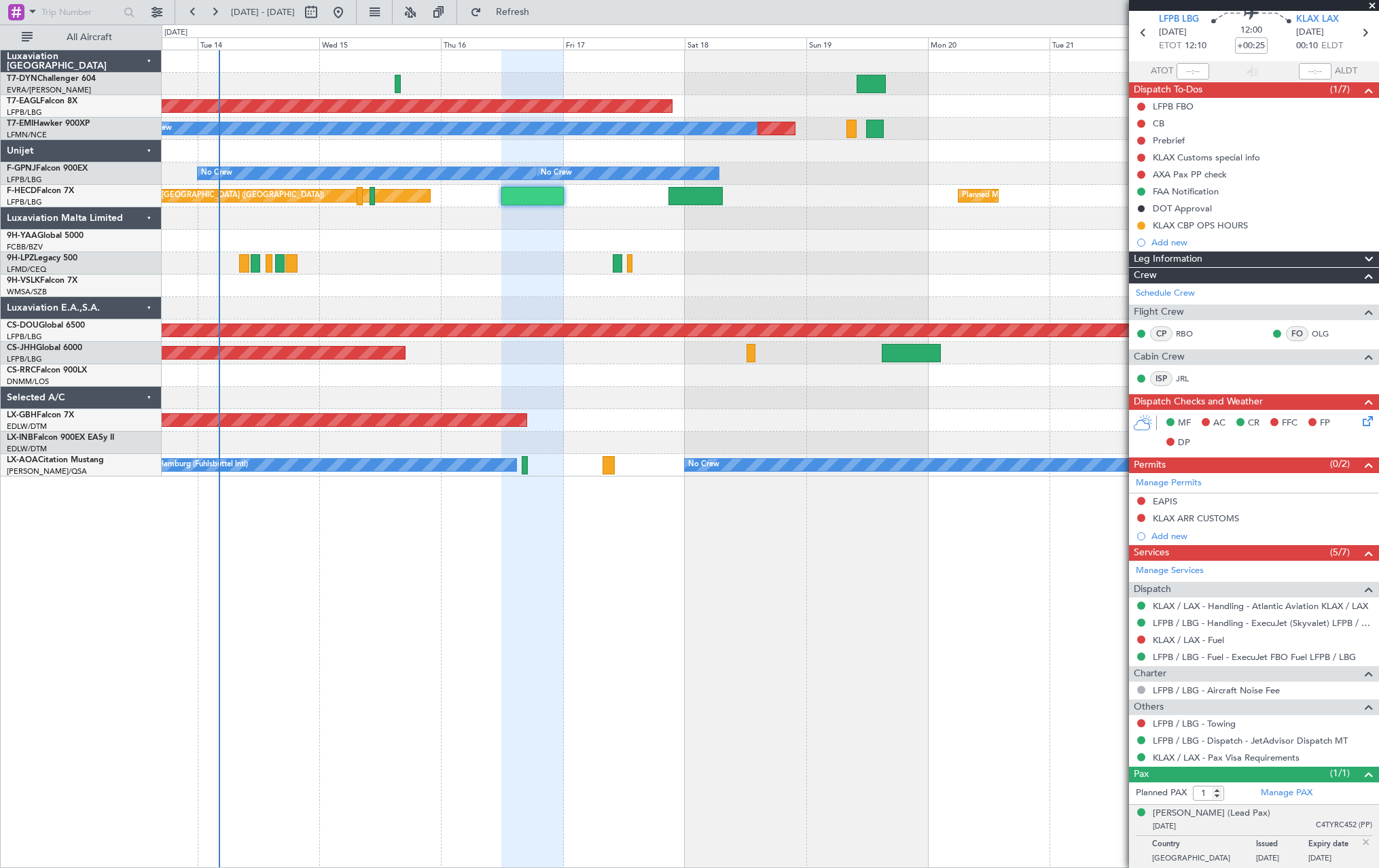
click at [711, 246] on div "Planned Maint Dubai (Al Maktoum Intl) Planned Maint No Crew No Crew No Crew No …" at bounding box center [770, 263] width 1217 height 426
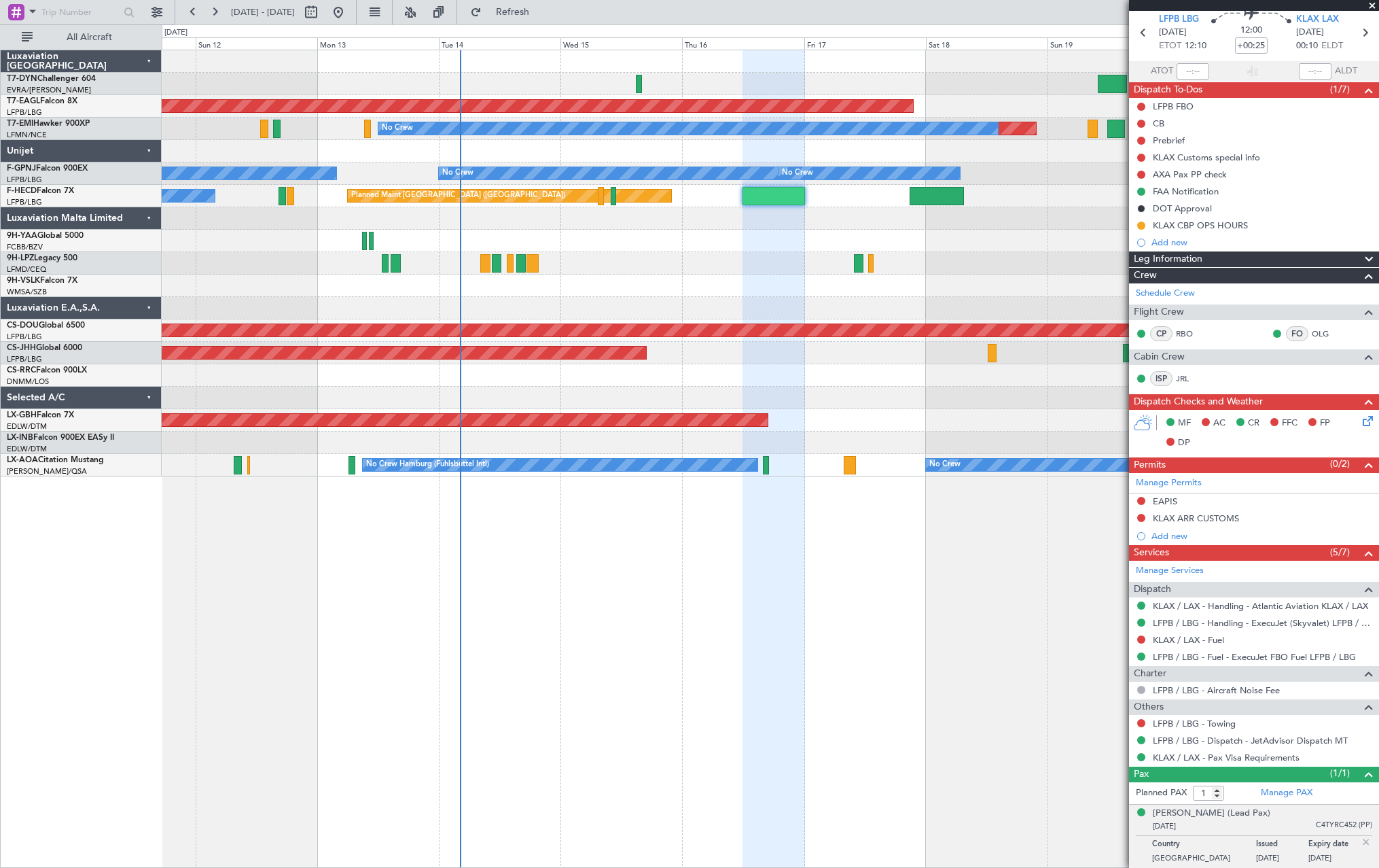
click at [689, 266] on div "No Crew" at bounding box center [770, 264] width 1217 height 23
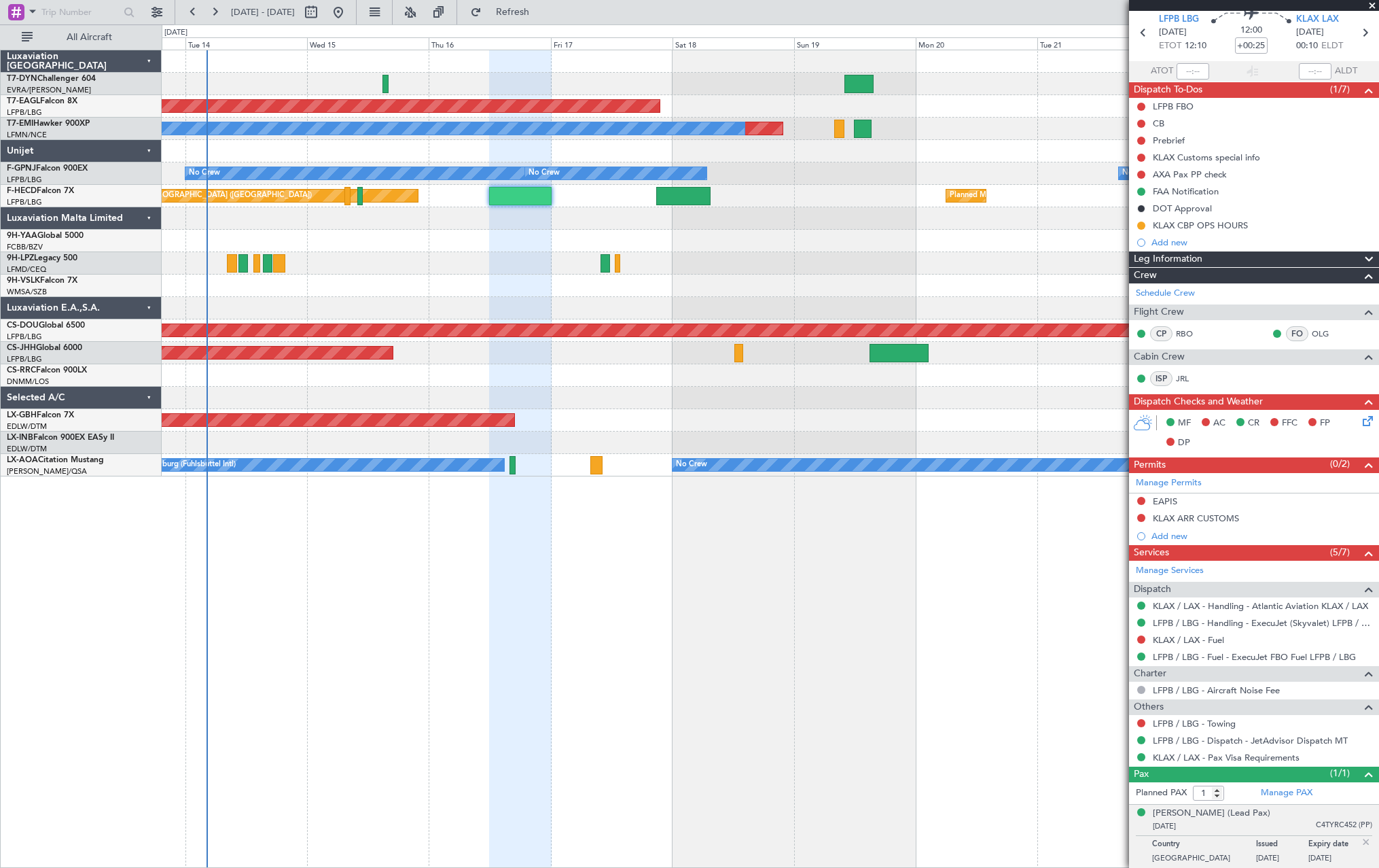
click at [466, 269] on div at bounding box center [770, 264] width 1217 height 23
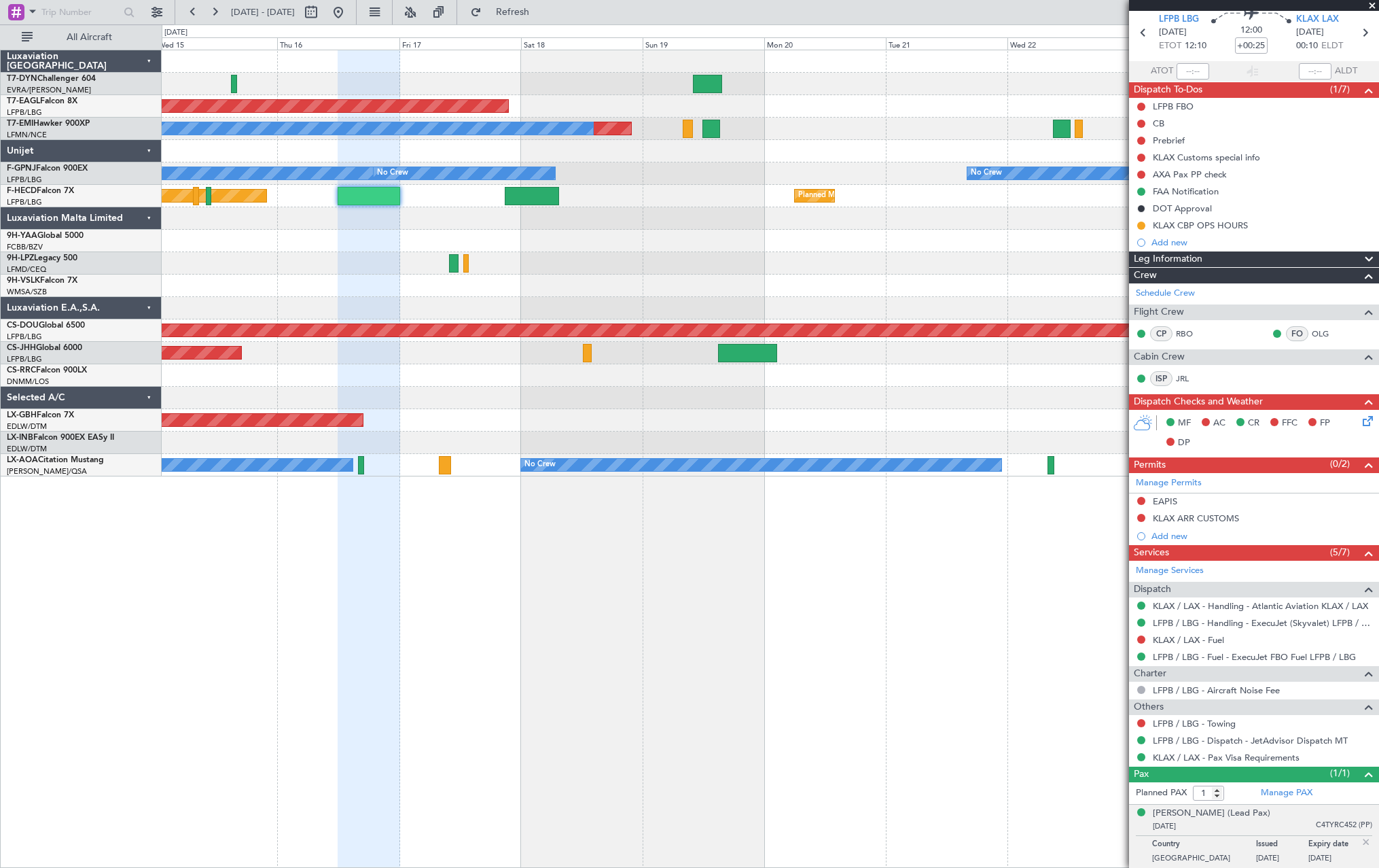
click at [578, 234] on div "Planned Maint Dubai (Al Maktoum Intl) Planned Maint No Crew No Crew No Crew No …" at bounding box center [770, 263] width 1217 height 426
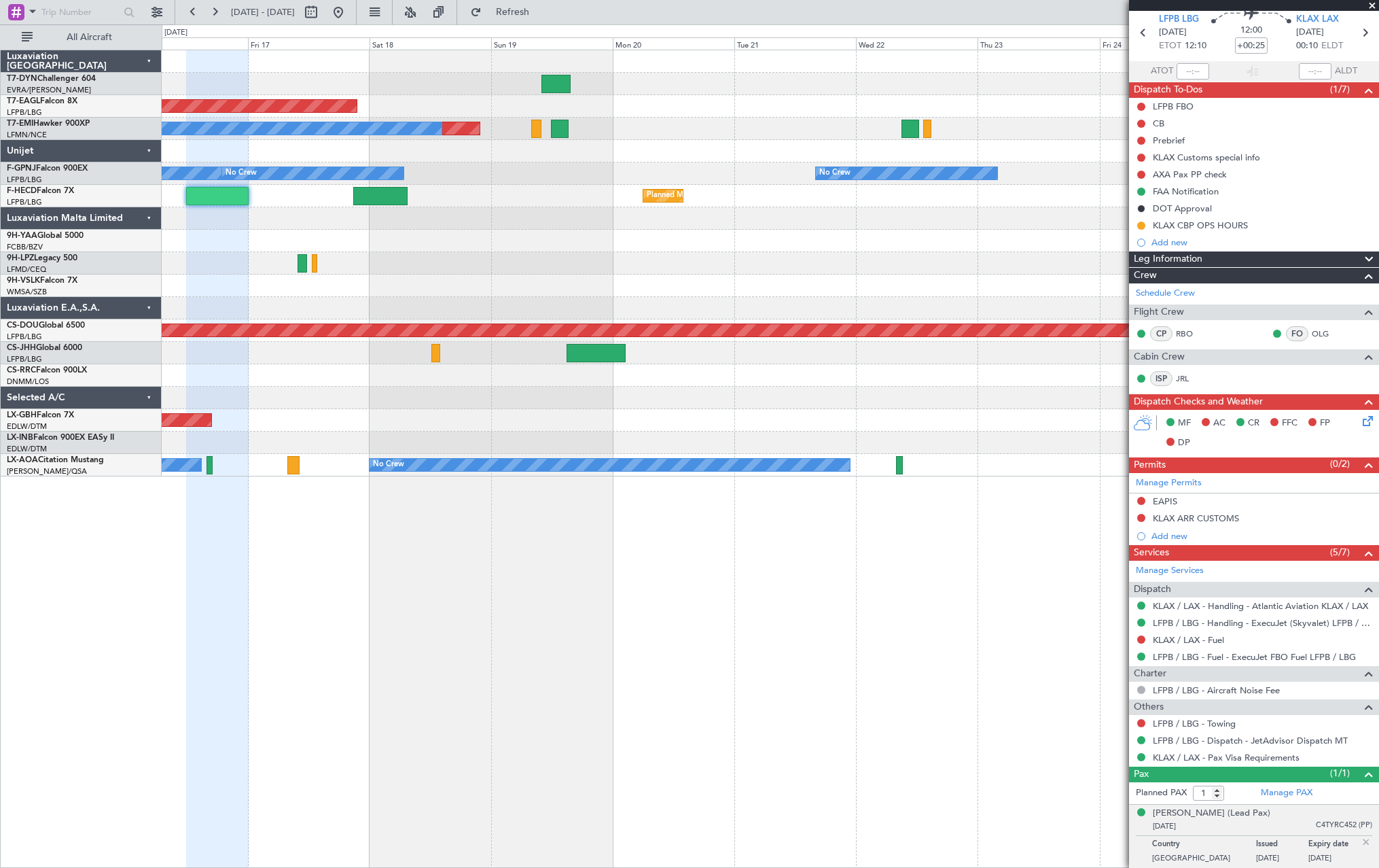
click at [775, 231] on div at bounding box center [770, 241] width 1217 height 23
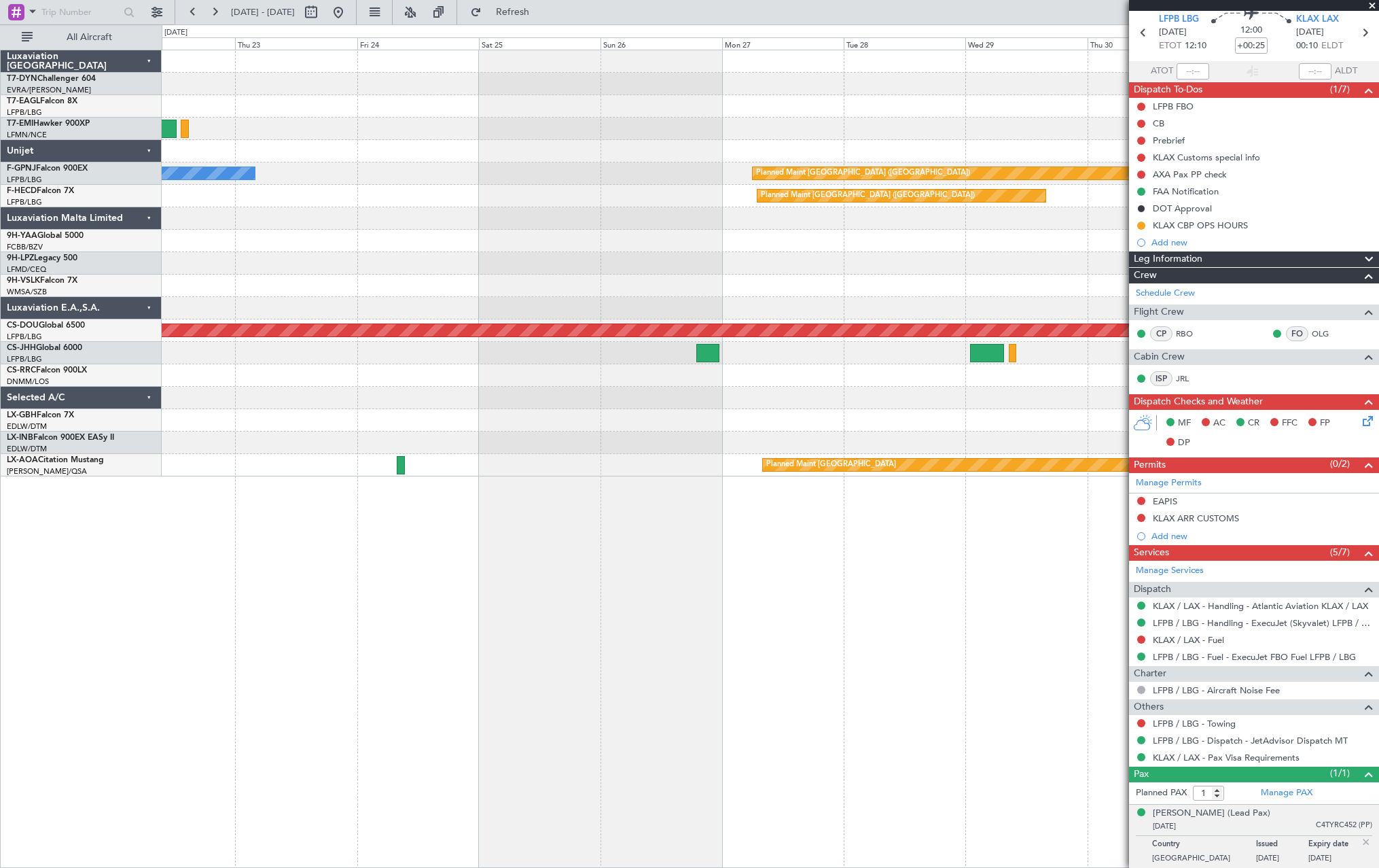
click at [273, 234] on div at bounding box center [770, 241] width 1217 height 23
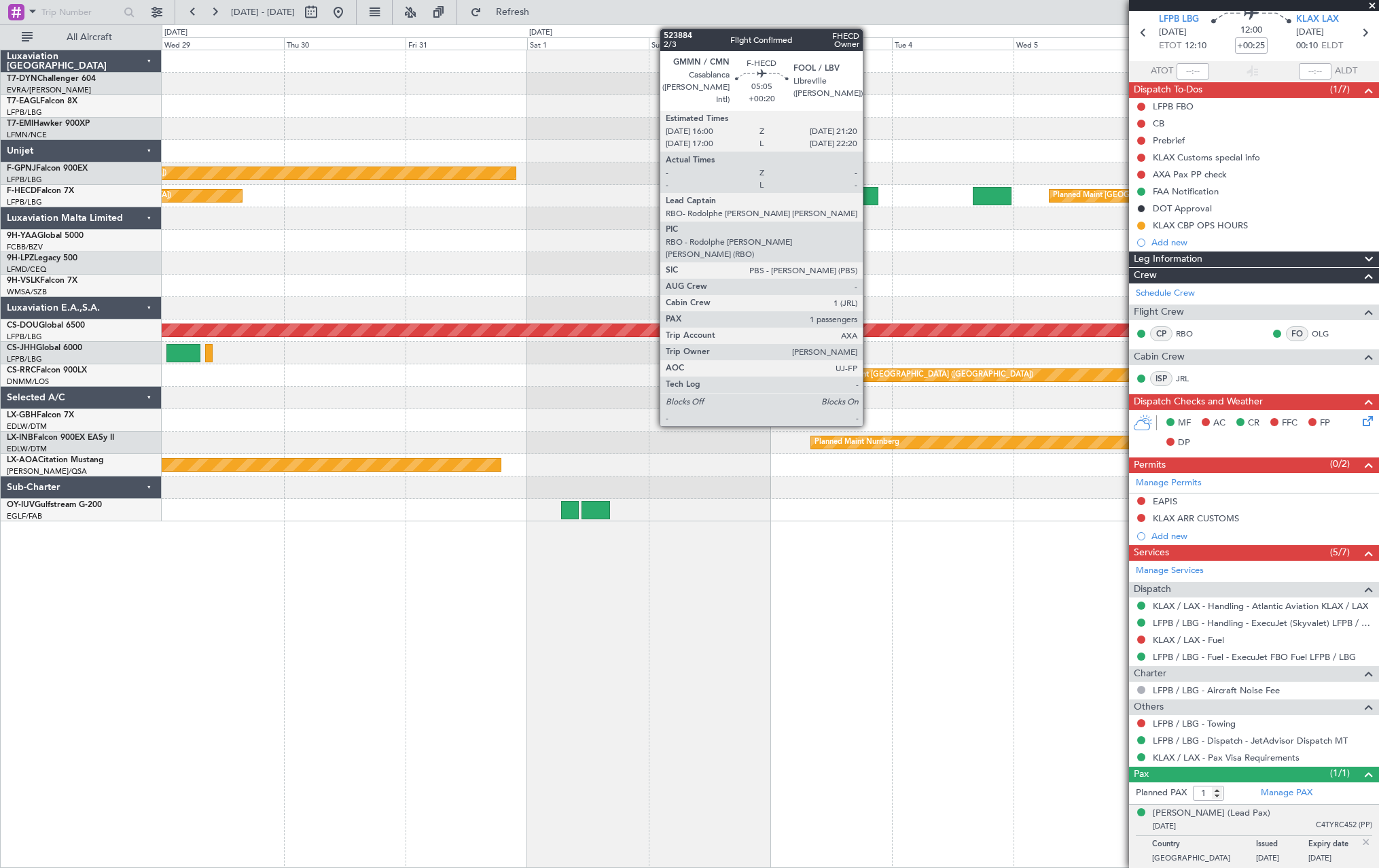
click at [869, 196] on div at bounding box center [866, 196] width 28 height 19
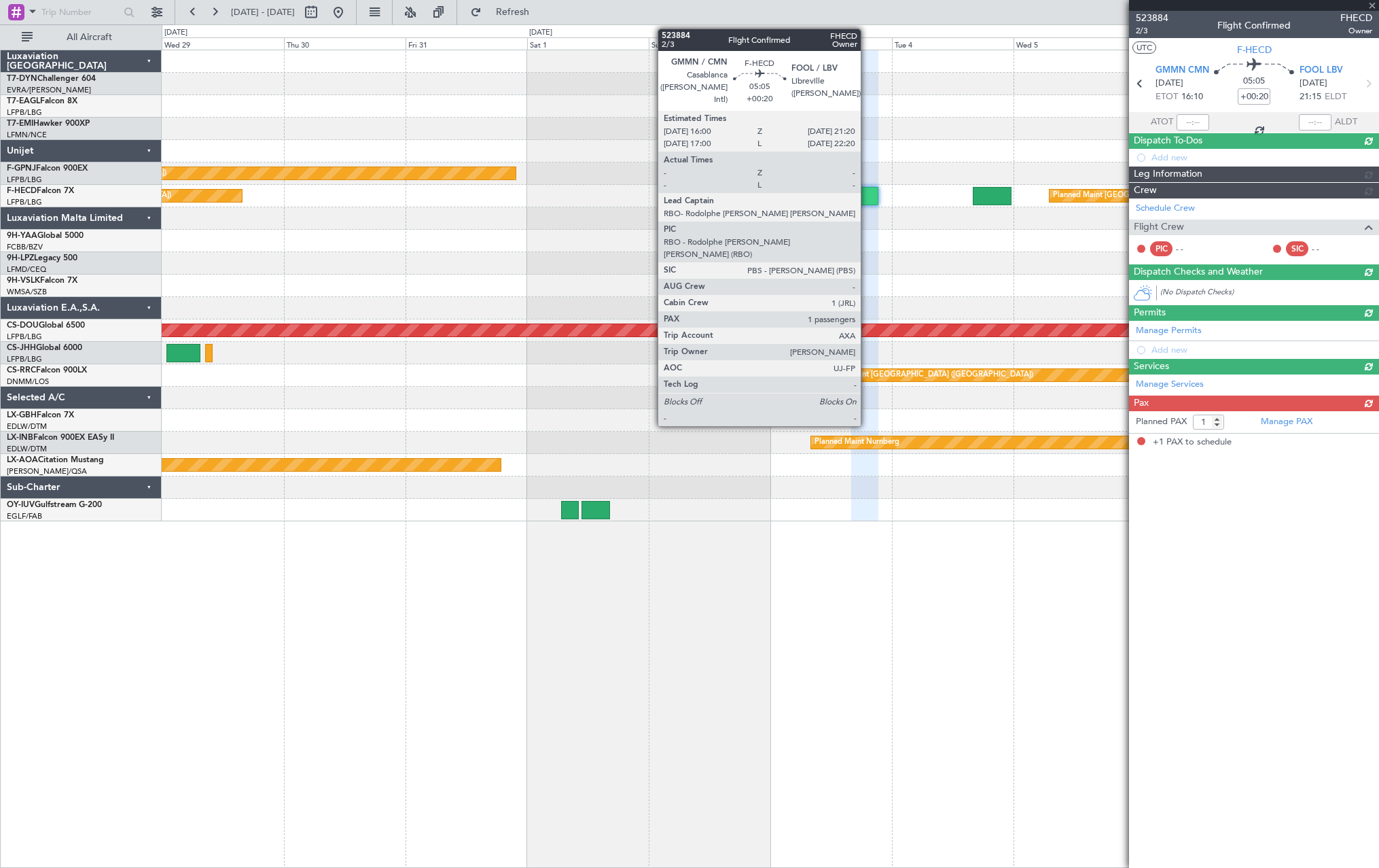
scroll to position [0, 0]
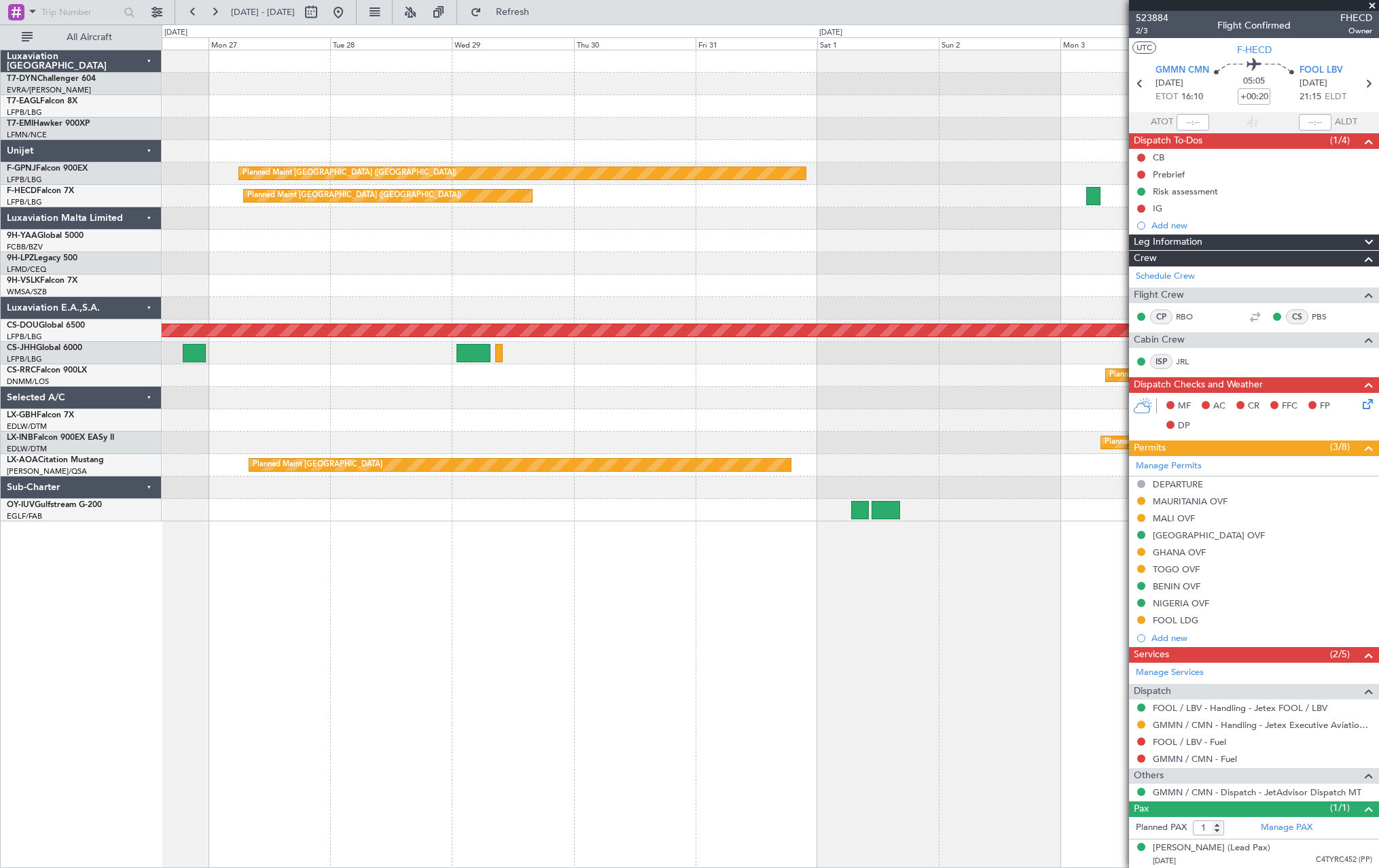
click at [910, 257] on div "Planned Maint [GEOGRAPHIC_DATA] ([GEOGRAPHIC_DATA]) Planned Maint [GEOGRAPHIC_D…" at bounding box center [770, 286] width 1217 height 471
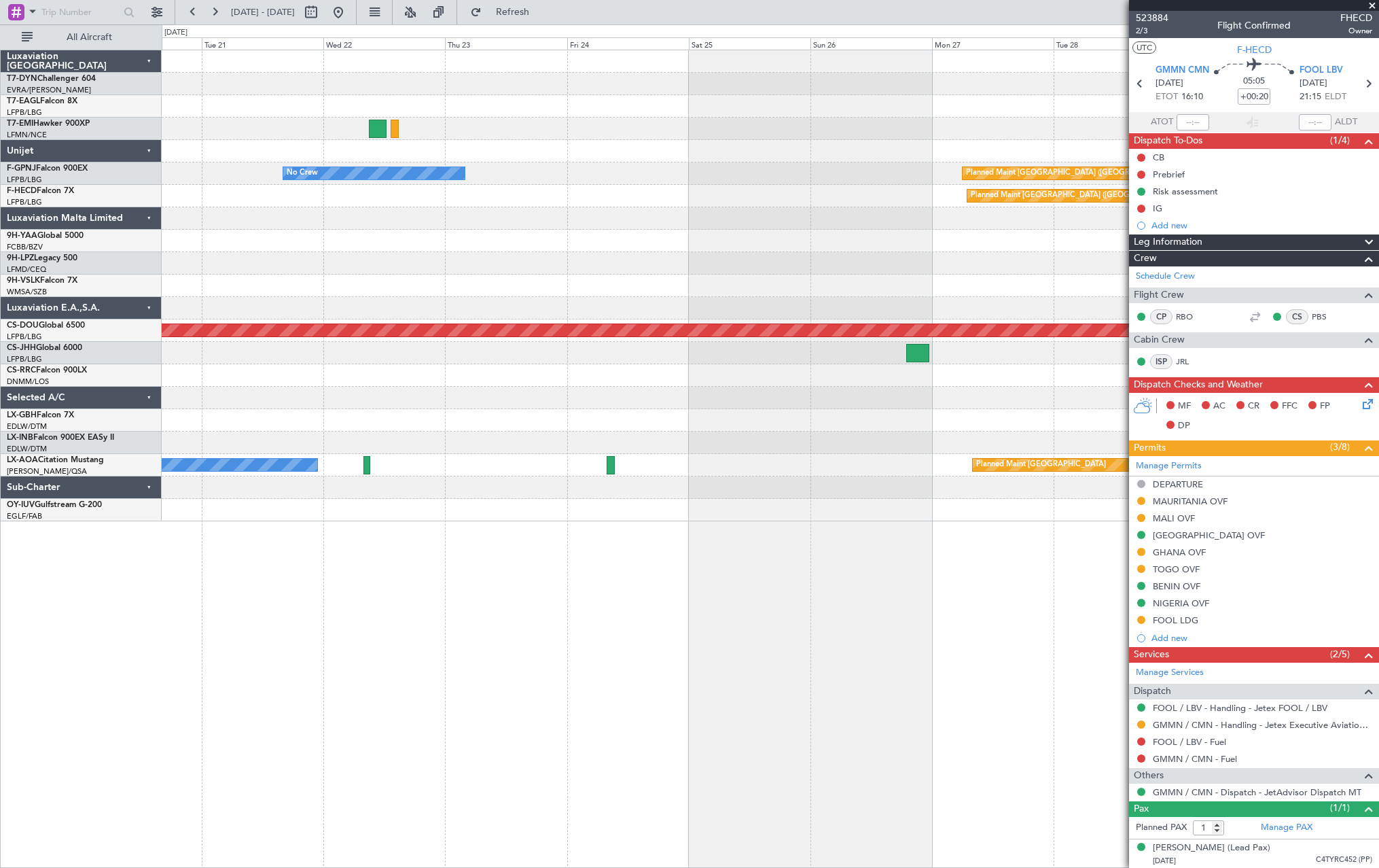
click at [947, 226] on div "Planned Maint No Crew Planned Maint [GEOGRAPHIC_DATA] ([GEOGRAPHIC_DATA]) No Cr…" at bounding box center [770, 286] width 1217 height 471
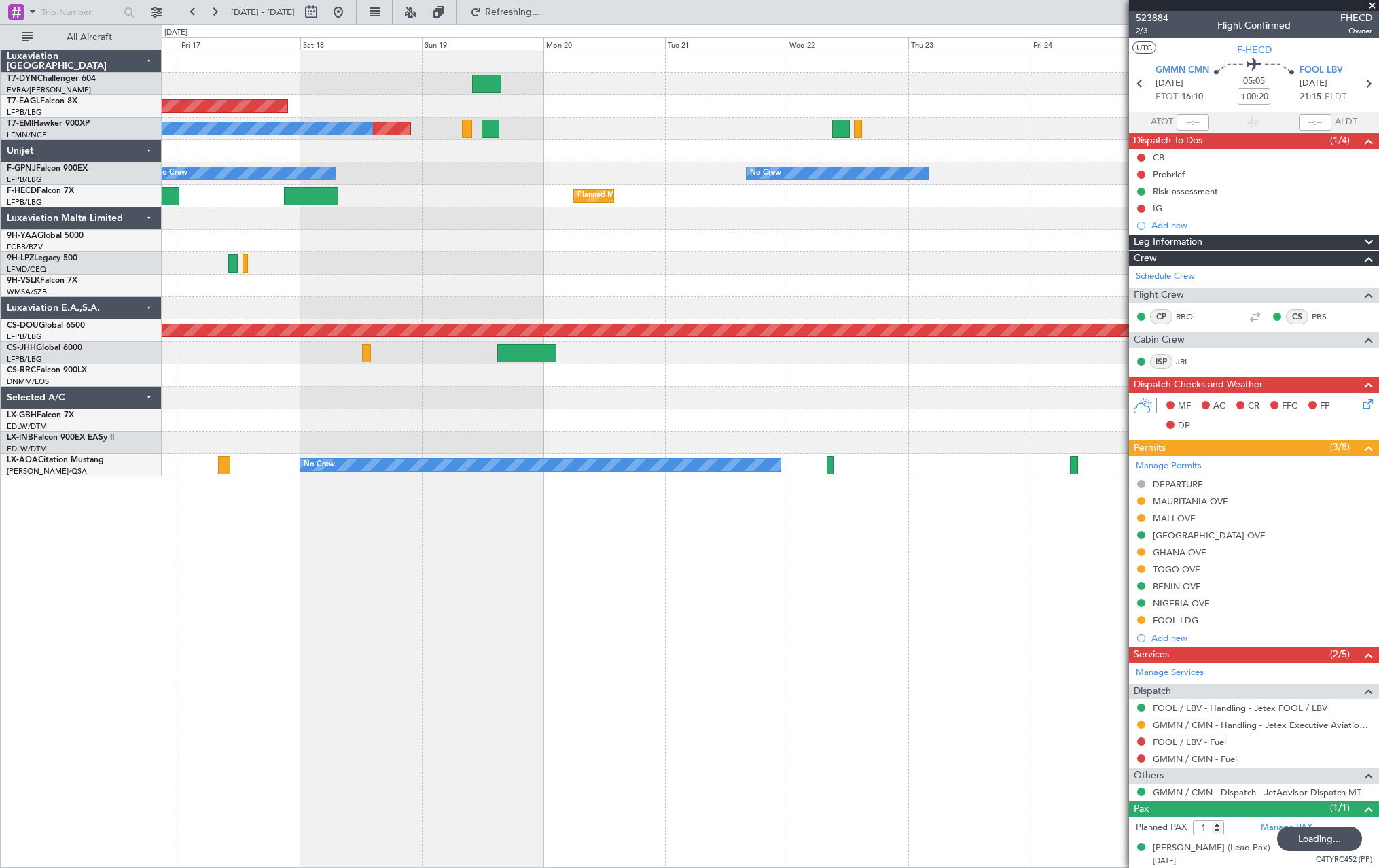
click at [821, 261] on div at bounding box center [770, 264] width 1217 height 23
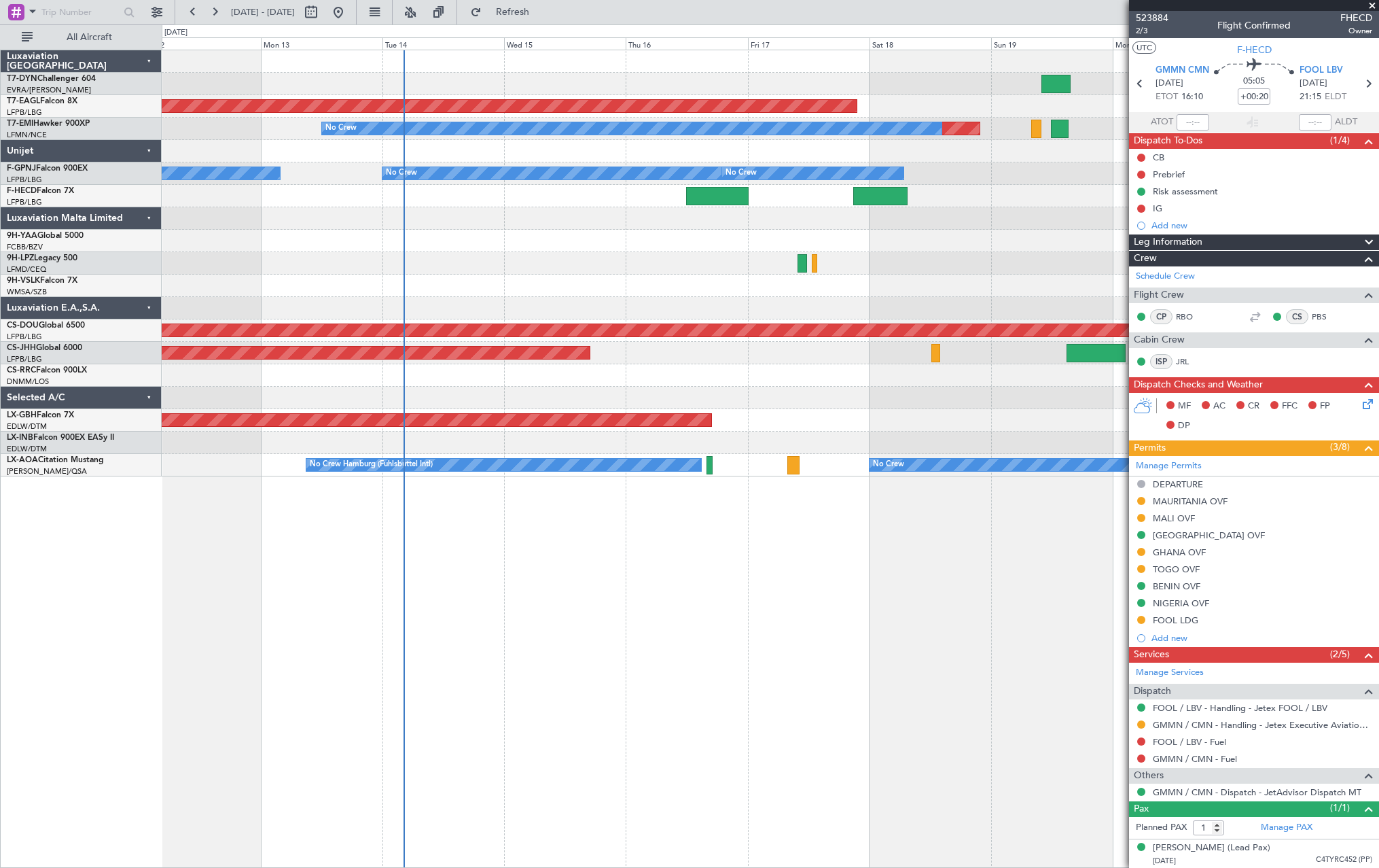
click at [843, 295] on div "Planned Maint Dubai (Al Maktoum Intl) Planned Maint No Crew No Crew No Crew No …" at bounding box center [770, 263] width 1217 height 426
click at [843, 295] on div at bounding box center [770, 286] width 1217 height 23
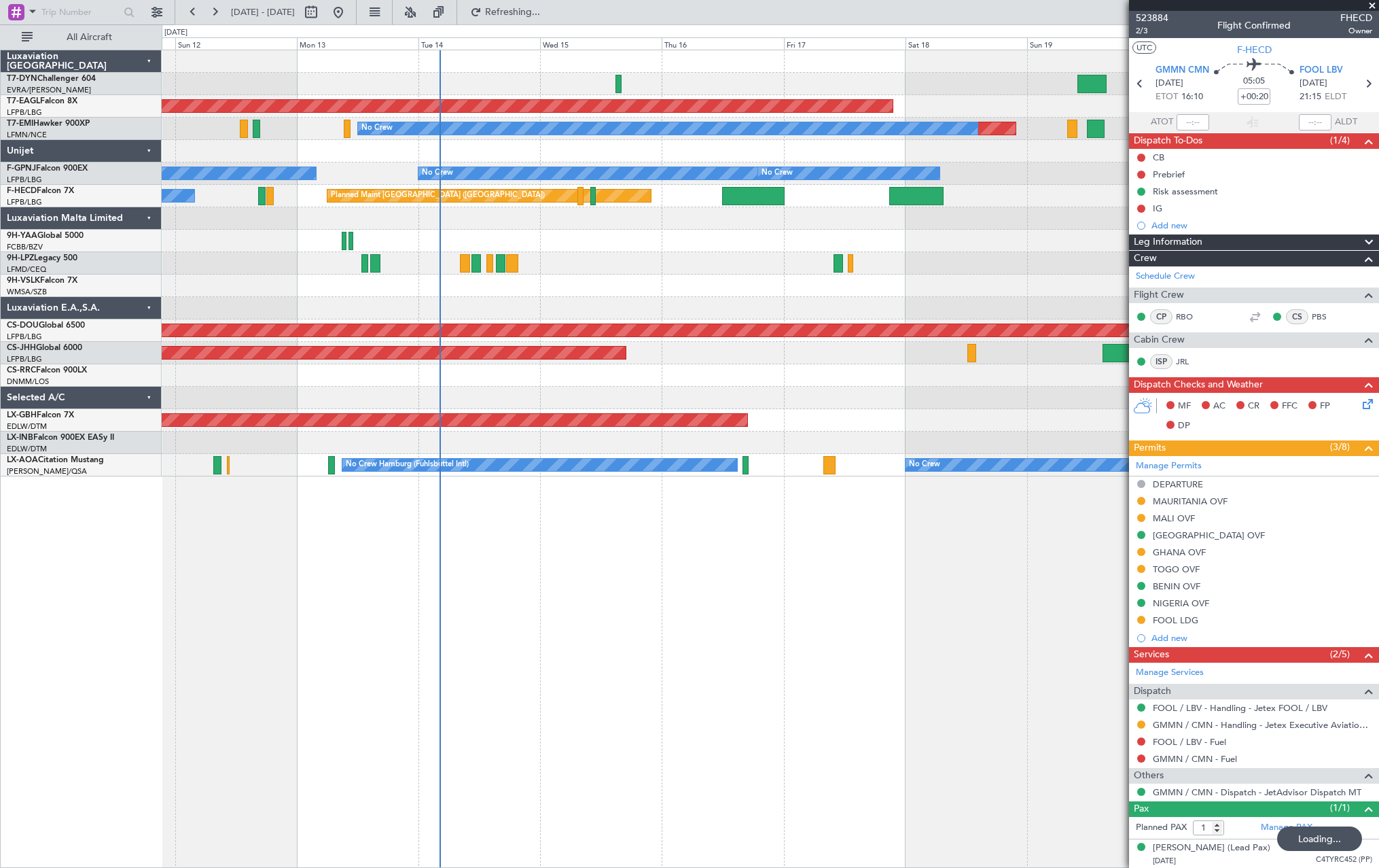
click at [625, 278] on div at bounding box center [770, 286] width 1217 height 23
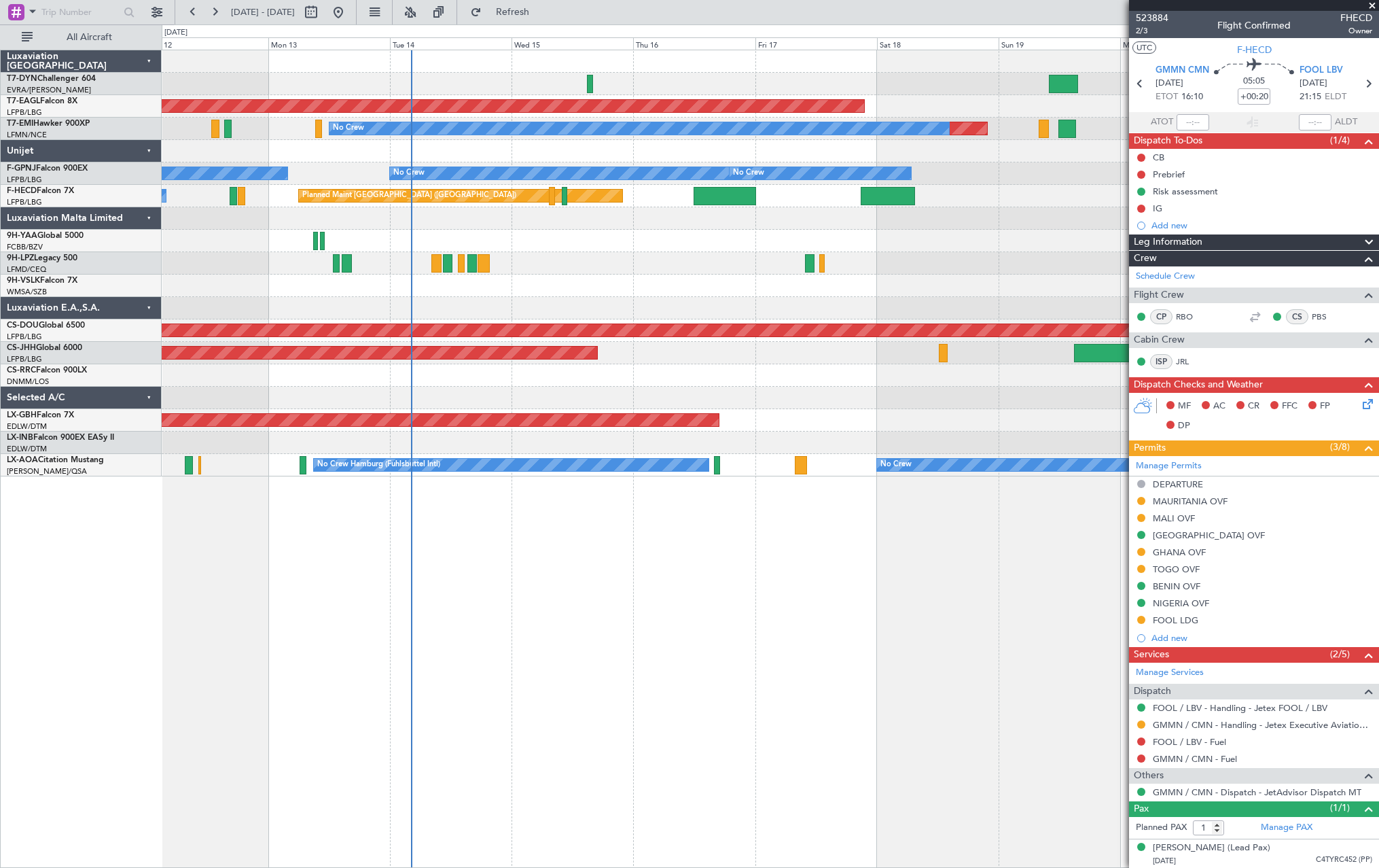
click at [437, 298] on div "Planned Maint Dubai (Al Maktoum Intl) Planned Maint No Crew No Crew No Crew No …" at bounding box center [770, 263] width 1217 height 426
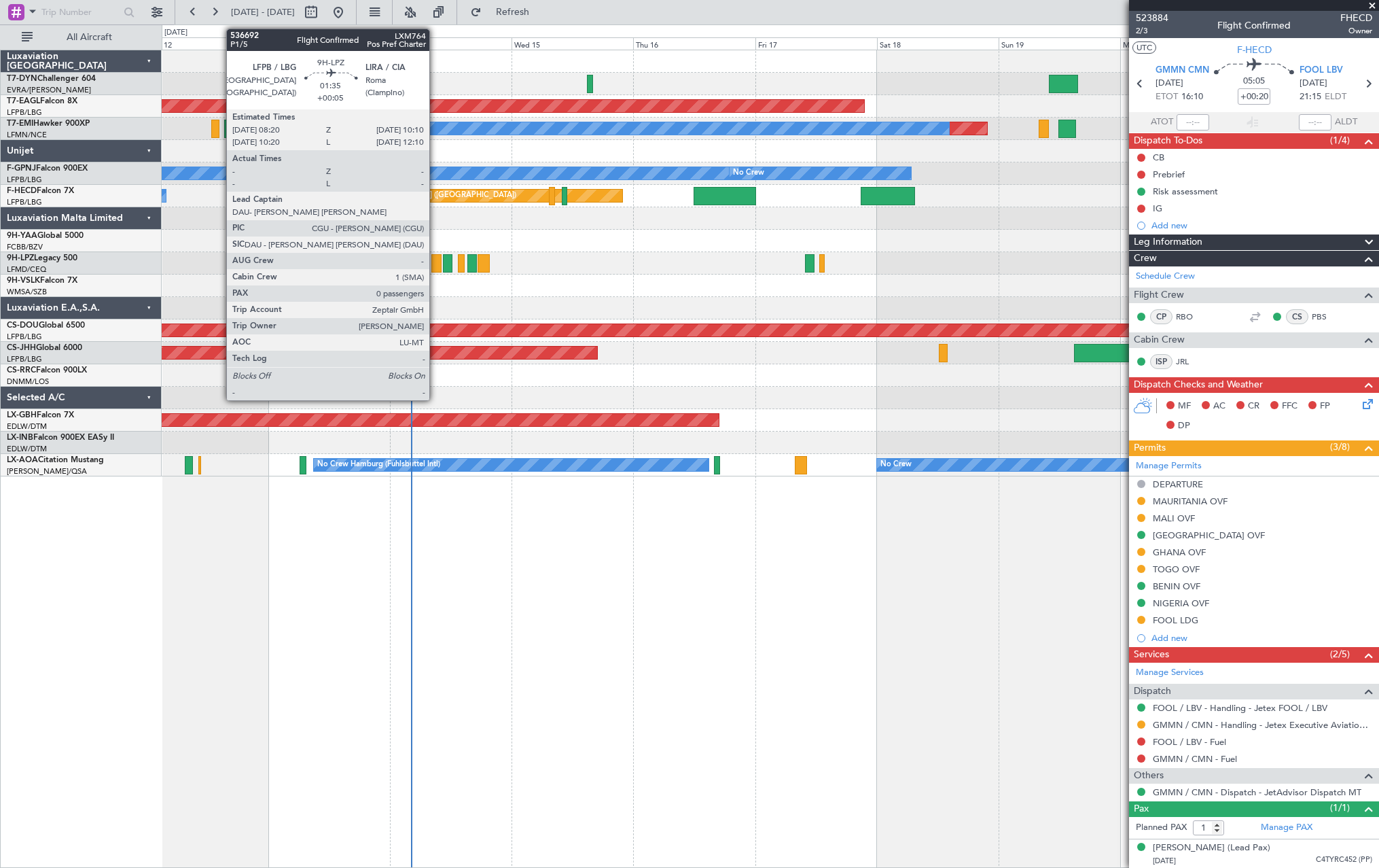
click at [436, 268] on div at bounding box center [436, 263] width 10 height 19
type input "+00:05"
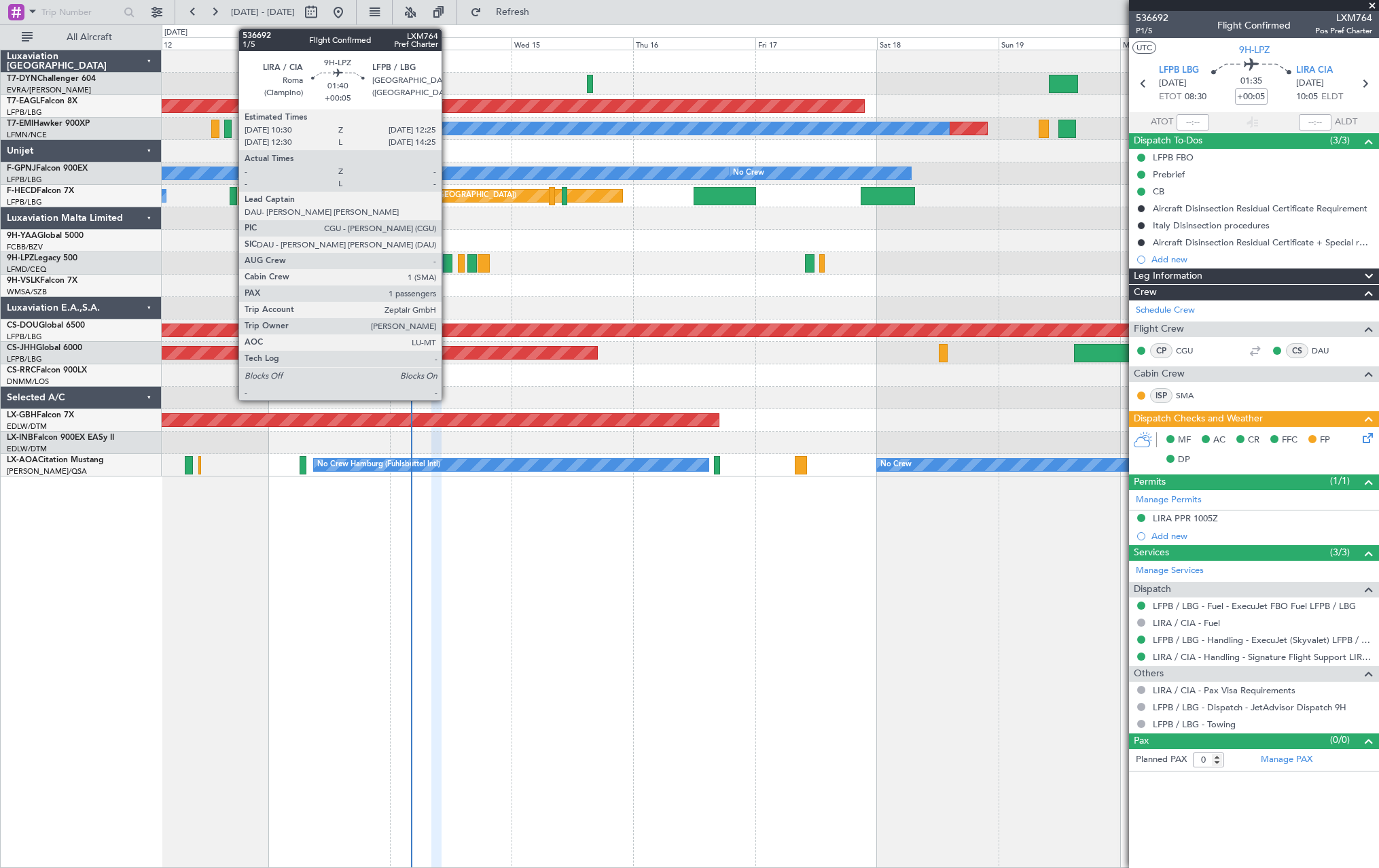
click at [448, 268] on div at bounding box center [448, 263] width 11 height 19
type input "1"
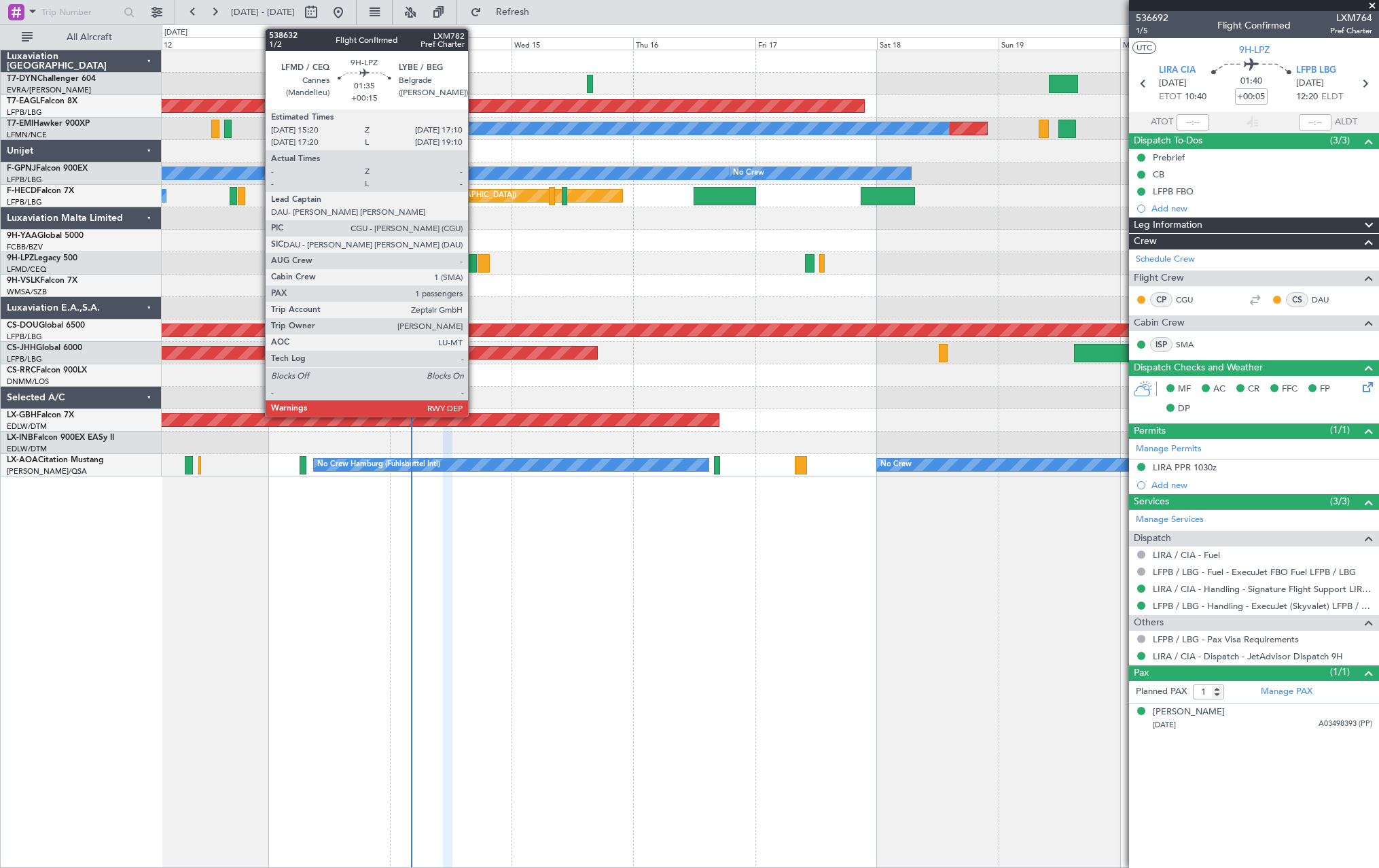
click at [475, 262] on div at bounding box center [472, 263] width 10 height 19
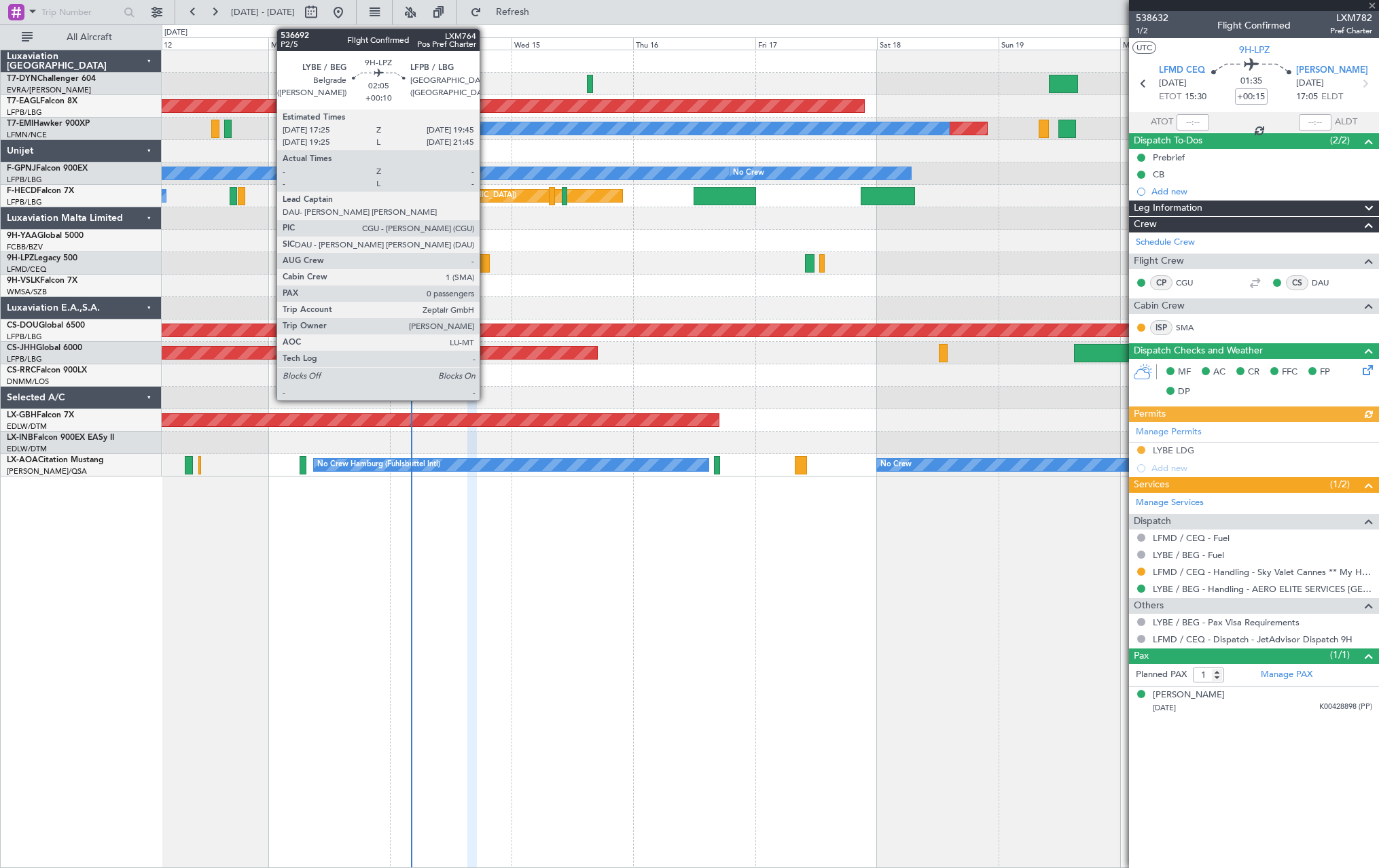
click at [486, 258] on div at bounding box center [483, 263] width 12 height 19
type input "+00:10"
type input "0"
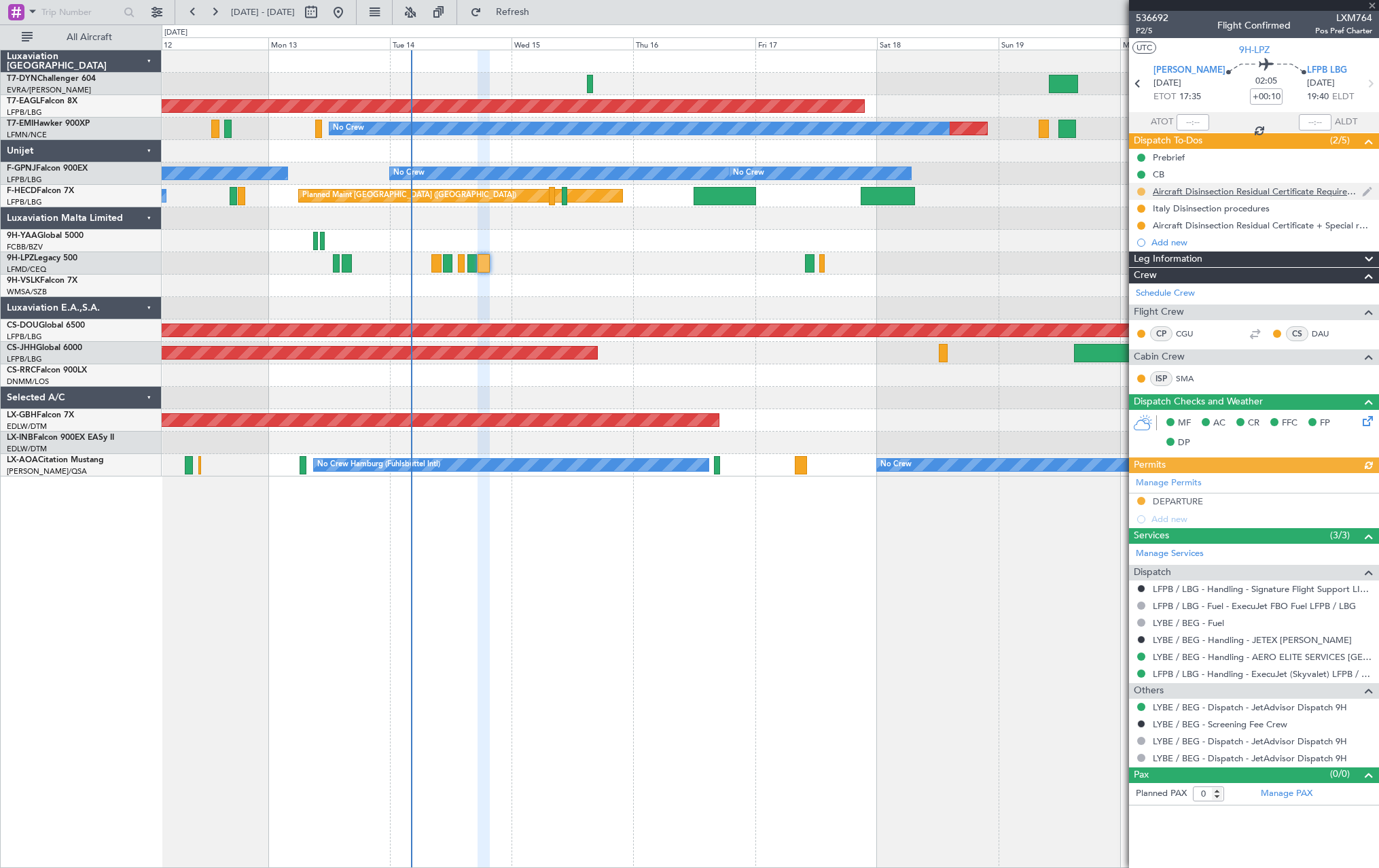
click at [1141, 190] on button at bounding box center [1141, 191] width 8 height 8
drag, startPoint x: 1114, startPoint y: 269, endPoint x: 1132, endPoint y: 232, distance: 41.1
click at [1115, 269] on span at bounding box center [1115, 272] width 8 height 8
click at [1141, 208] on button at bounding box center [1141, 208] width 8 height 8
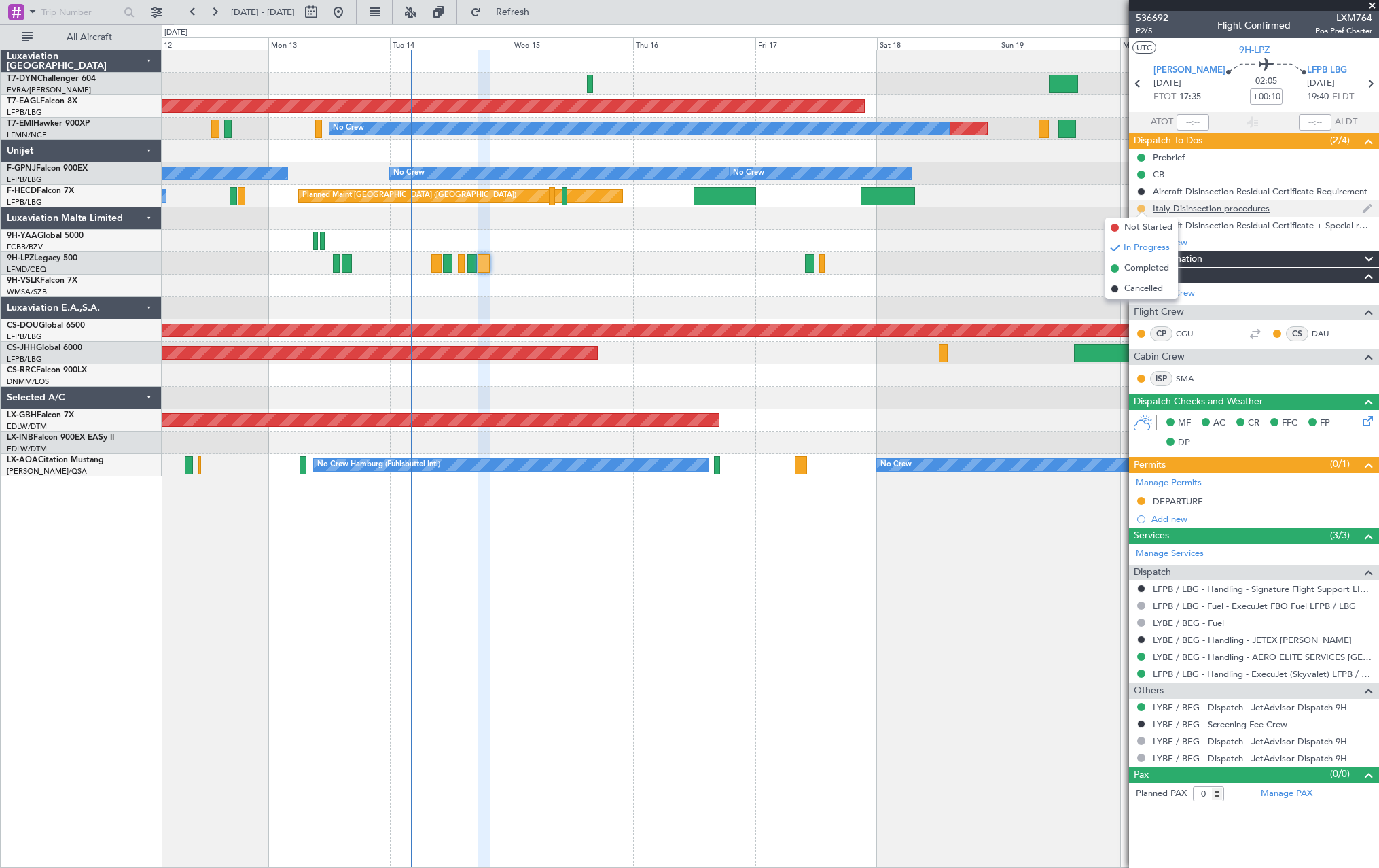
click at [1141, 208] on button at bounding box center [1141, 208] width 8 height 8
click at [1144, 206] on button at bounding box center [1141, 208] width 8 height 8
drag, startPoint x: 1144, startPoint y: 206, endPoint x: 1129, endPoint y: 248, distance: 44.6
click at [1142, 206] on button at bounding box center [1141, 208] width 8 height 8
click at [1143, 207] on button at bounding box center [1141, 208] width 8 height 8
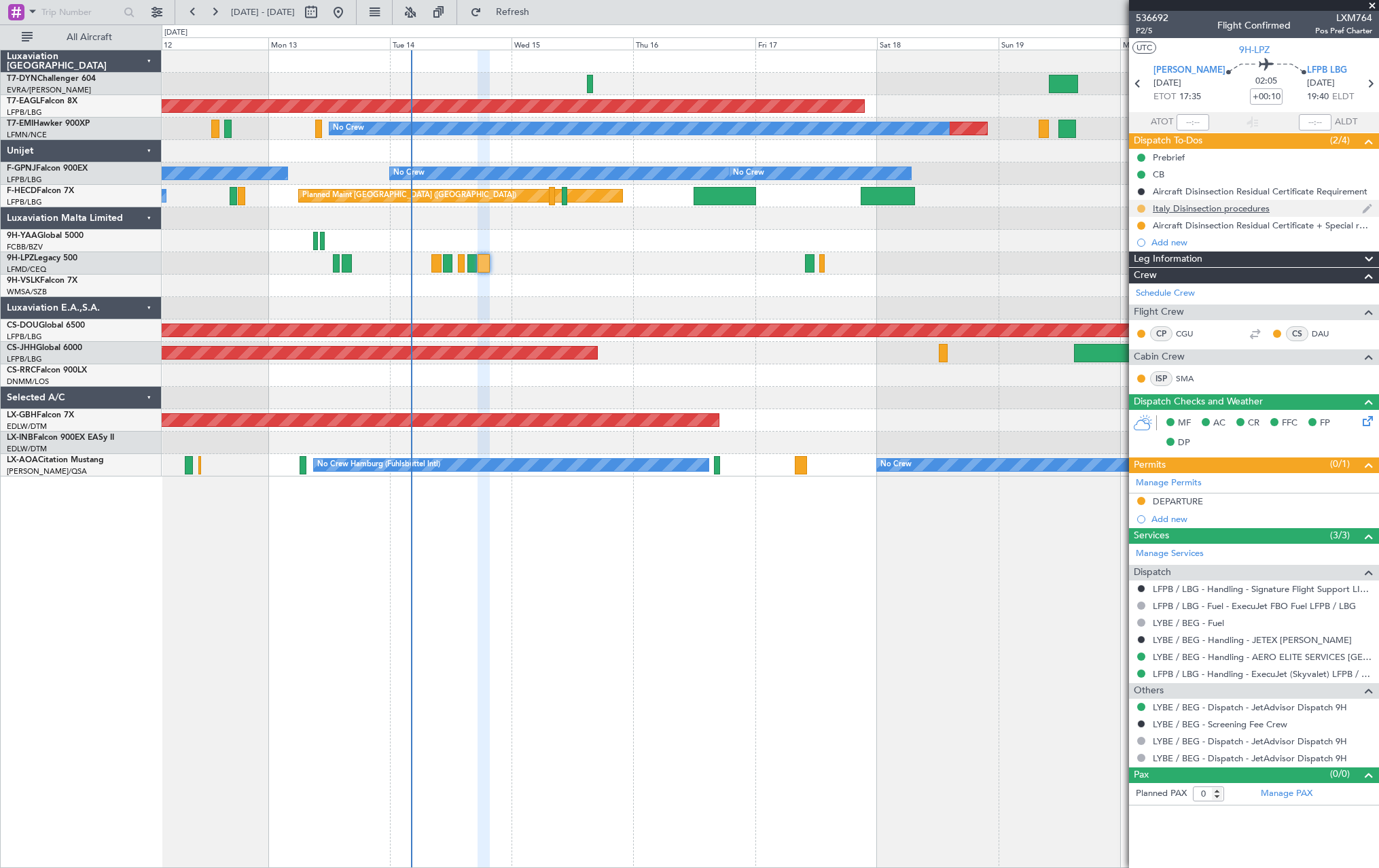
click at [1143, 207] on button at bounding box center [1141, 208] width 8 height 8
click at [1141, 207] on button at bounding box center [1141, 208] width 8 height 8
click at [1142, 206] on button at bounding box center [1141, 208] width 8 height 8
click at [1113, 286] on span at bounding box center [1115, 289] width 8 height 8
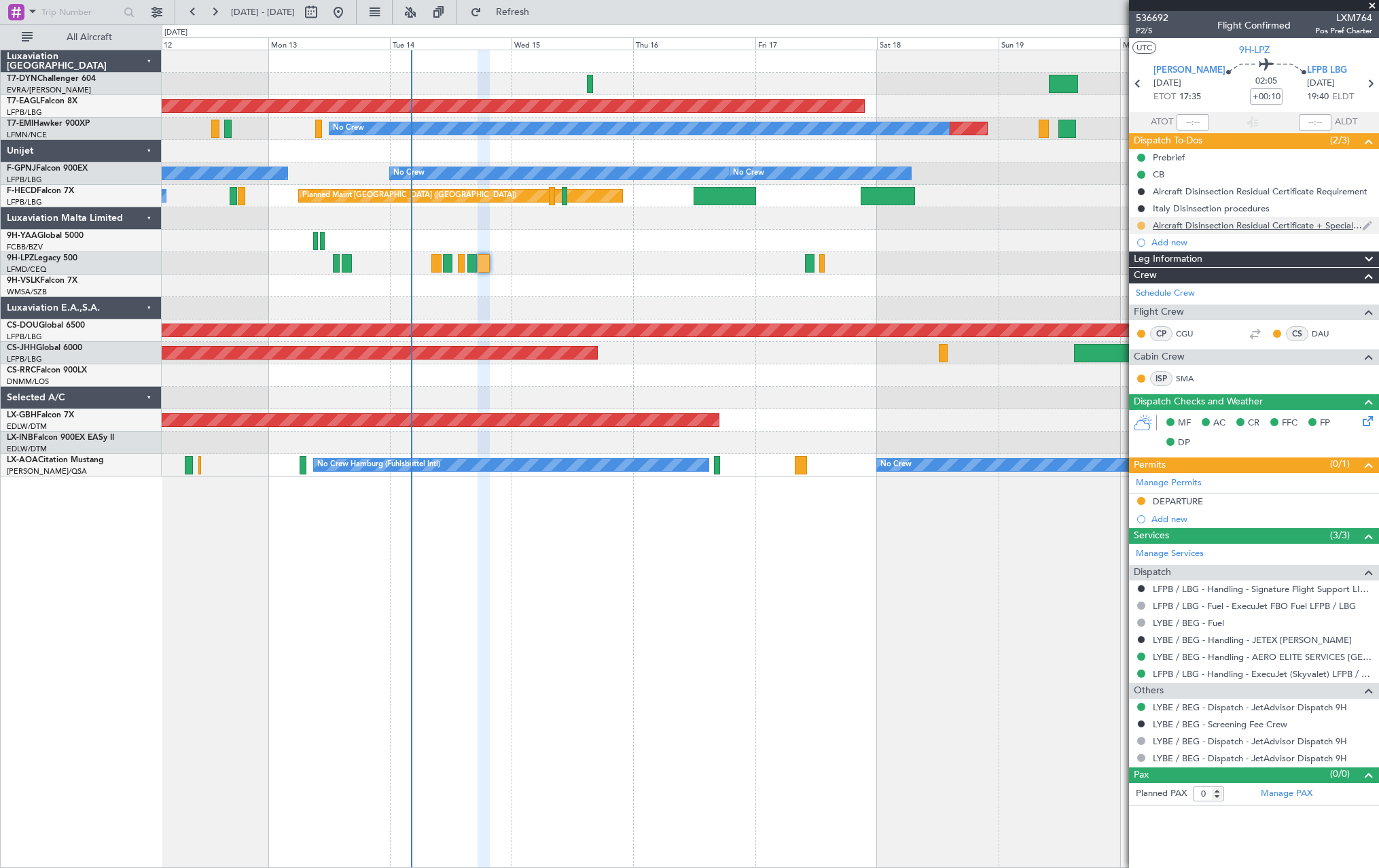
click at [1141, 226] on button at bounding box center [1141, 226] width 8 height 8
click at [1117, 301] on li "Cancelled" at bounding box center [1142, 305] width 73 height 20
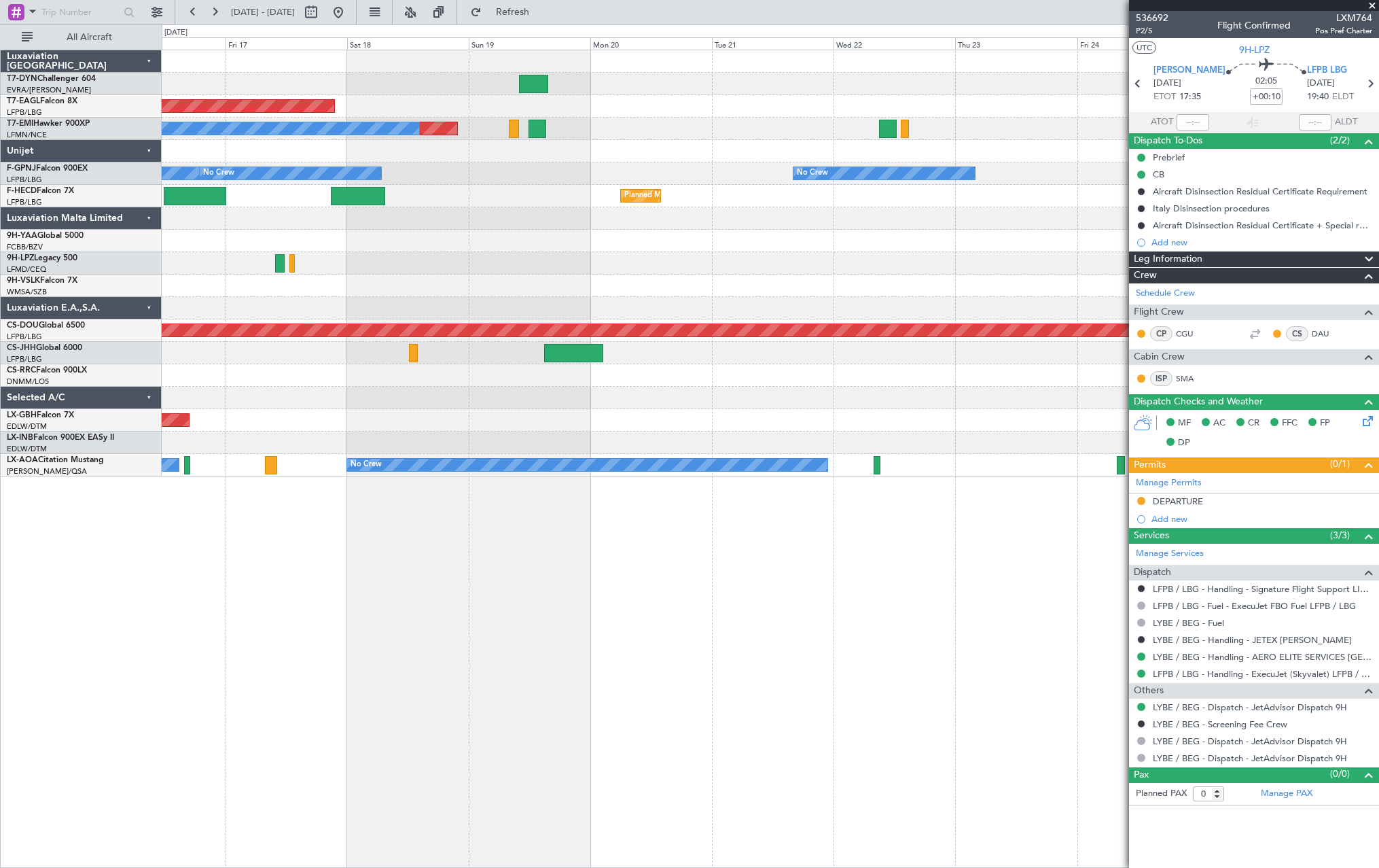
click at [423, 283] on div "Planned Maint Dubai (Al Maktoum Intl) Planned Maint No Crew No Crew No Crew No …" at bounding box center [770, 263] width 1217 height 426
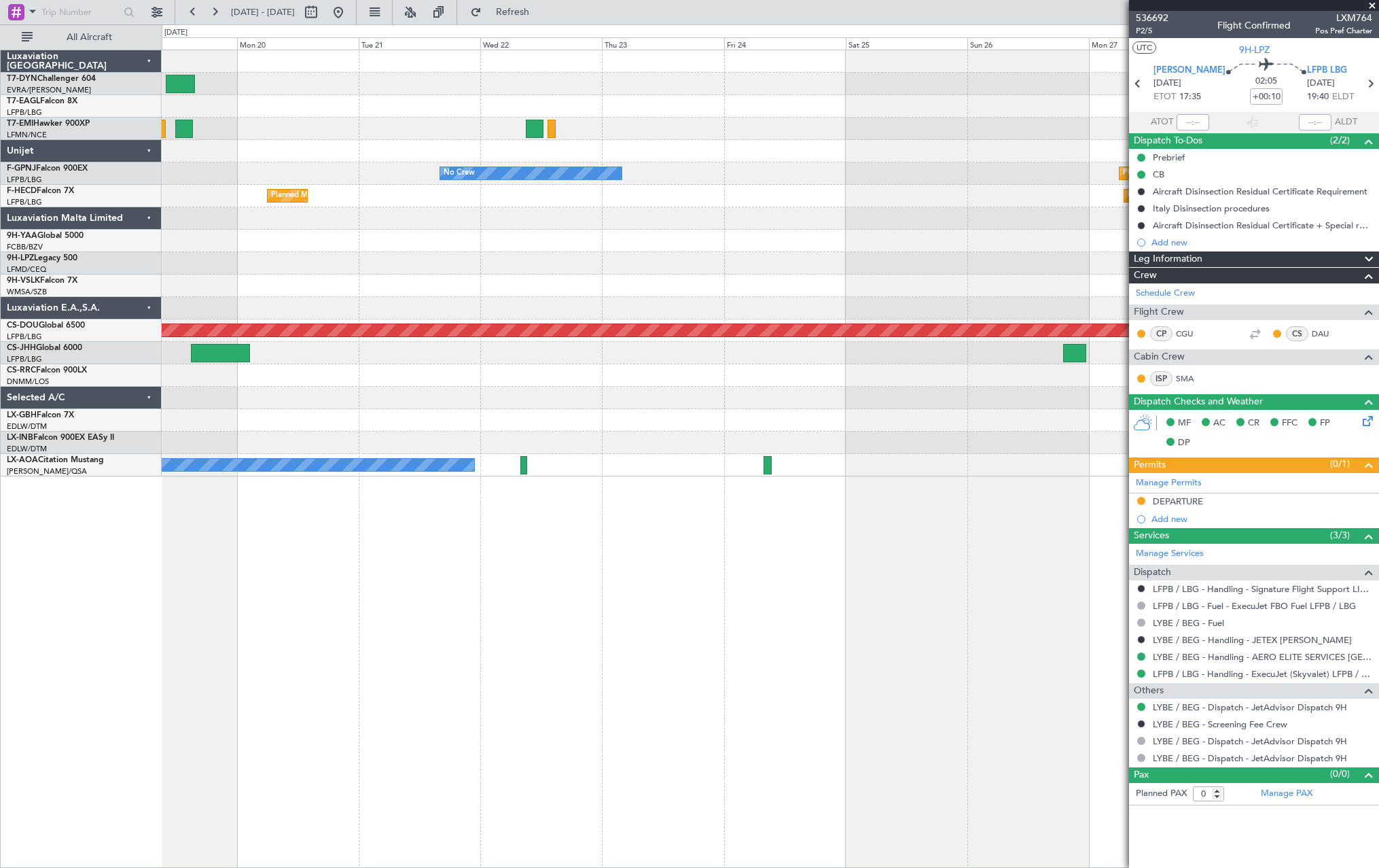
click at [505, 274] on div at bounding box center [770, 286] width 1217 height 23
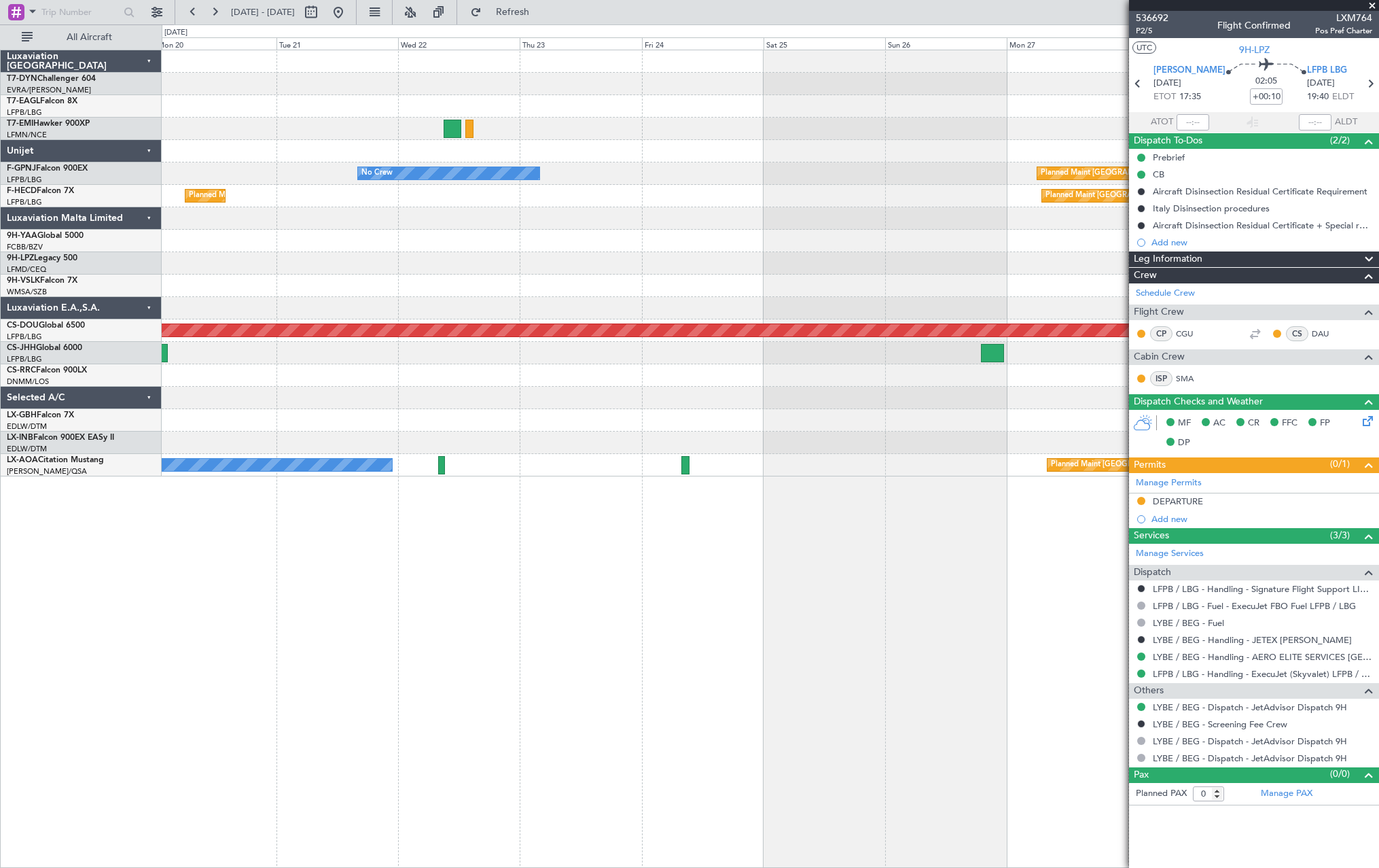
click at [825, 338] on div "Planned Maint Dubai (Al Maktoum Intl) Planned Maint No Crew No Crew Planned Mai…" at bounding box center [770, 263] width 1217 height 426
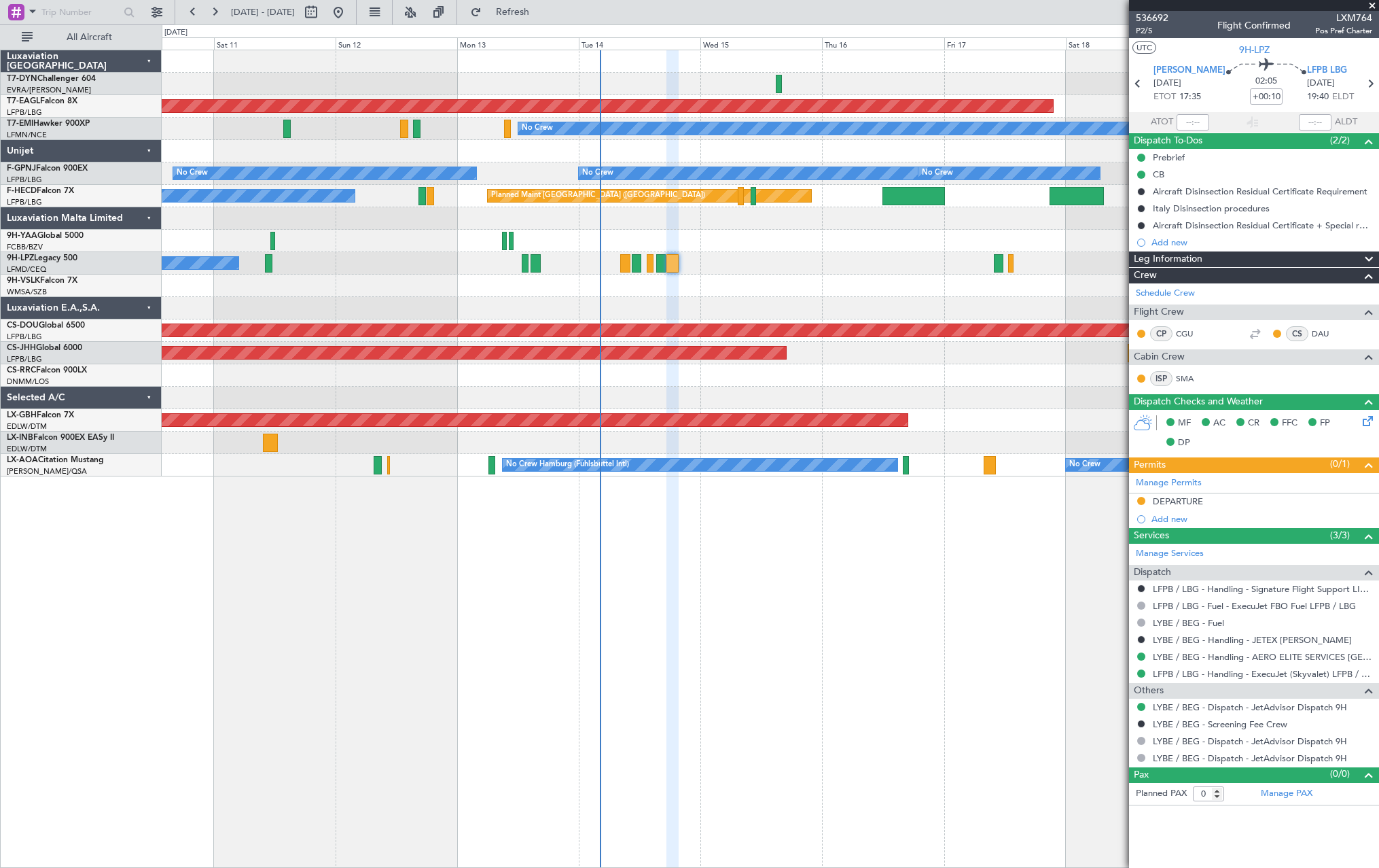
click at [1261, 296] on fb-app "[DATE] - [DATE] Refresh Quick Links All Aircraft Planned Maint [GEOGRAPHIC_DATA…" at bounding box center [690, 439] width 1379 height 857
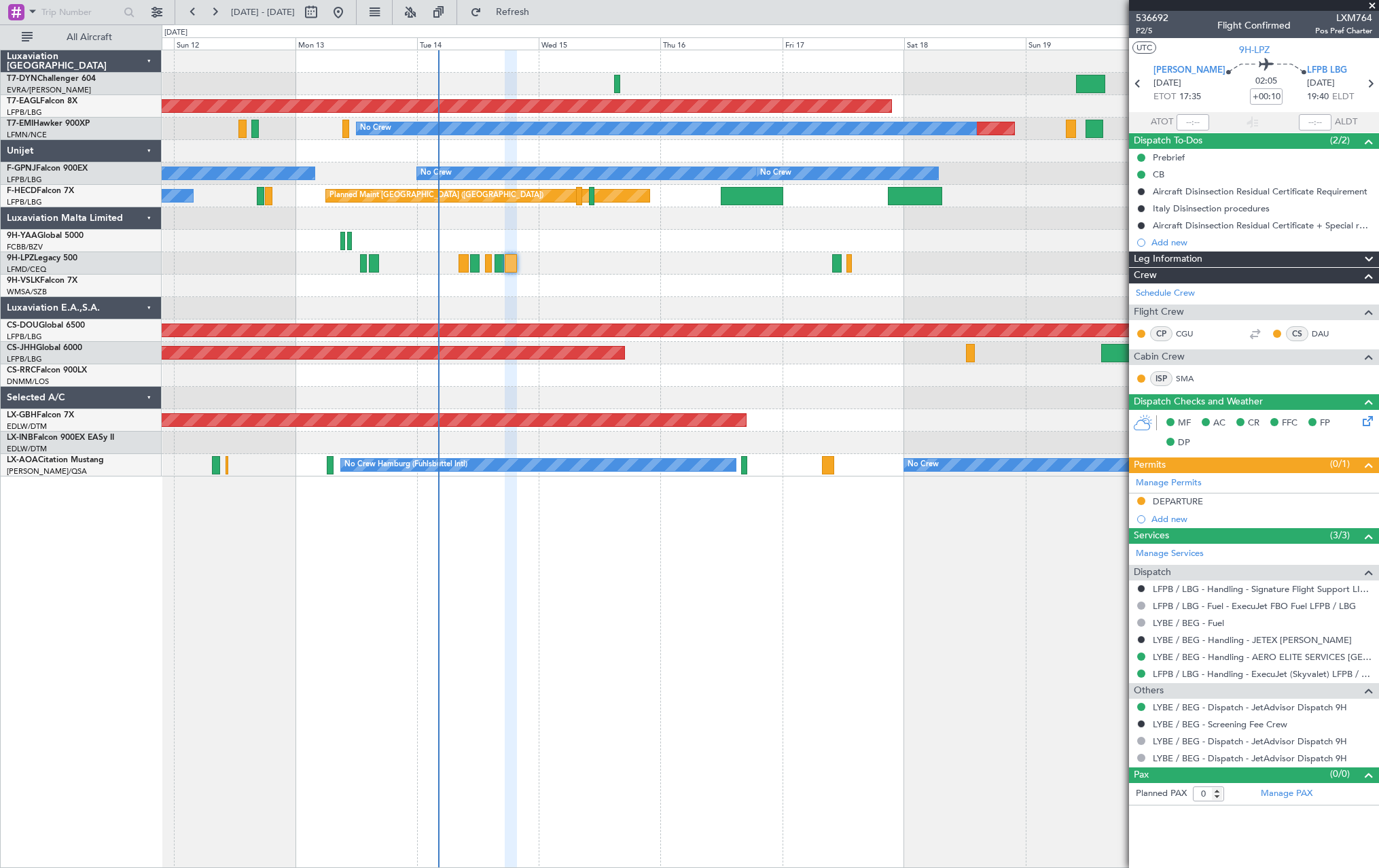
click at [711, 302] on div at bounding box center [770, 308] width 1217 height 23
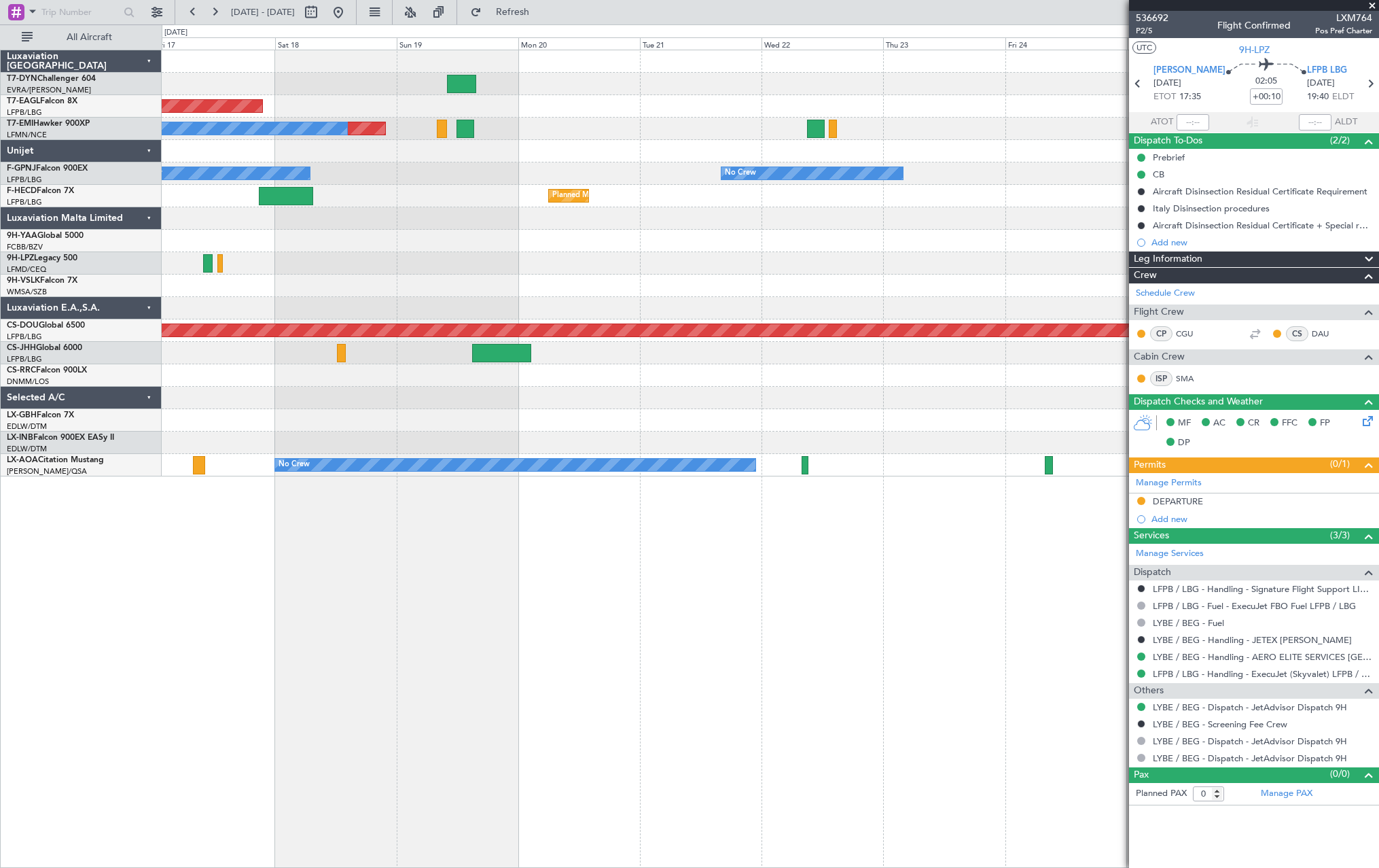
click at [287, 391] on div "Planned Maint Dubai (Al Maktoum Intl) Planned Maint No Crew No Crew No Crew Pla…" at bounding box center [770, 263] width 1217 height 426
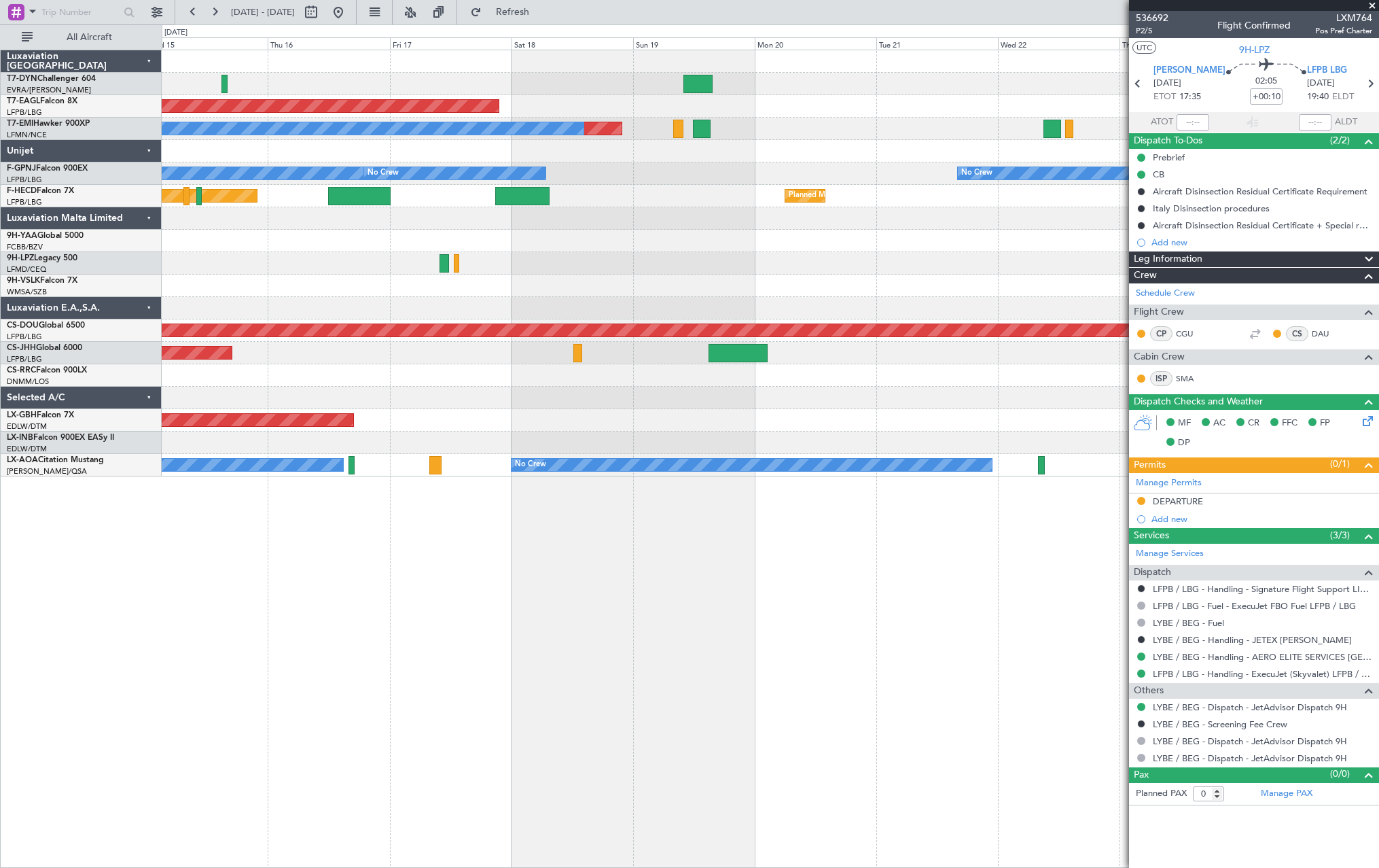
click at [672, 381] on div at bounding box center [770, 376] width 1217 height 23
click at [679, 380] on div at bounding box center [770, 376] width 1217 height 23
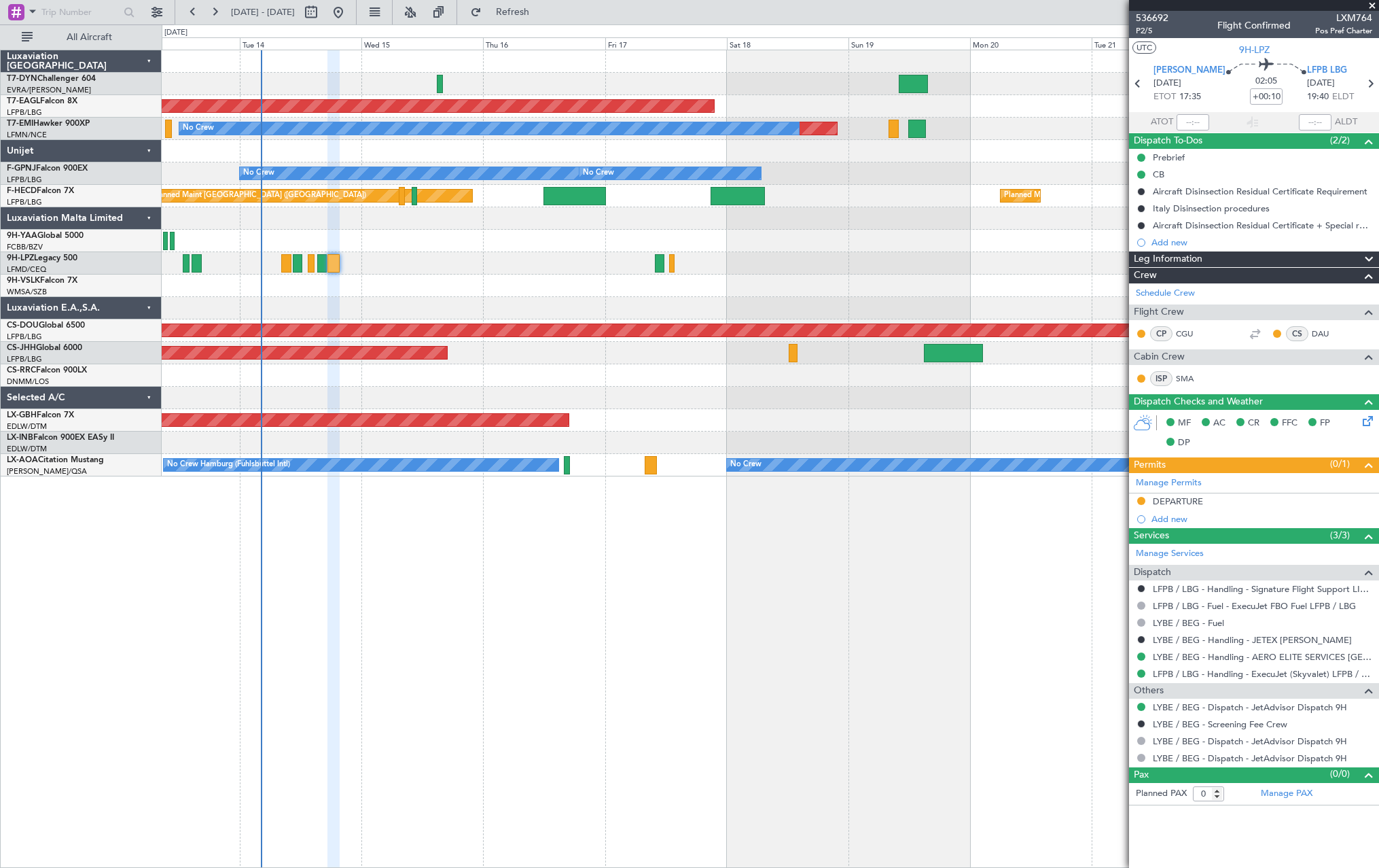
click at [719, 410] on div "Planned Maint Nurnberg" at bounding box center [770, 420] width 1217 height 23
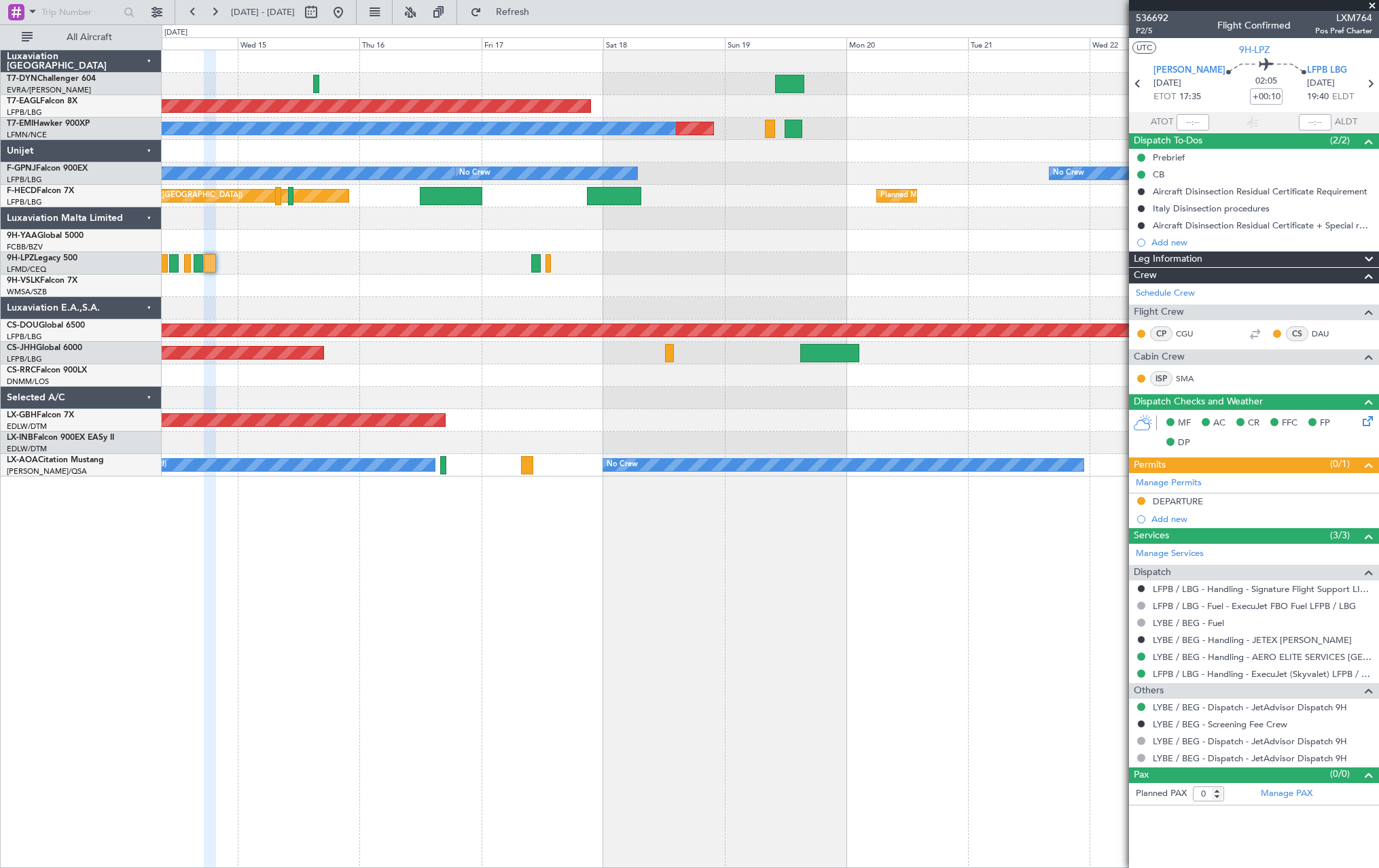
click at [601, 376] on div at bounding box center [770, 376] width 1217 height 23
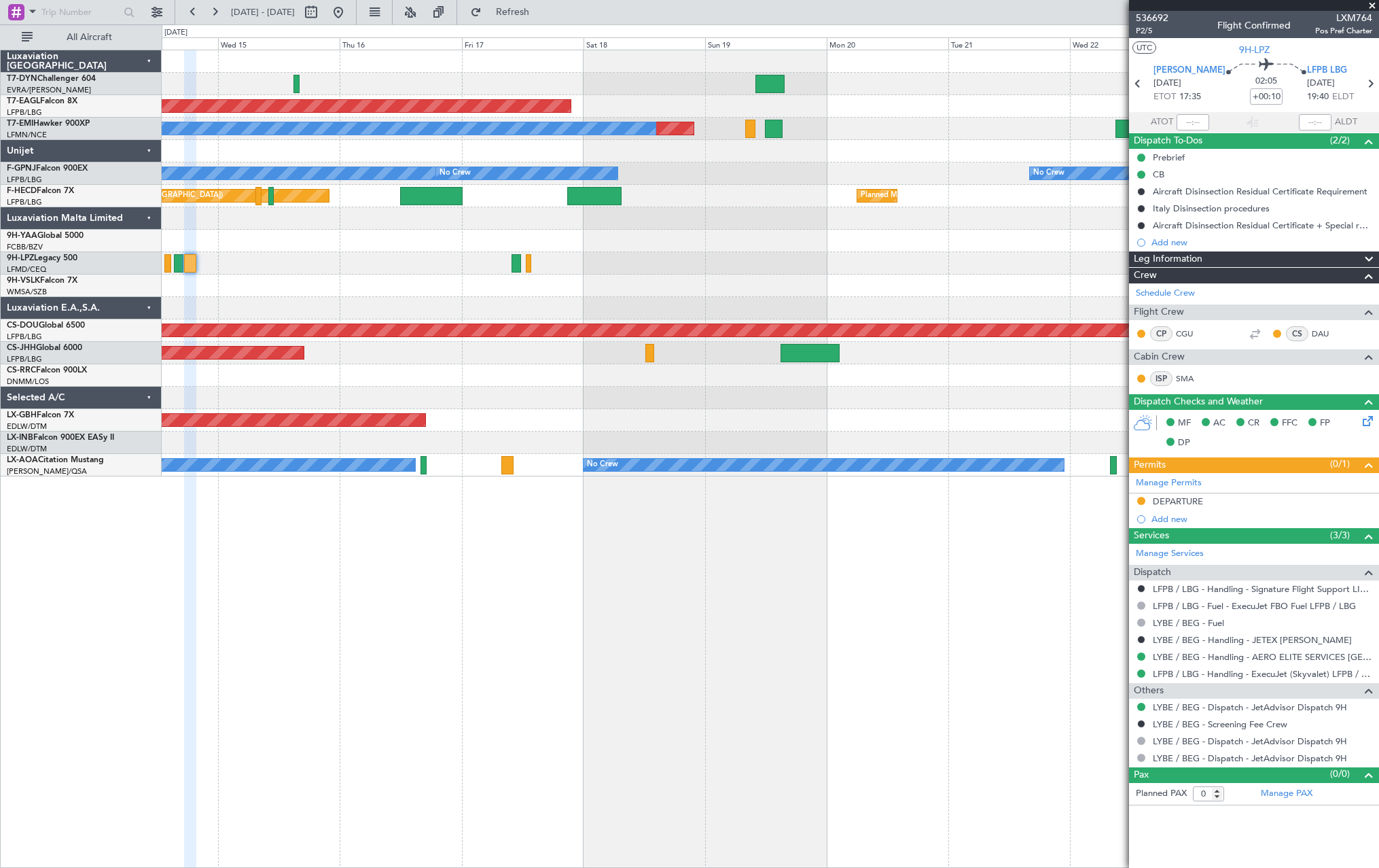
click at [908, 417] on div "Planned Maint Nurnberg" at bounding box center [770, 420] width 1217 height 23
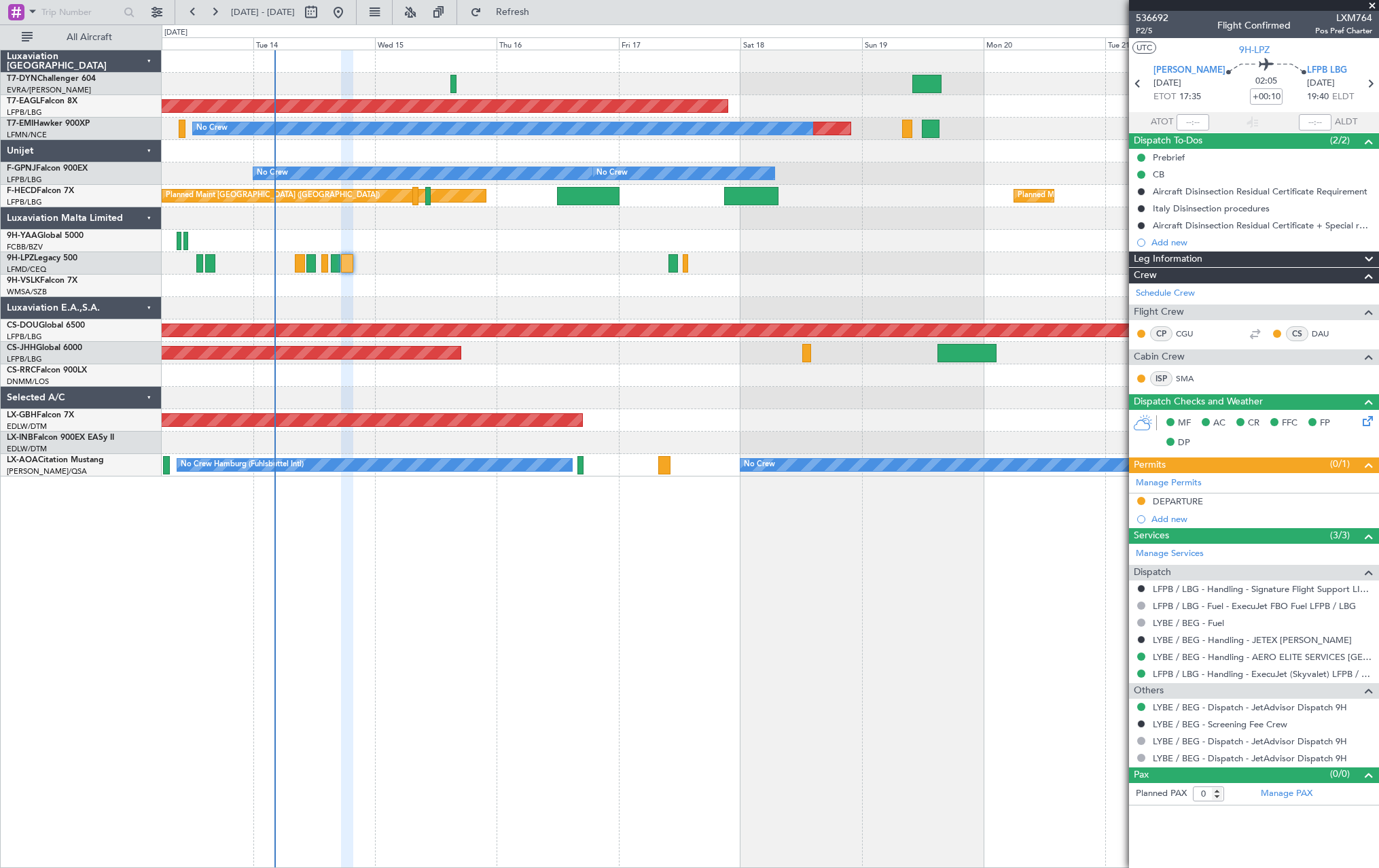
click at [522, 530] on div "Planned Maint Dubai (Al Maktoum Intl) Planned Maint No Crew No Crew No Crew No …" at bounding box center [770, 458] width 1218 height 818
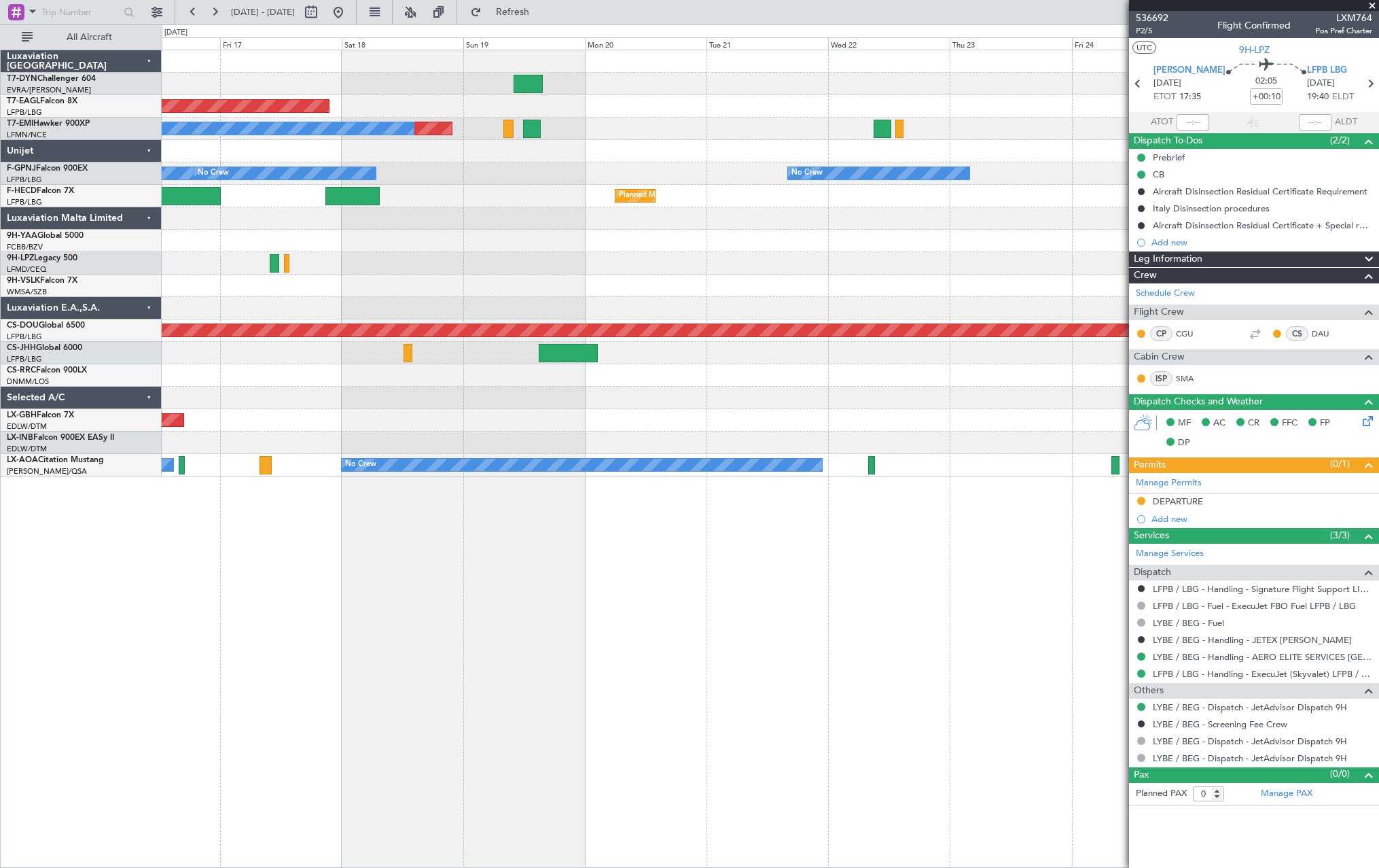
click at [488, 528] on div "Planned Maint Dubai (Al Maktoum Intl) Planned Maint No Crew No Crew No Crew No …" at bounding box center [770, 458] width 1218 height 818
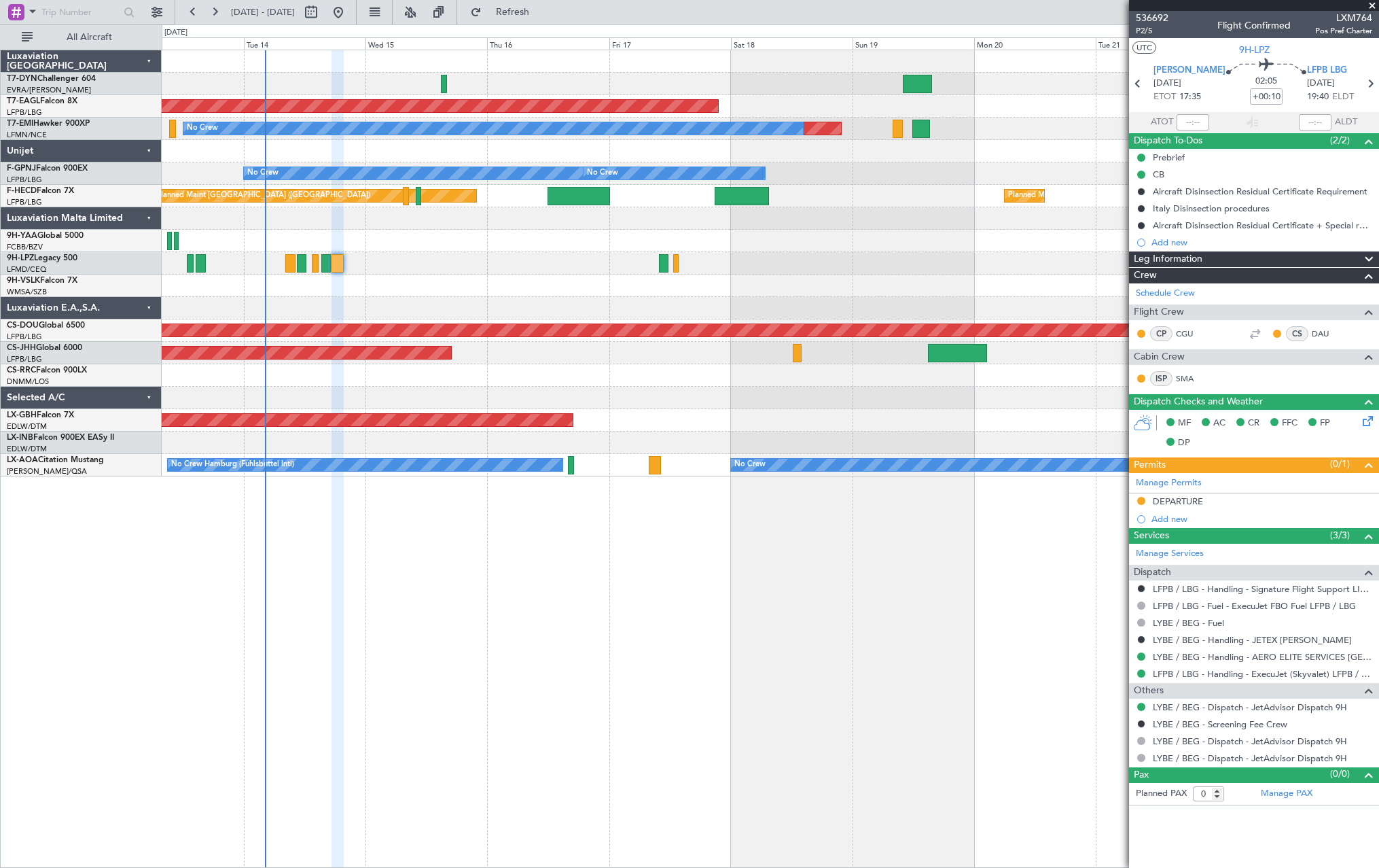
click at [883, 531] on div "Planned Maint Dubai (Al Maktoum Intl) Planned Maint No Crew No Crew No Crew No …" at bounding box center [770, 458] width 1218 height 818
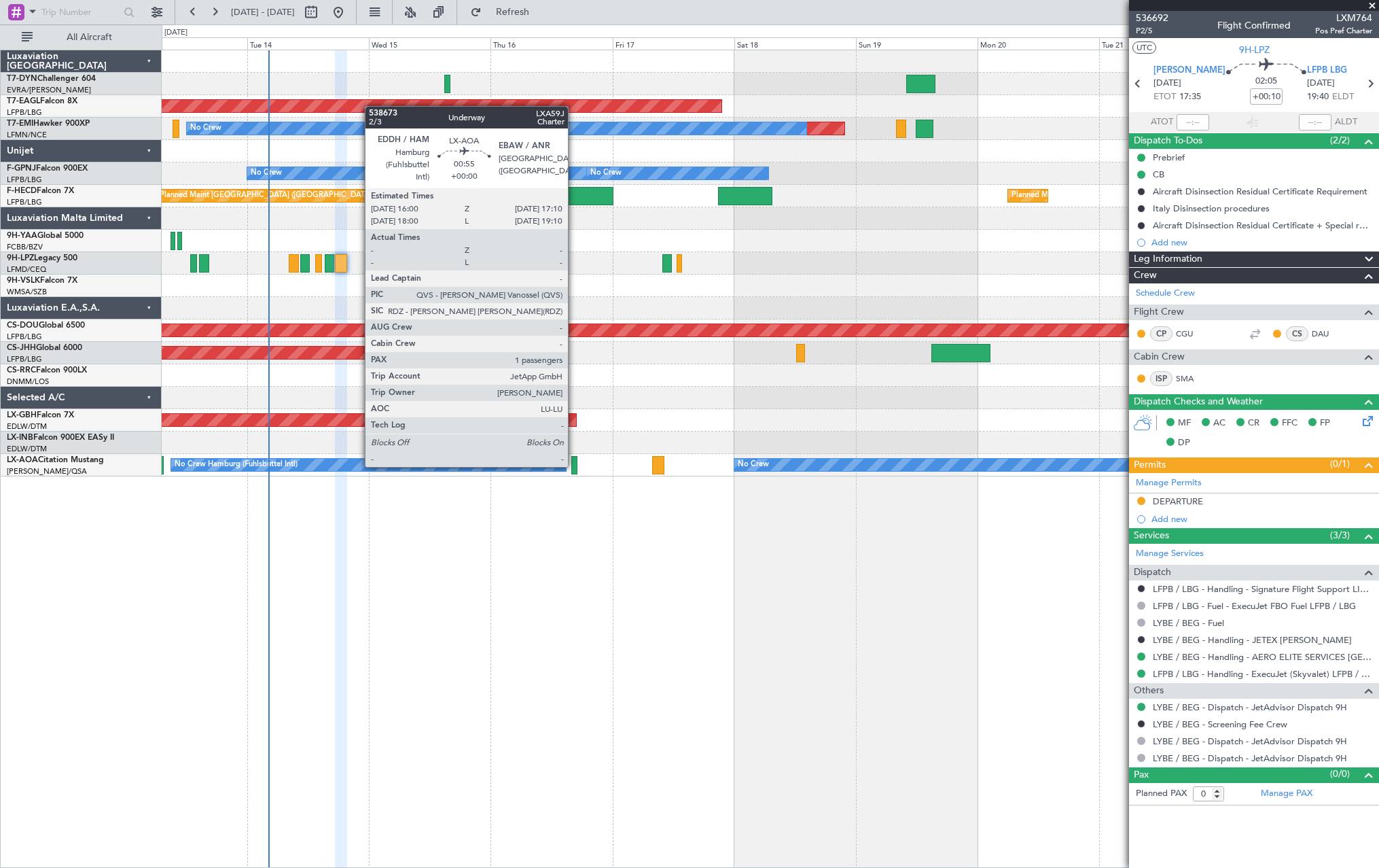
click at [574, 464] on div at bounding box center [574, 465] width 6 height 19
type input "1"
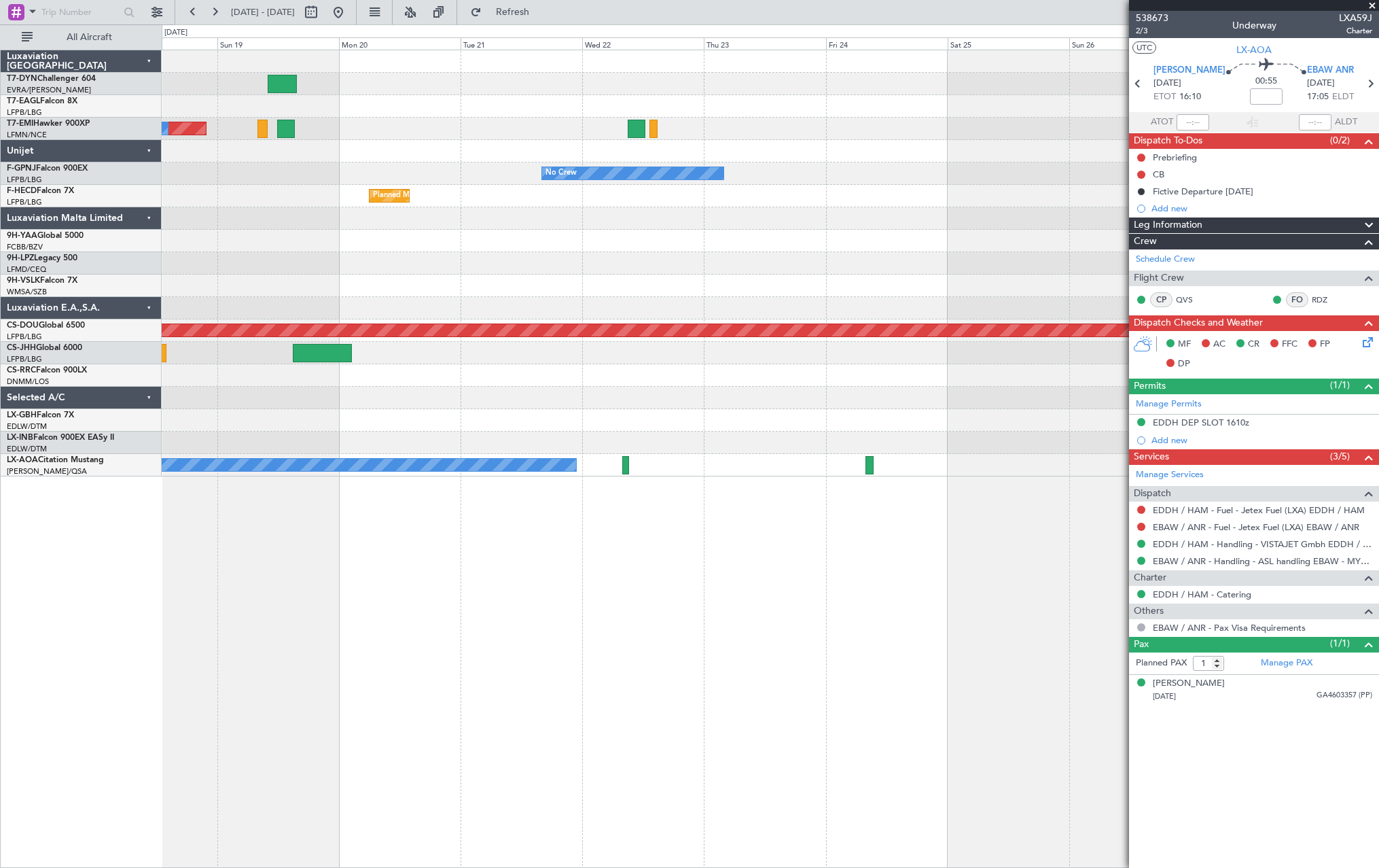
click at [241, 526] on div "Planned Maint Dubai (Al Maktoum Intl) Planned Maint No Crew No Crew Planned Mai…" at bounding box center [770, 458] width 1218 height 818
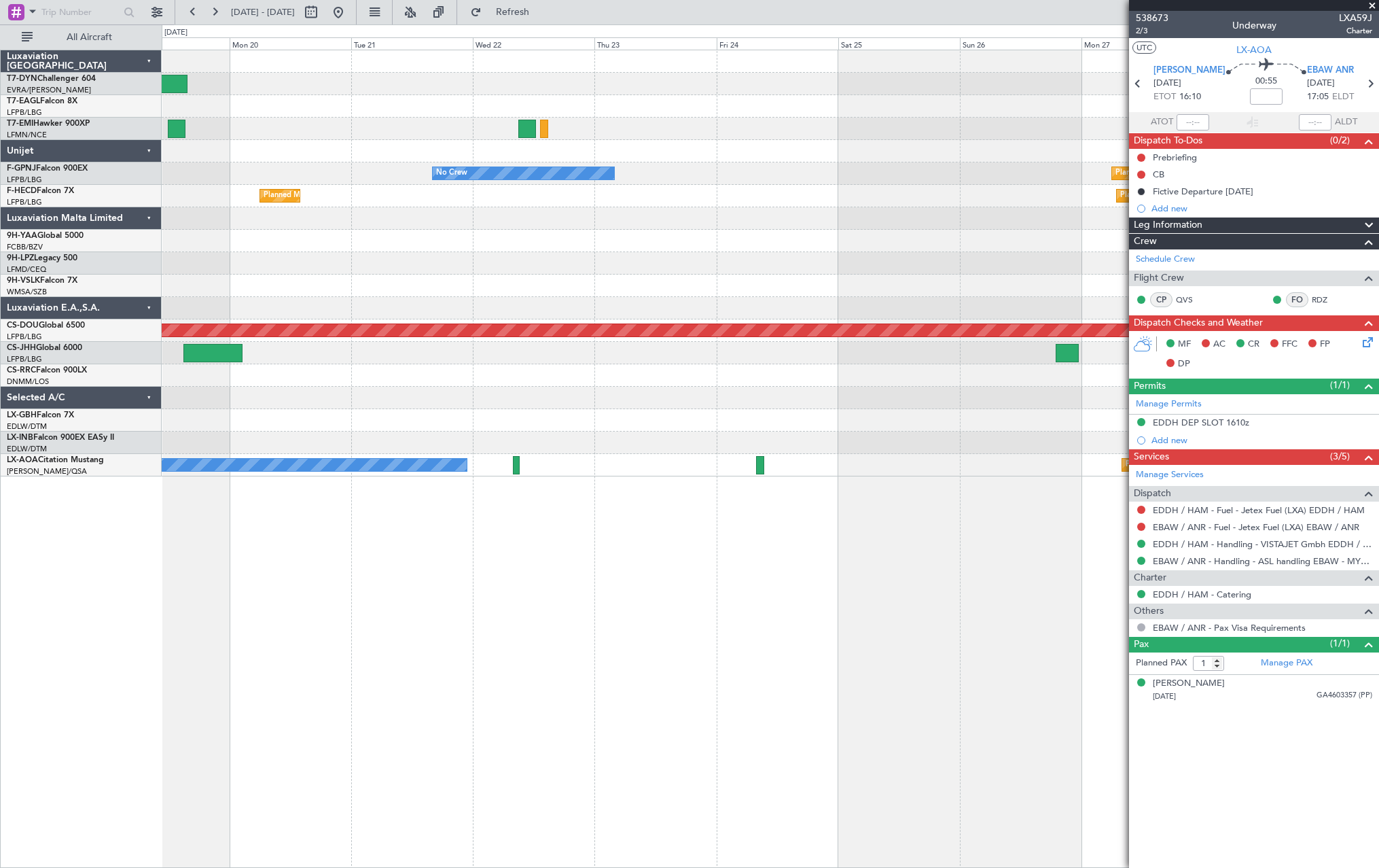
click at [643, 546] on div "Planned Maint Dubai (Al Maktoum Intl) Planned Maint No Crew No Crew Planned Mai…" at bounding box center [770, 458] width 1218 height 818
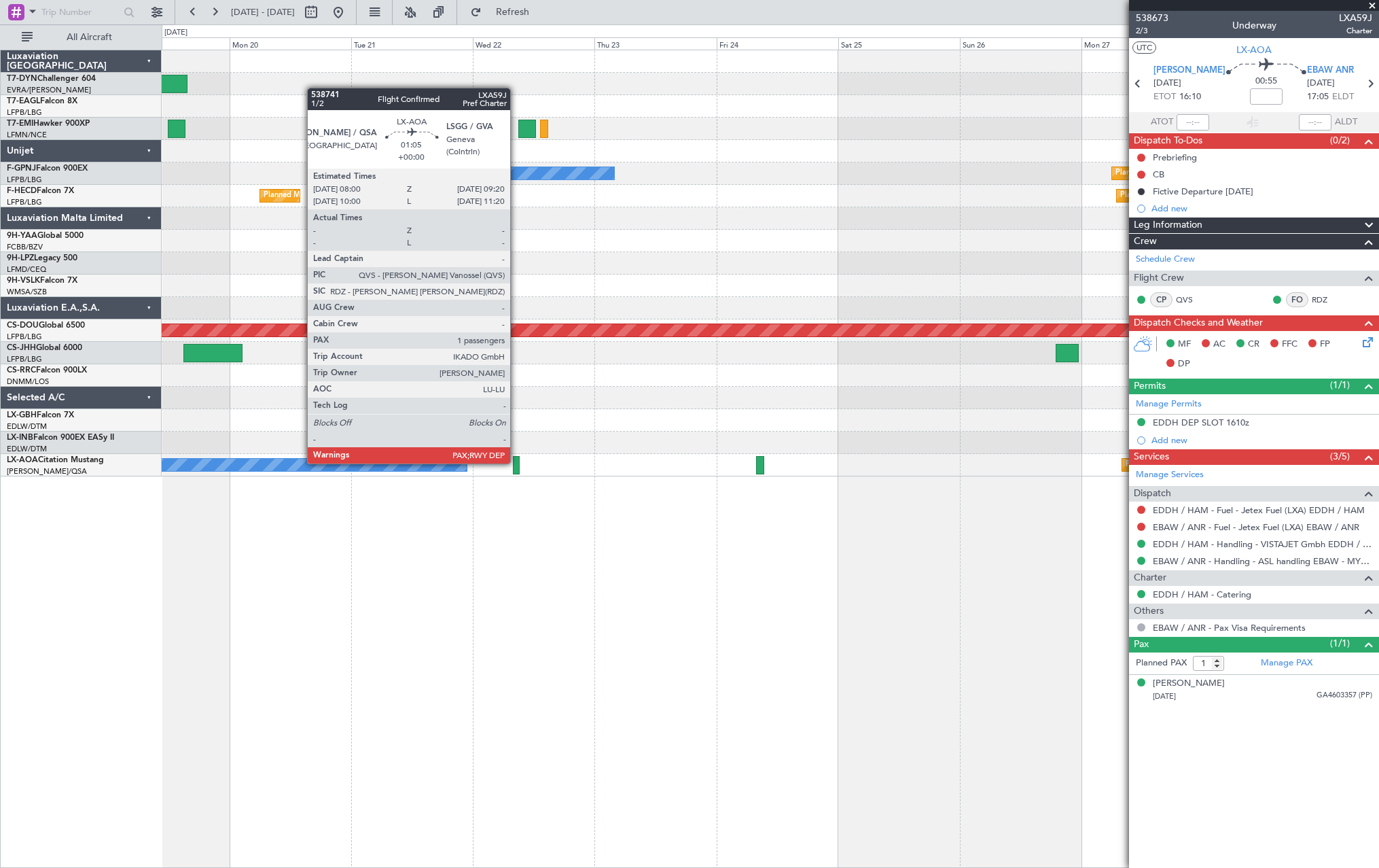
click at [517, 462] on div at bounding box center [516, 465] width 6 height 19
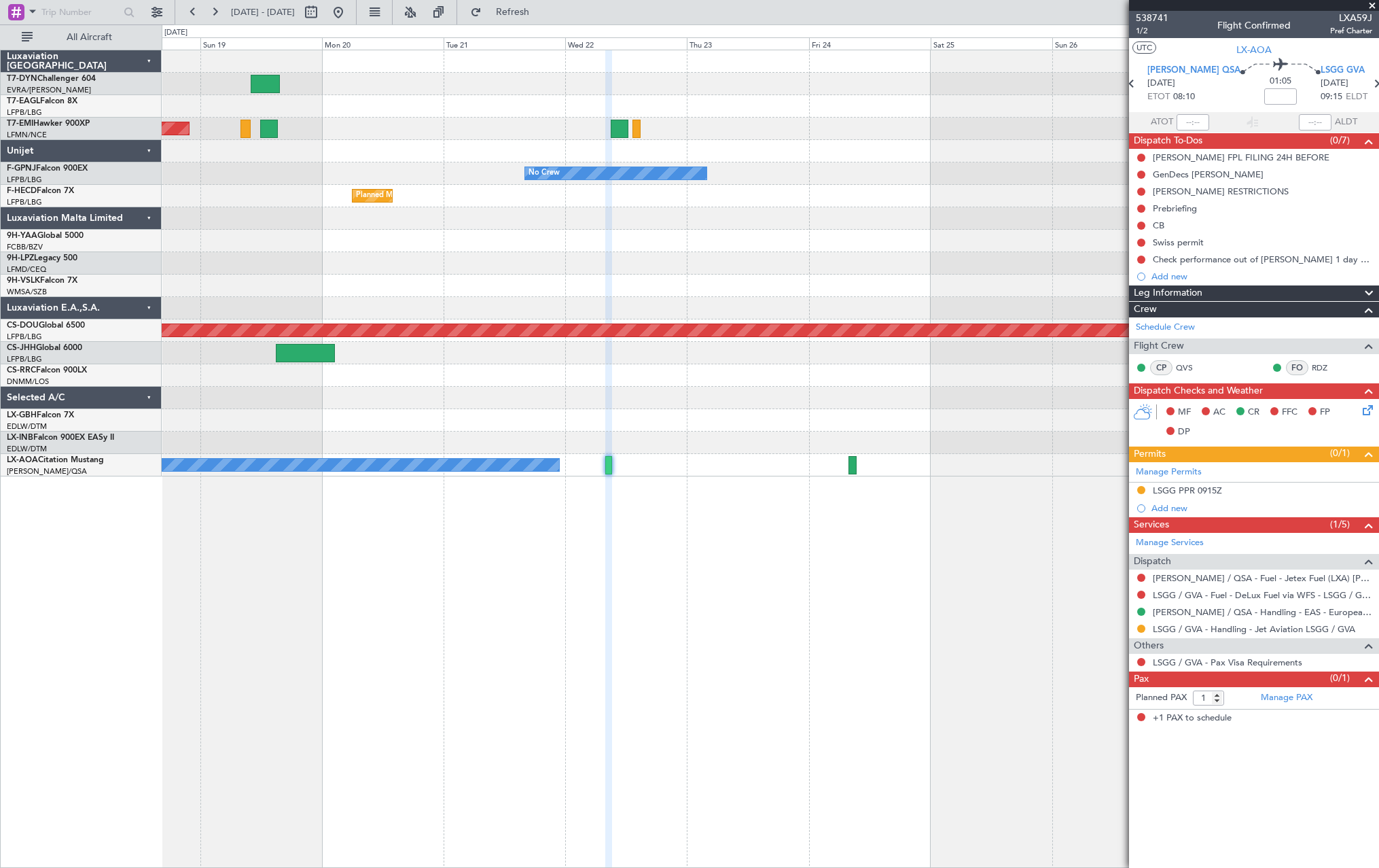
click at [995, 504] on div "Planned Maint Dubai (Al Maktoum Intl) Planned Maint No Crew Planned Maint [GEOG…" at bounding box center [770, 458] width 1218 height 818
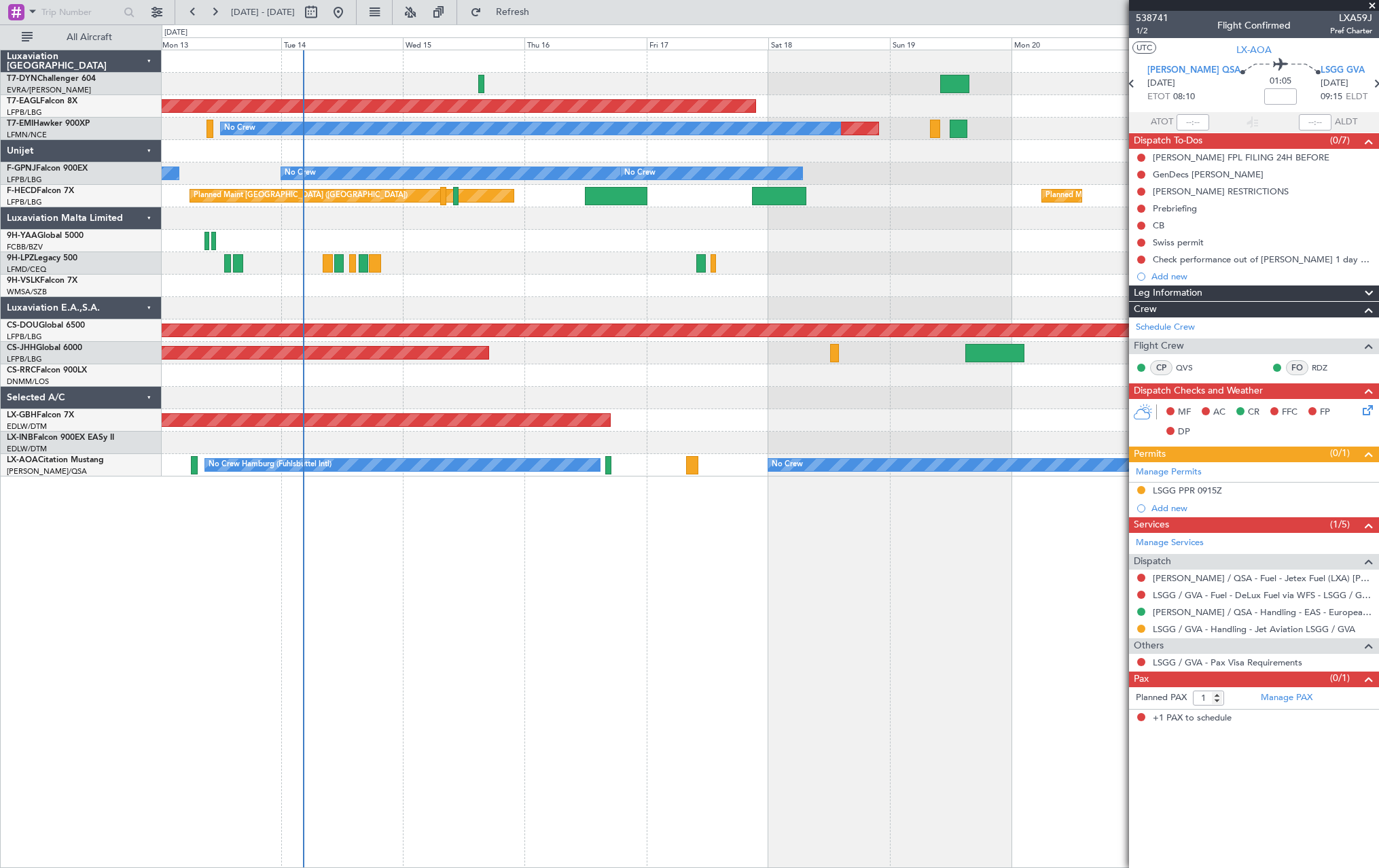
click at [1059, 549] on div "Planned Maint Dubai (Al Maktoum Intl) Planned Maint No Crew No Crew No Crew No …" at bounding box center [770, 458] width 1218 height 818
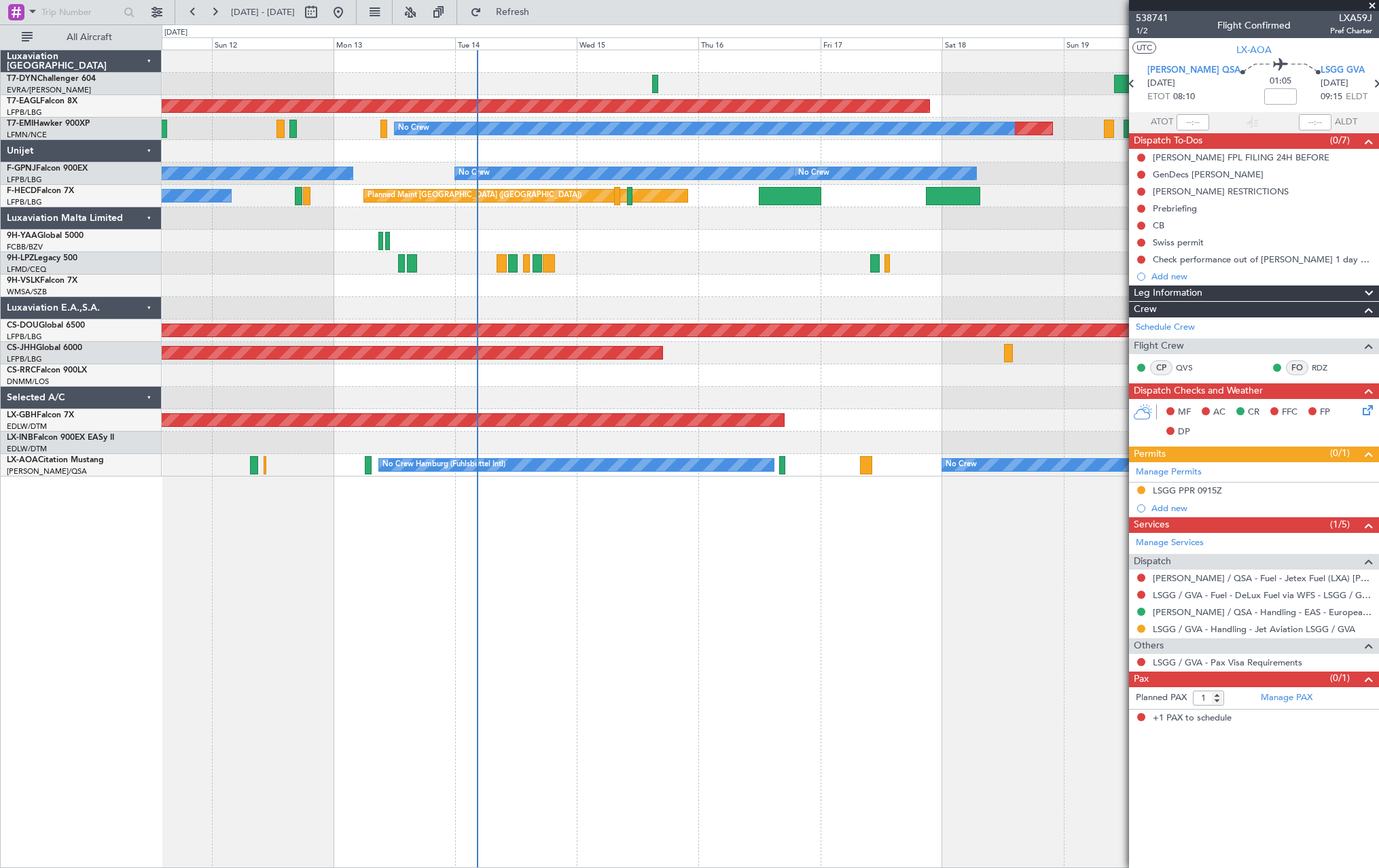
click at [658, 559] on div "Planned Maint Dubai (Al Maktoum Intl) Planned Maint No Crew No Crew No Crew No …" at bounding box center [770, 458] width 1218 height 818
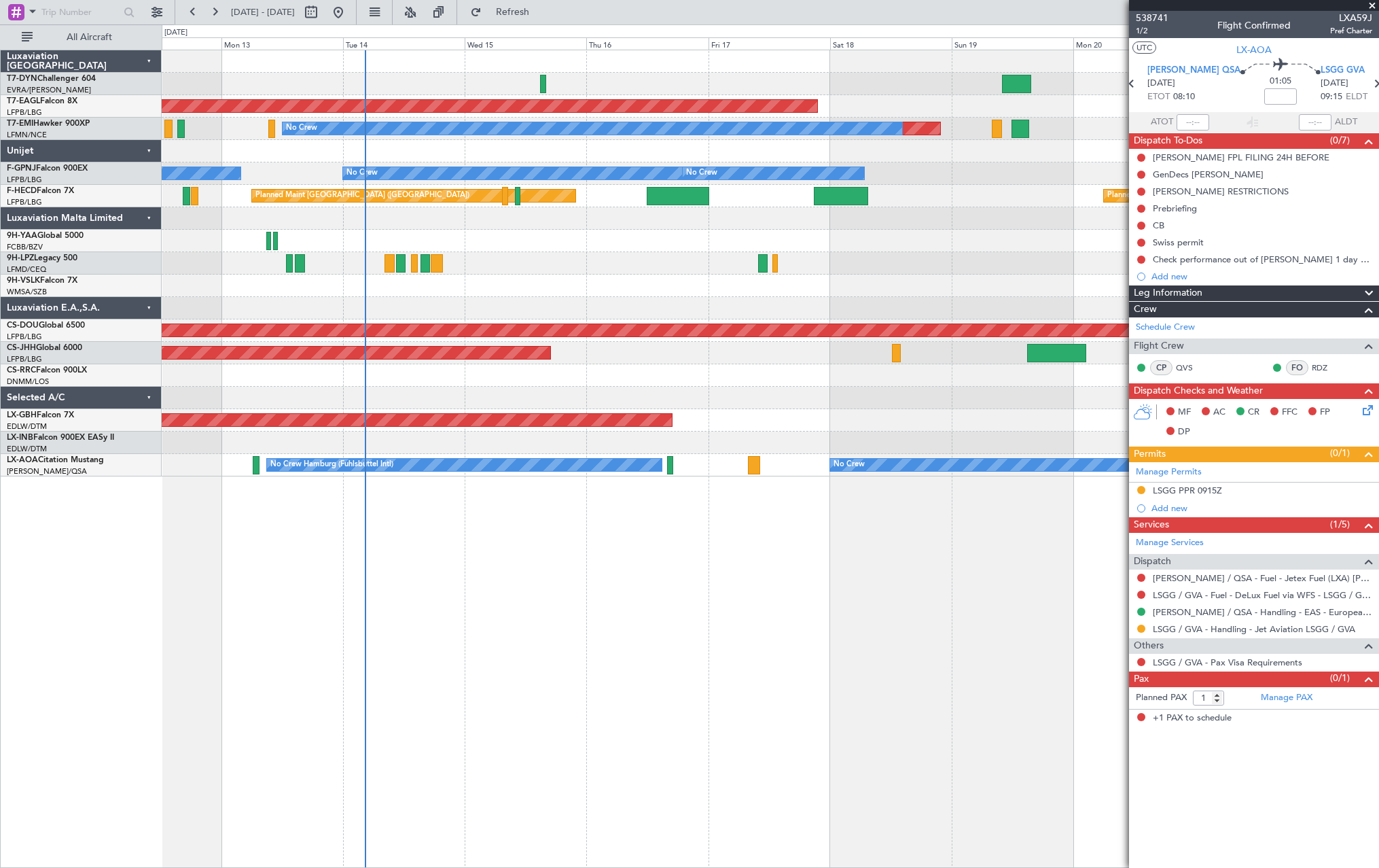
click at [843, 567] on div "Planned Maint Dubai (Al Maktoum Intl) Planned Maint No Crew No Crew No Crew No …" at bounding box center [770, 458] width 1218 height 818
click at [831, 567] on div "Planned Maint Dubai (Al Maktoum Intl) Planned Maint No Crew No Crew No Crew No …" at bounding box center [770, 458] width 1218 height 818
